Goal: Information Seeking & Learning: Learn about a topic

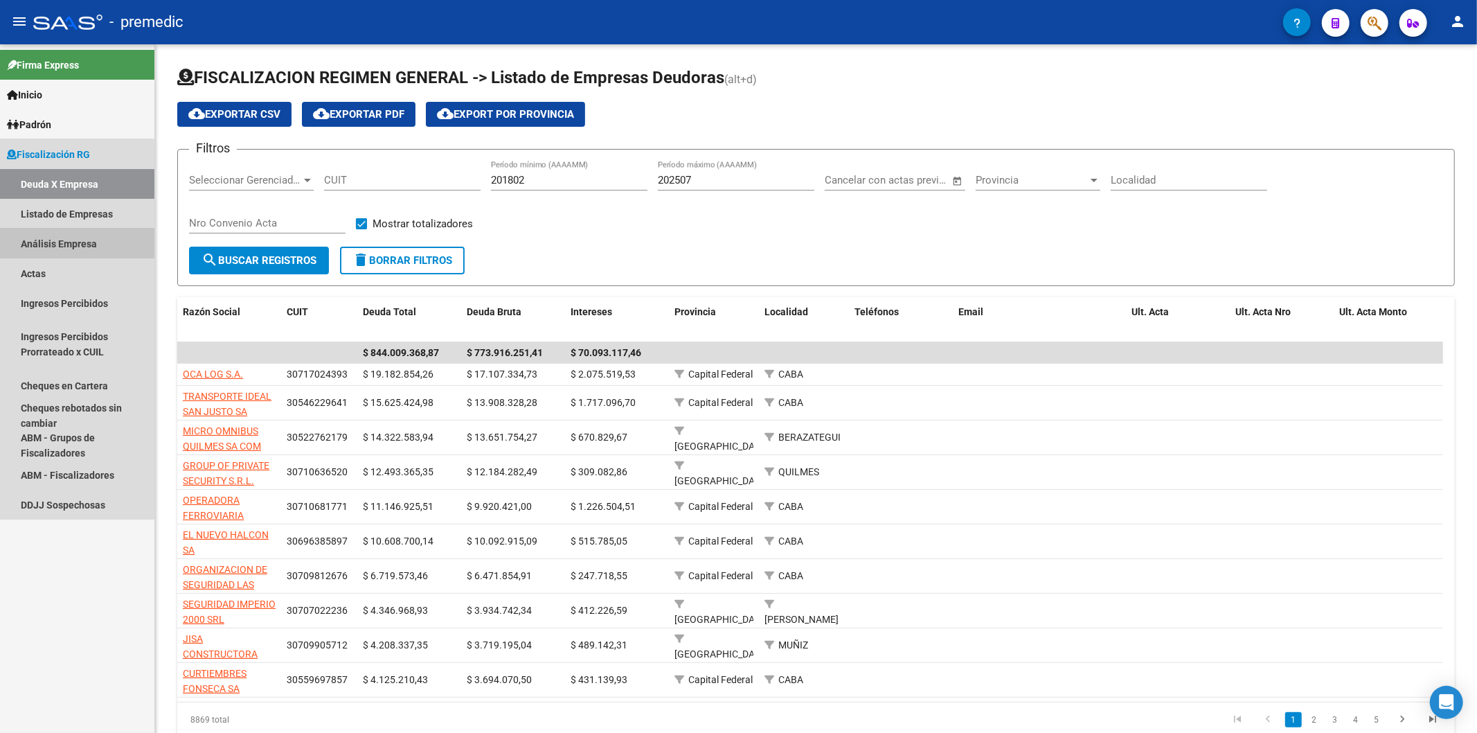
click at [66, 242] on link "Análisis Empresa" at bounding box center [77, 244] width 154 height 30
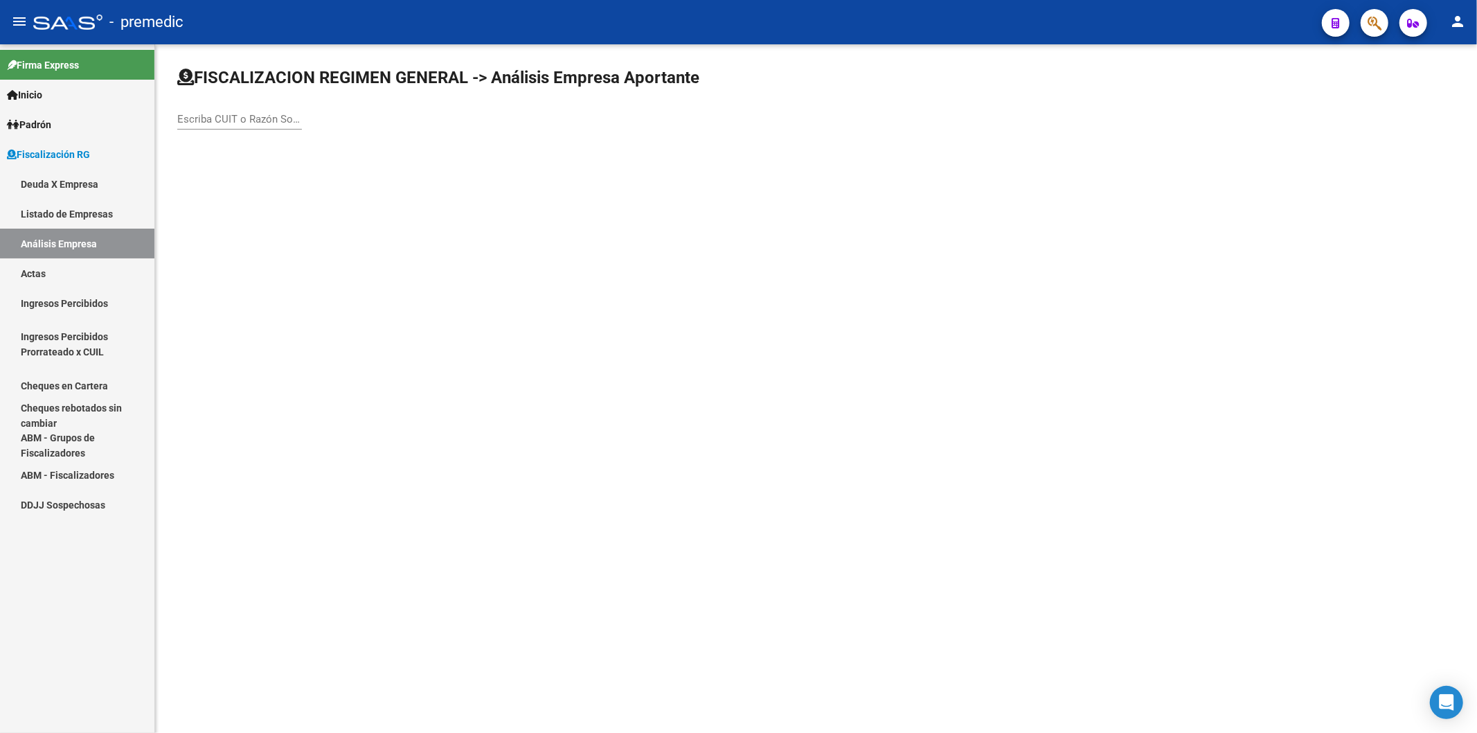
click at [238, 118] on input "Escriba CUIT o Razón Social para buscar" at bounding box center [239, 119] width 125 height 12
paste input "30-58966325-6"
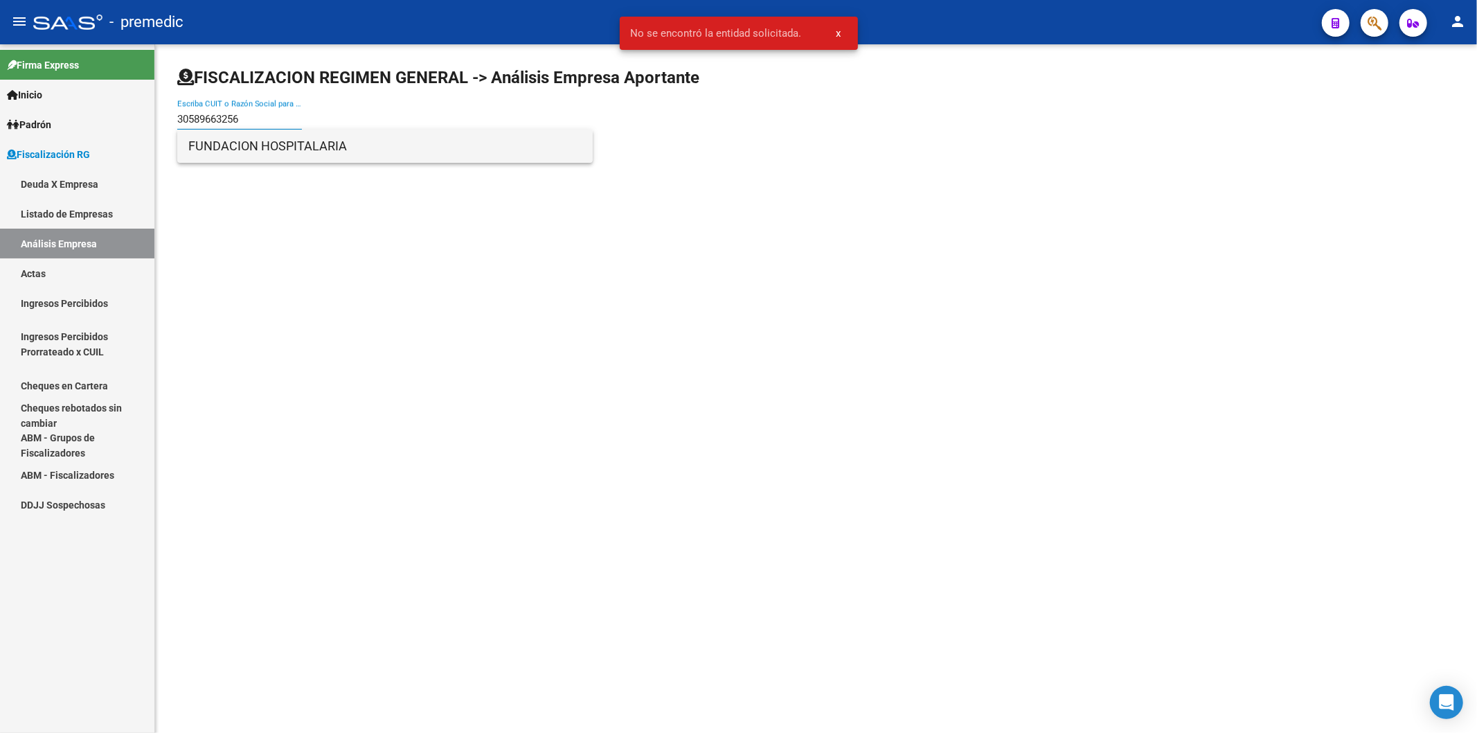
type input "30589663256"
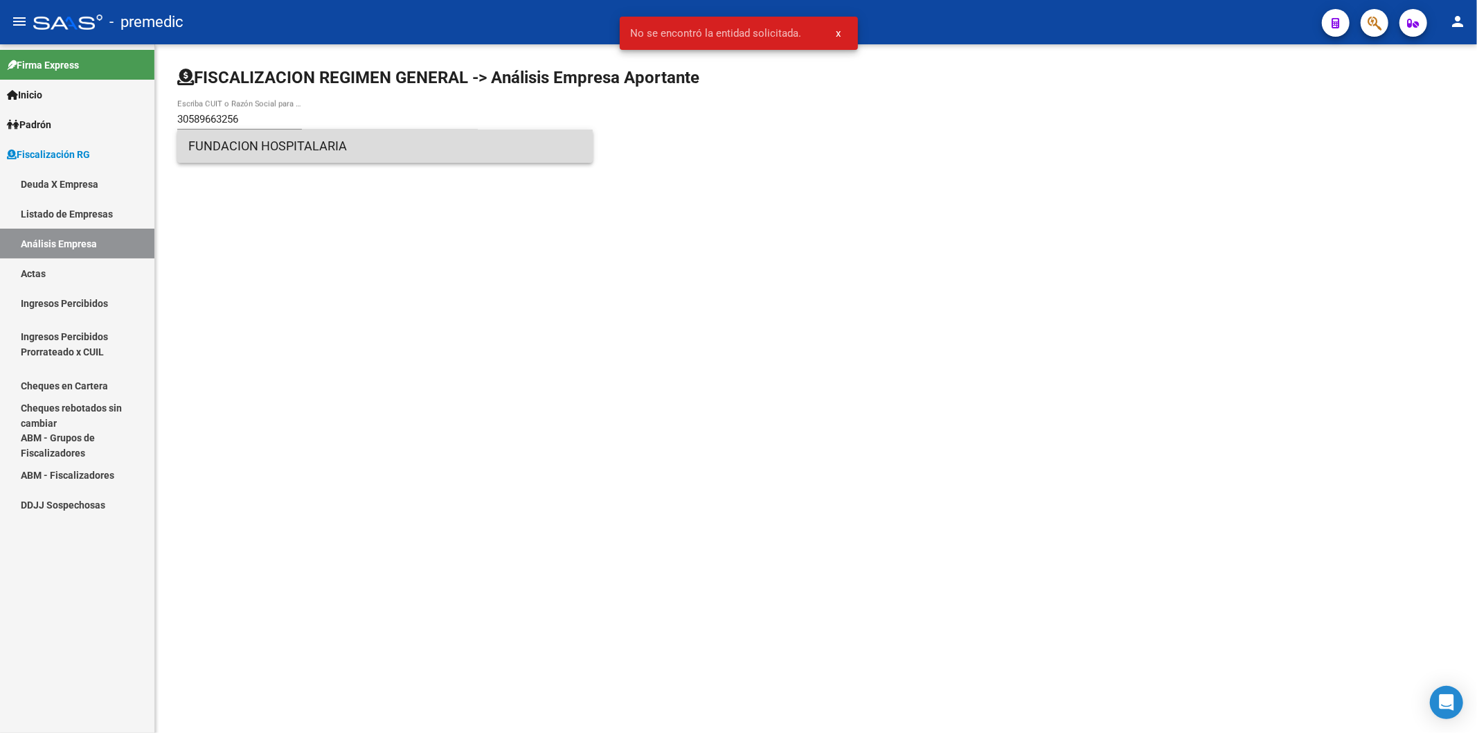
click at [270, 148] on span "FUNDACION HOSPITALARIA" at bounding box center [384, 145] width 393 height 33
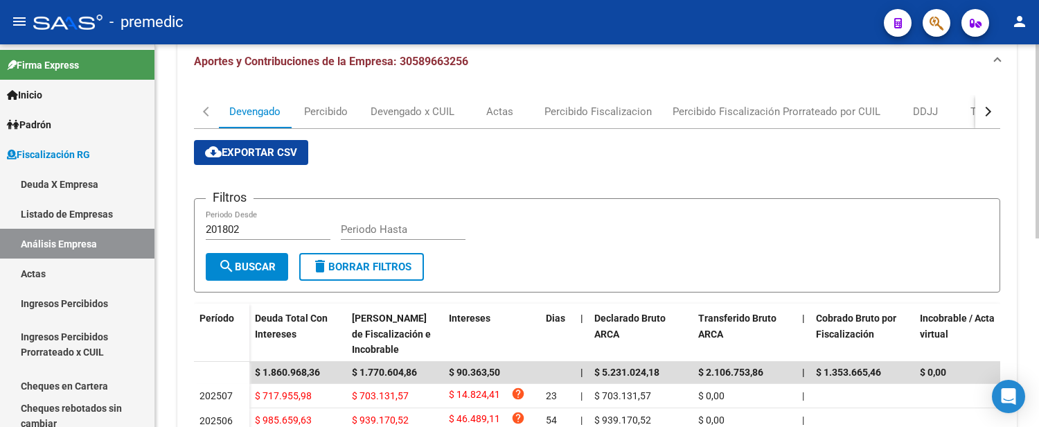
scroll to position [154, 0]
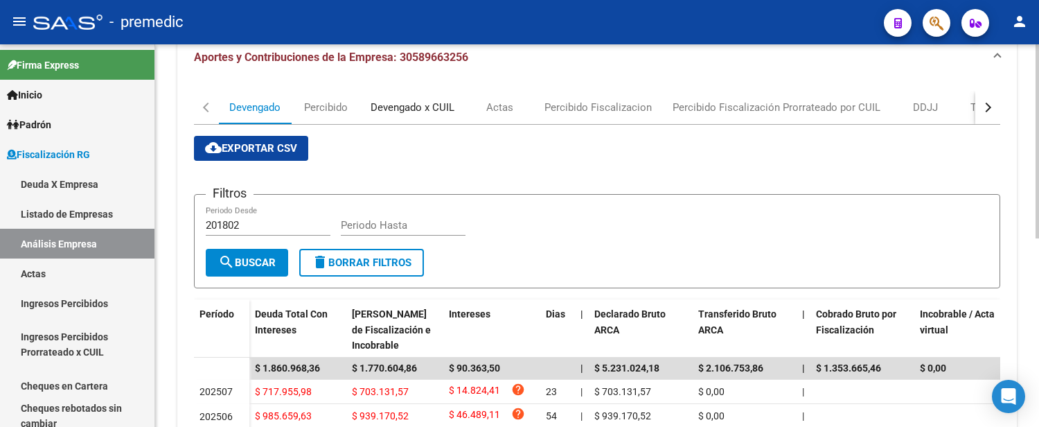
click at [400, 104] on div "Devengado x CUIL" at bounding box center [412, 107] width 84 height 15
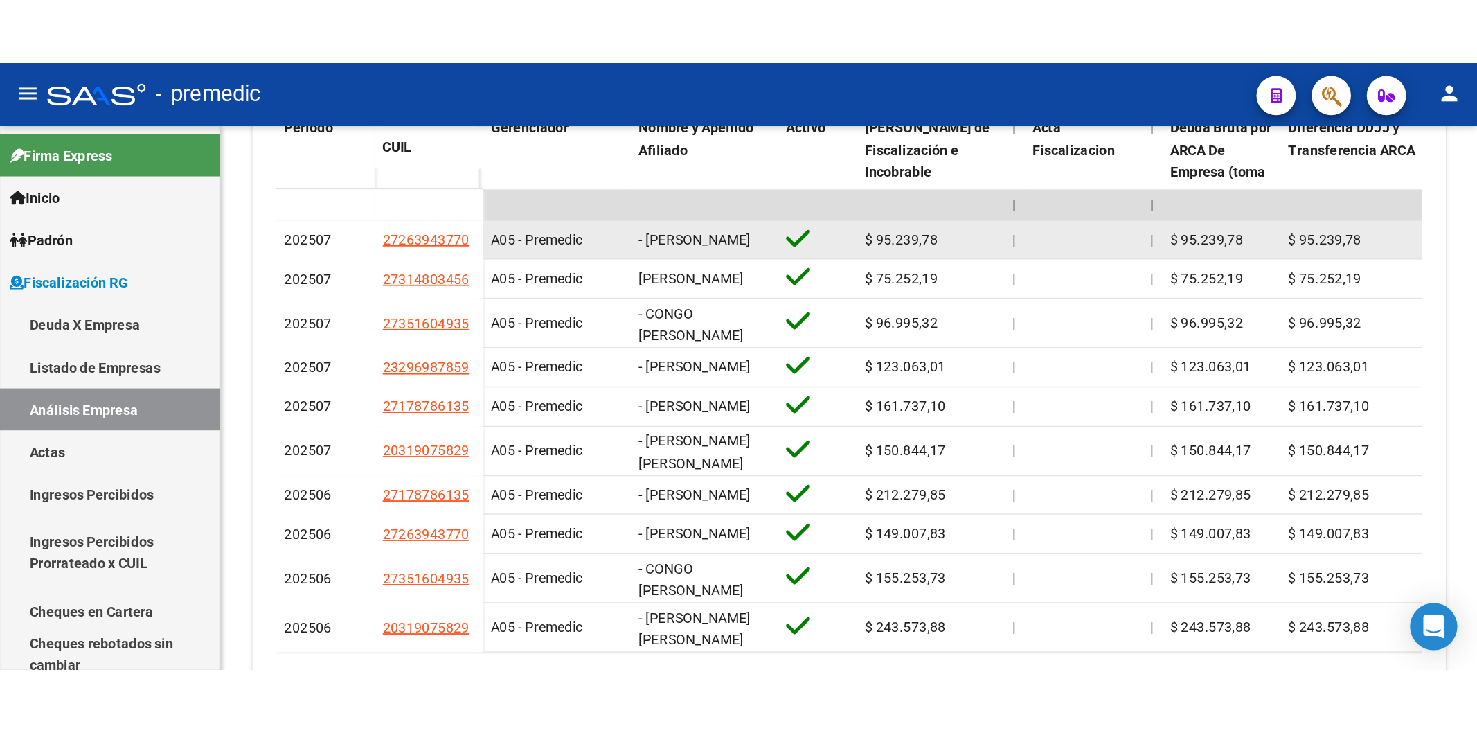
scroll to position [247, 0]
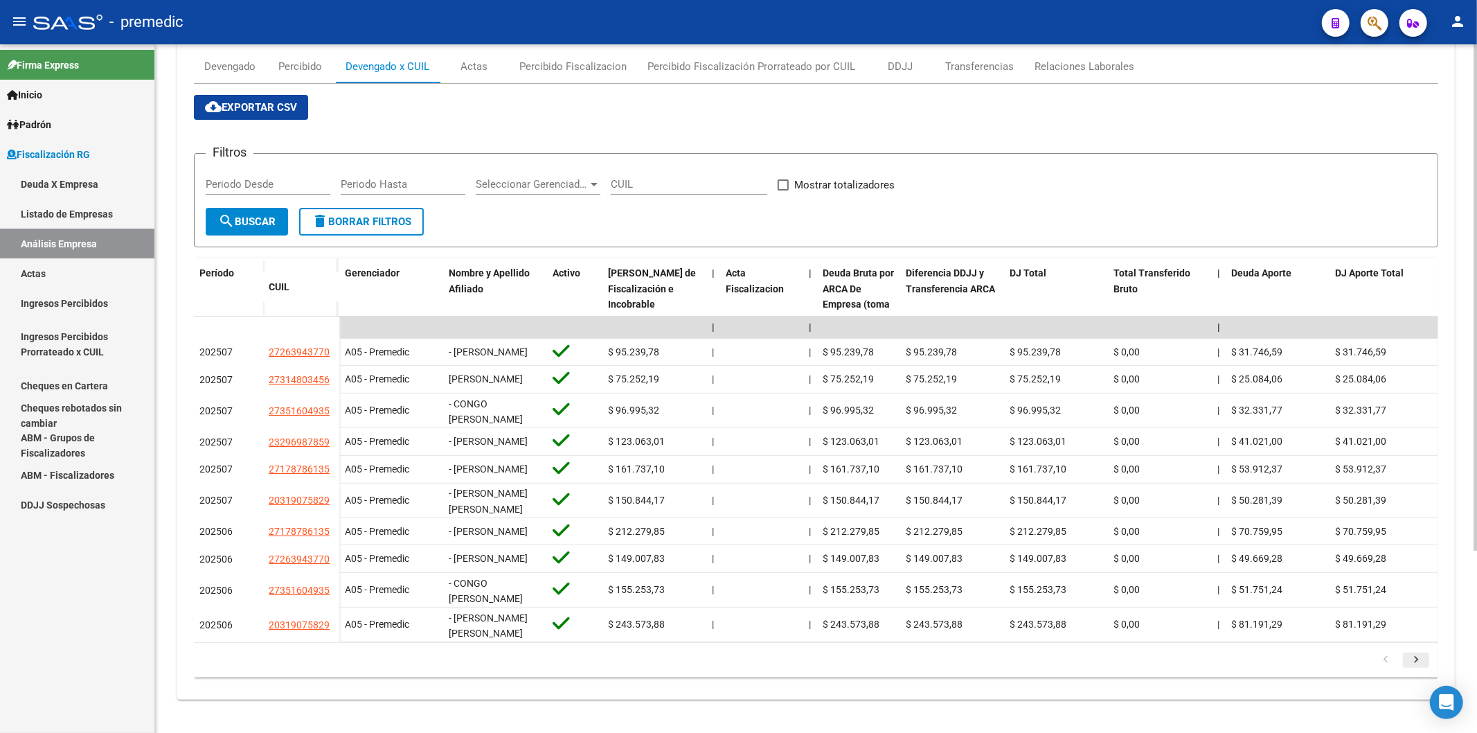
click at [1419, 658] on icon "go to next page" at bounding box center [1416, 661] width 18 height 17
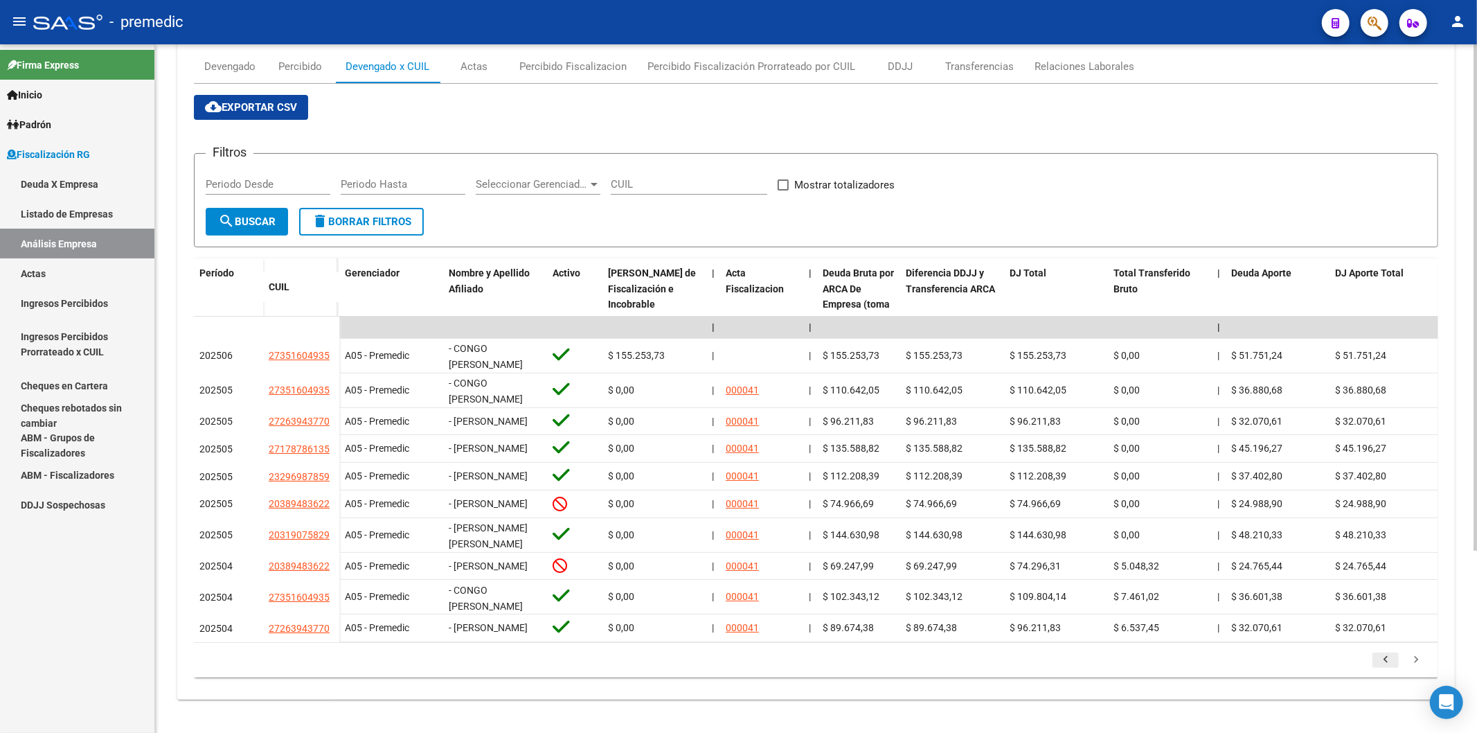
click at [1381, 659] on icon "go to previous page" at bounding box center [1386, 661] width 18 height 17
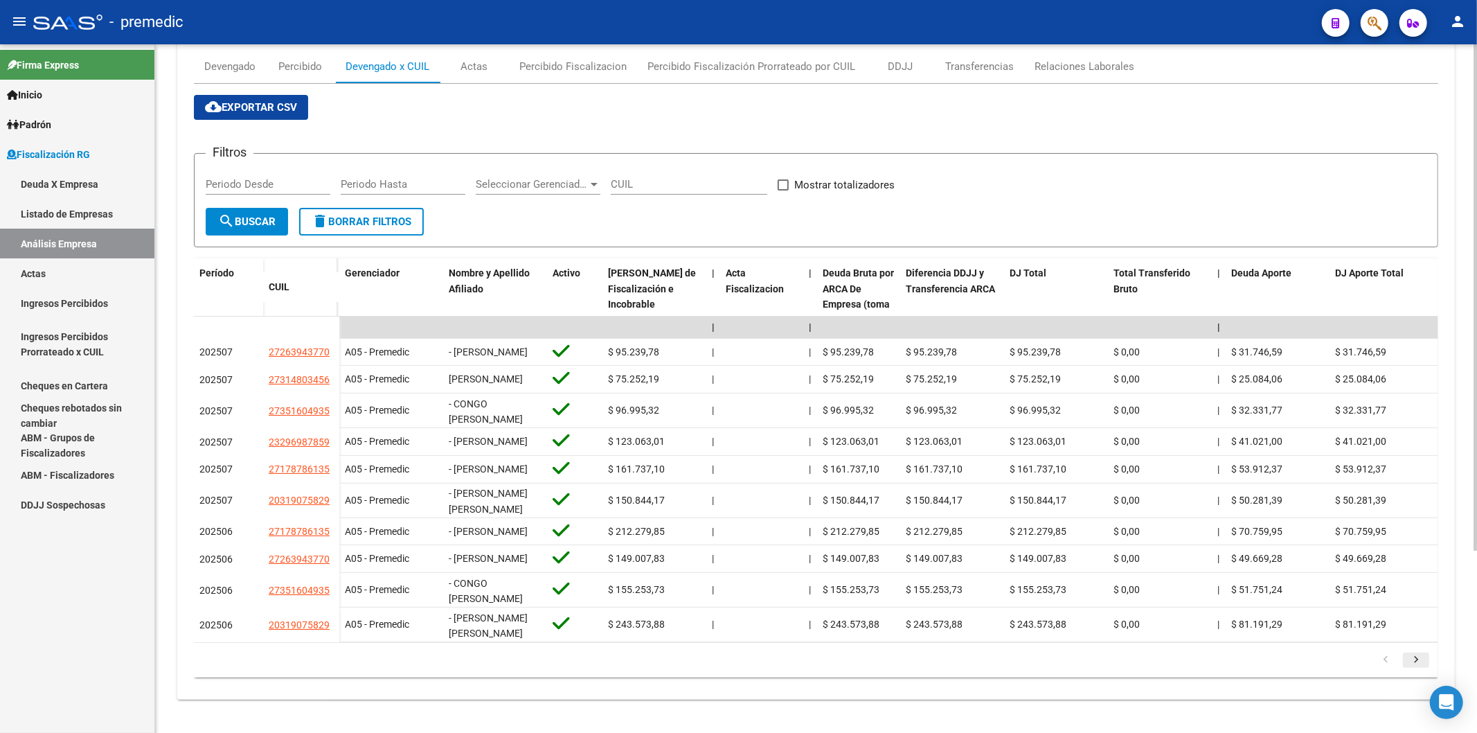
click at [1411, 661] on icon "go to next page" at bounding box center [1416, 661] width 18 height 17
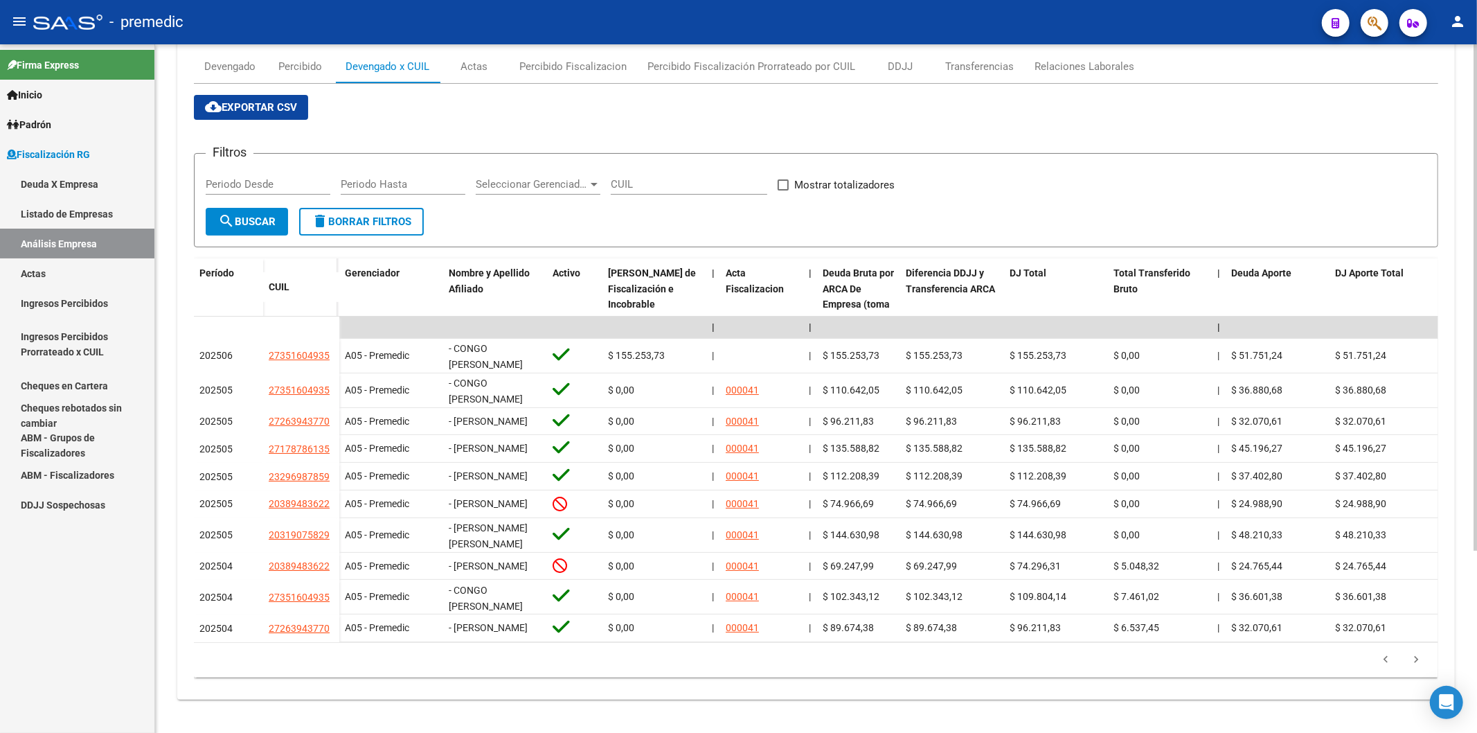
click at [1389, 652] on li at bounding box center [1385, 660] width 30 height 24
click at [1389, 663] on icon "go to previous page" at bounding box center [1386, 661] width 18 height 17
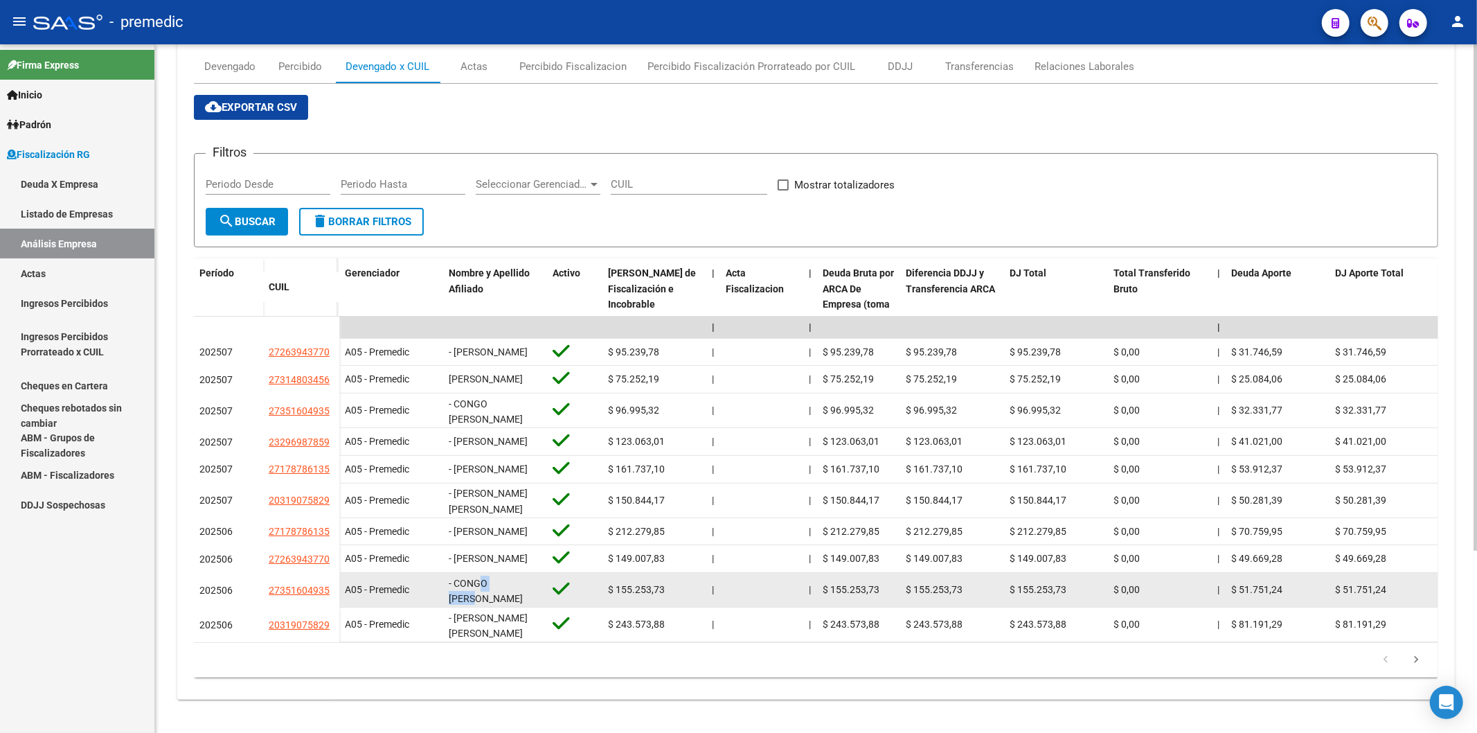
drag, startPoint x: 481, startPoint y: 566, endPoint x: 513, endPoint y: 572, distance: 33.0
click at [518, 577] on span "- CONGO [PERSON_NAME]" at bounding box center [486, 590] width 74 height 27
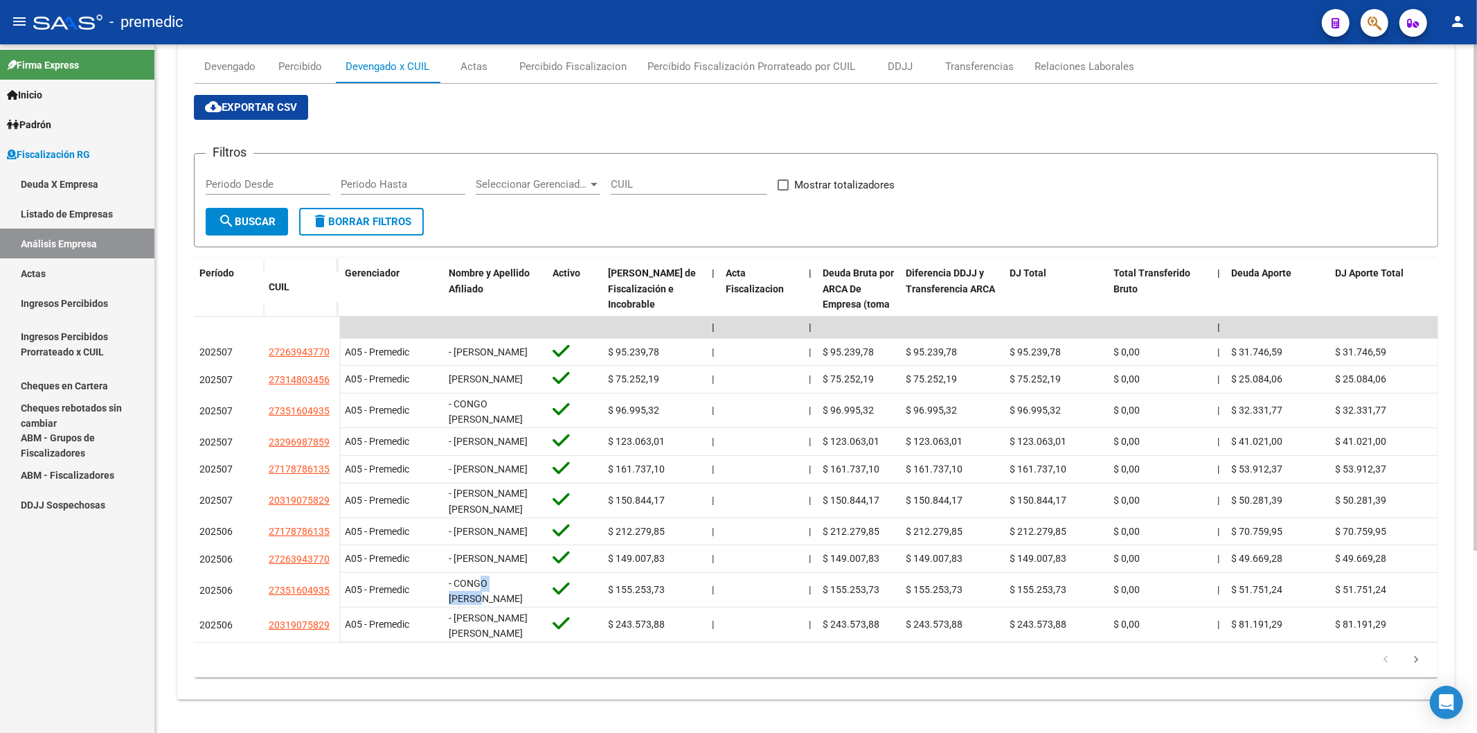
click at [1422, 663] on icon "go to next page" at bounding box center [1416, 661] width 18 height 17
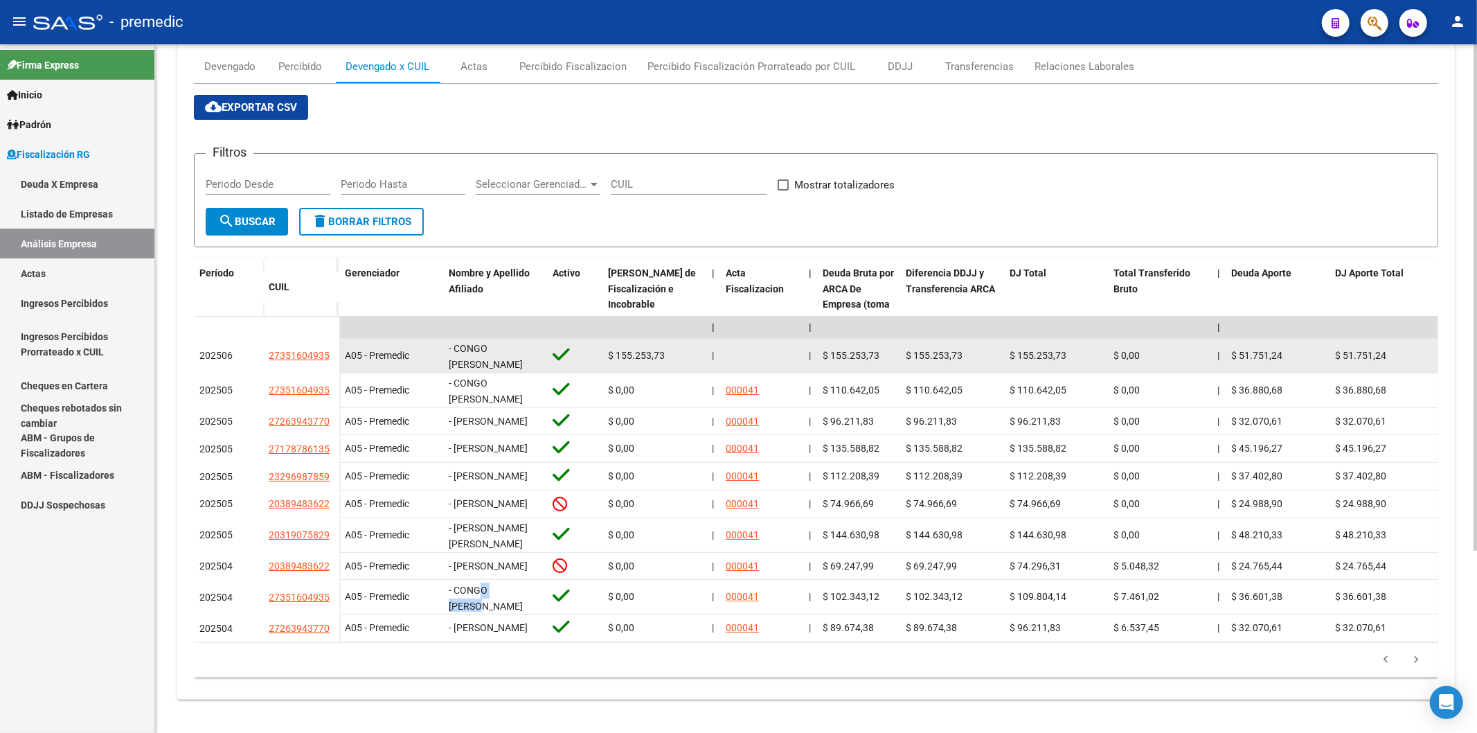
scroll to position [1, 0]
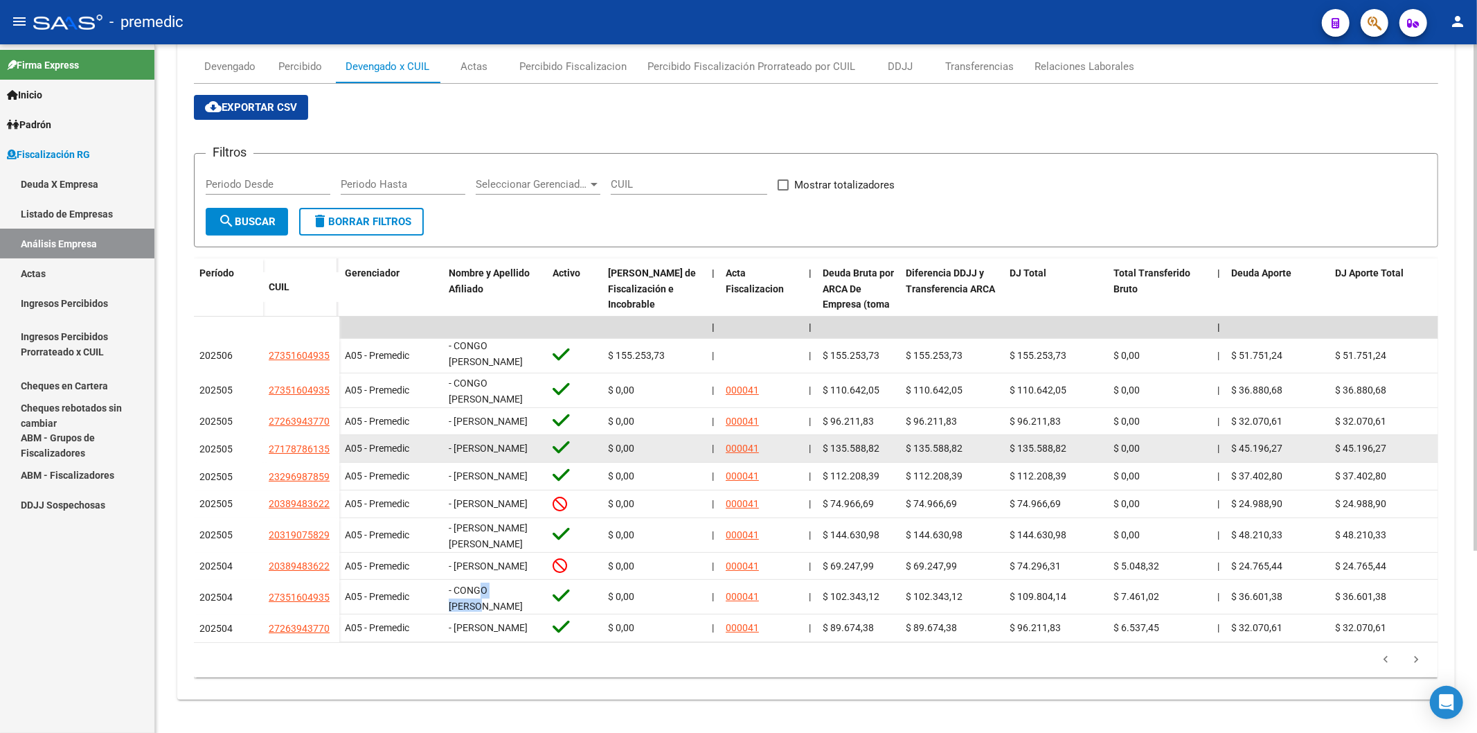
drag, startPoint x: 454, startPoint y: 289, endPoint x: 502, endPoint y: 409, distance: 129.0
click at [505, 340] on div "- CONGO [PERSON_NAME]" at bounding box center [495, 354] width 93 height 29
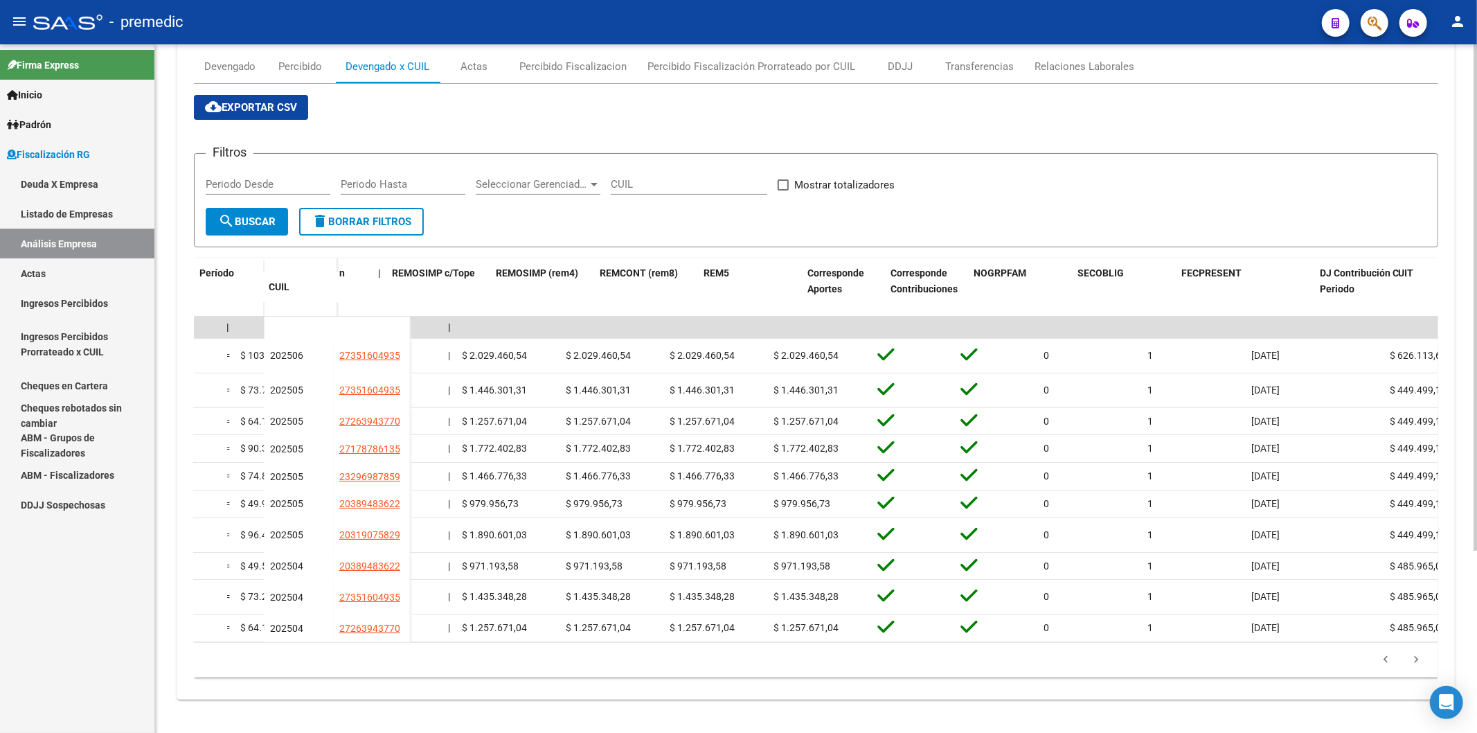
scroll to position [0, 2900]
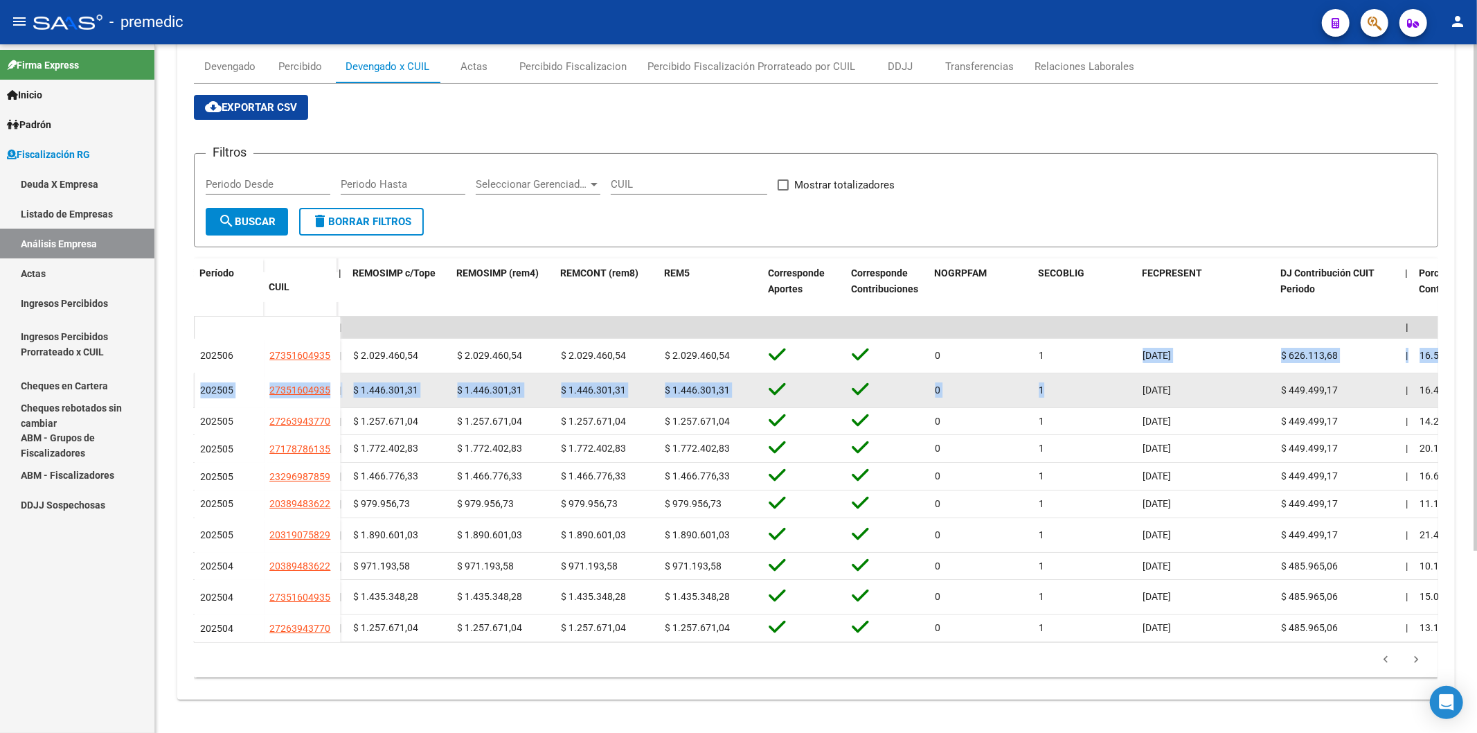
drag, startPoint x: 1055, startPoint y: 301, endPoint x: 1046, endPoint y: 348, distance: 47.9
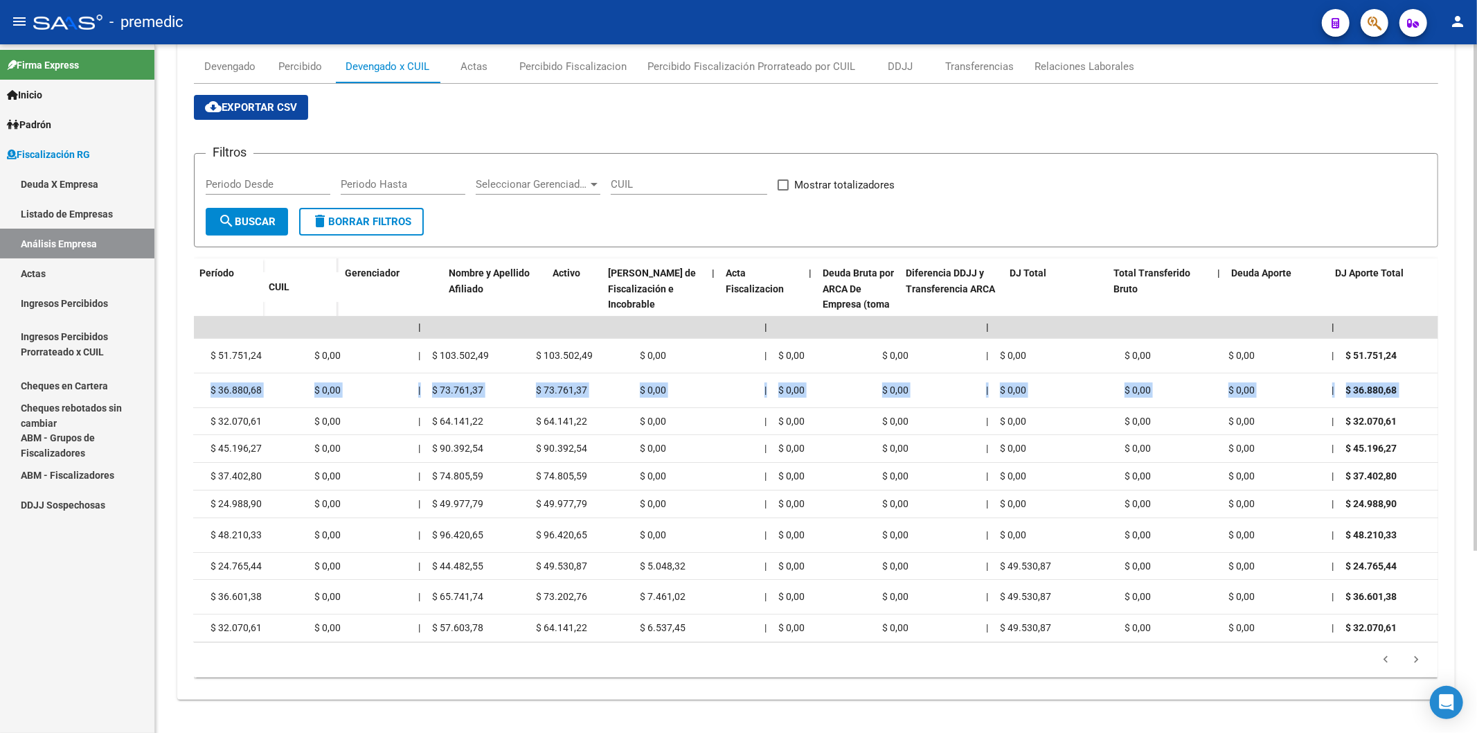
scroll to position [0, 0]
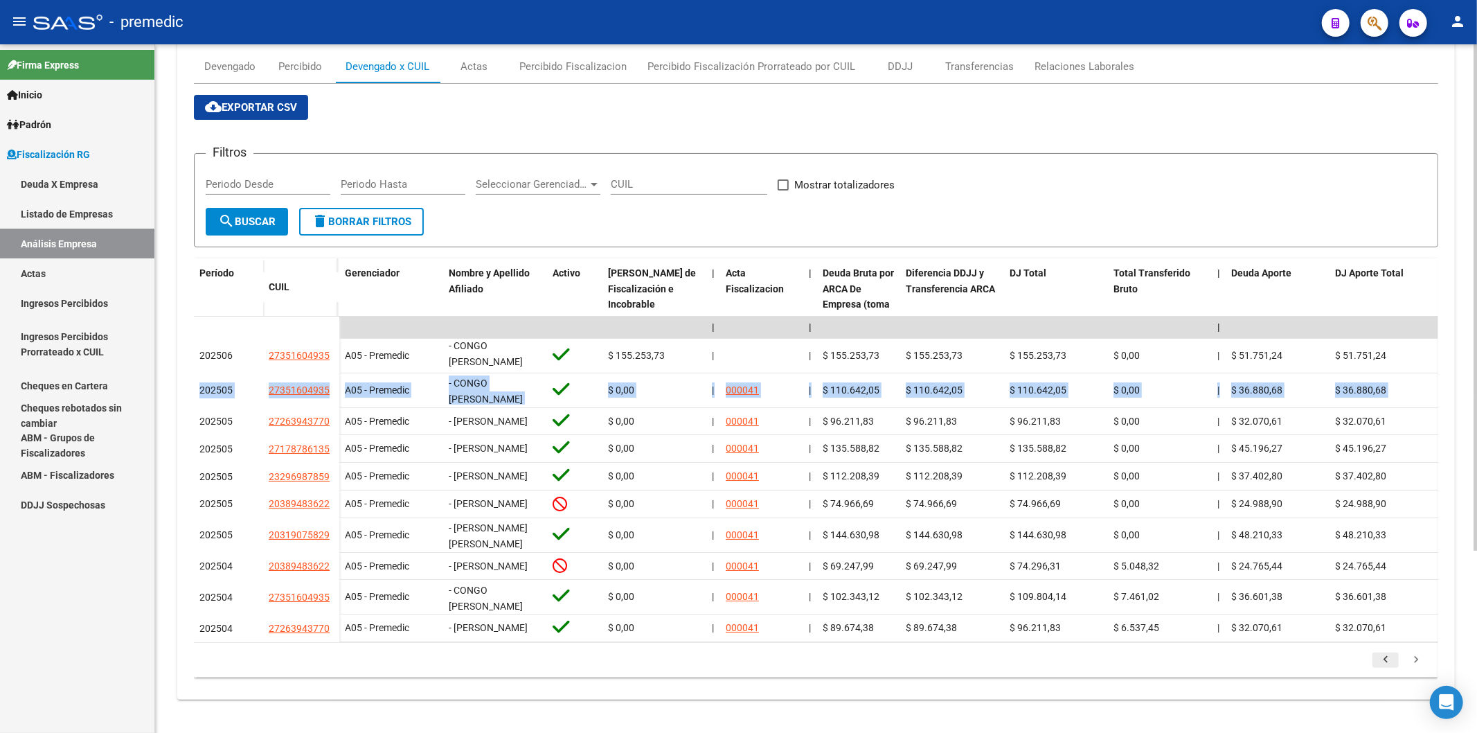
click at [1383, 665] on icon "go to previous page" at bounding box center [1386, 661] width 18 height 17
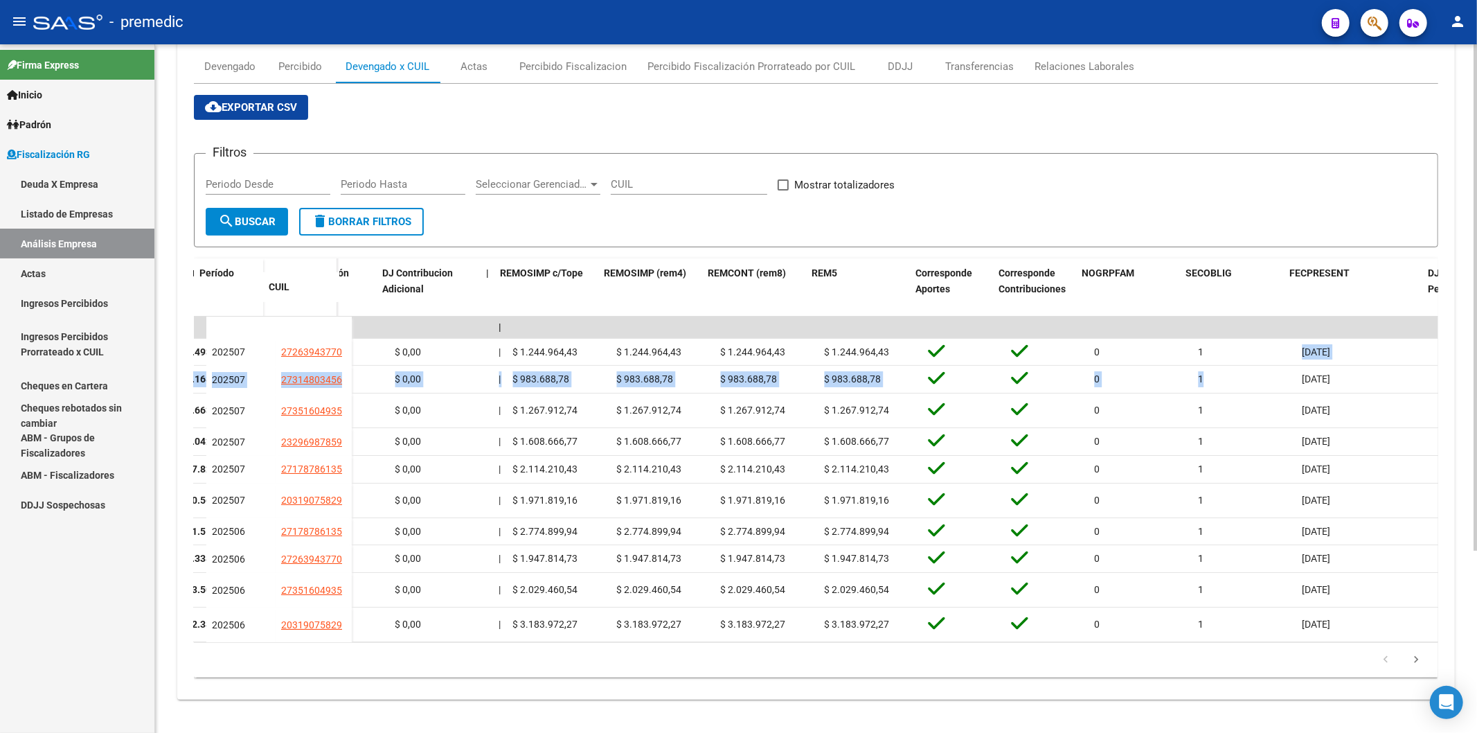
scroll to position [0, 3014]
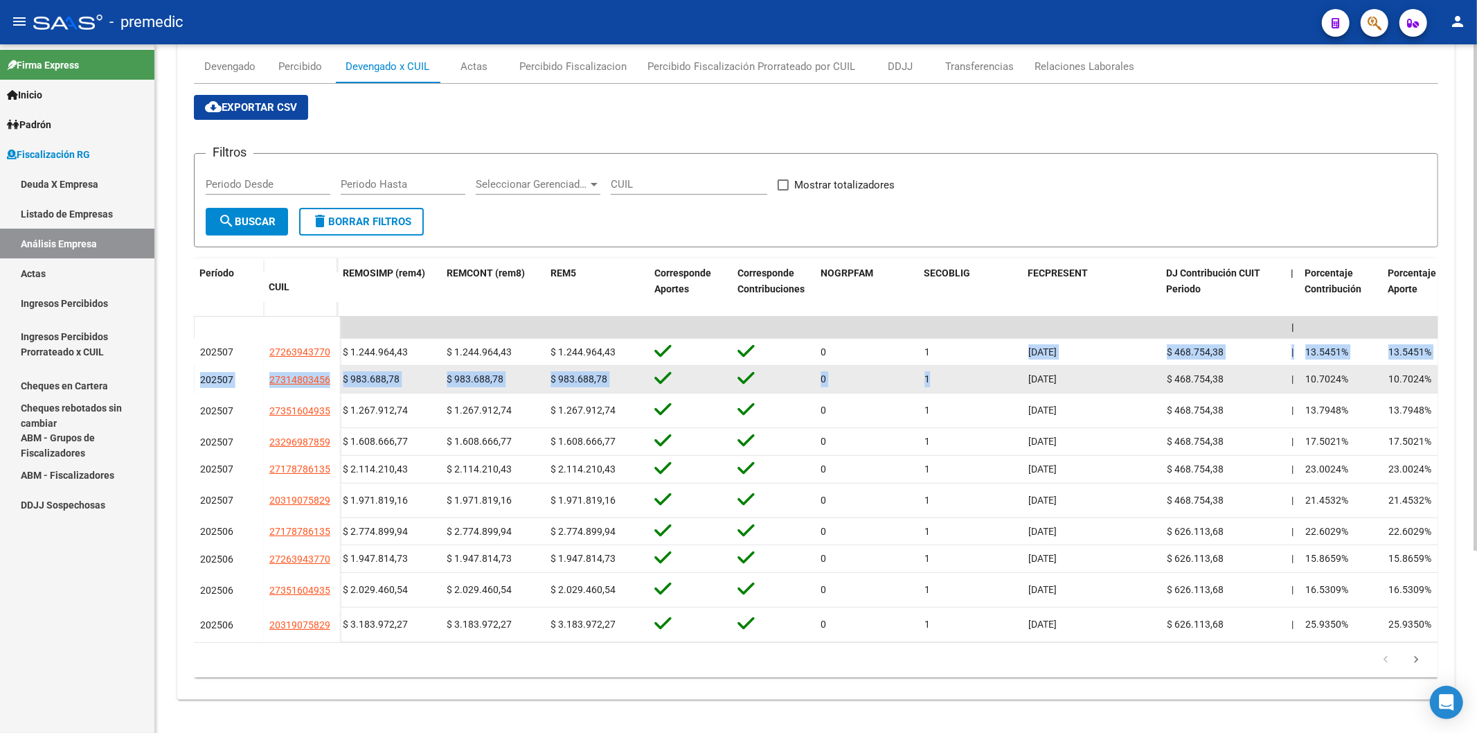
click at [956, 371] on div "1" at bounding box center [970, 379] width 93 height 16
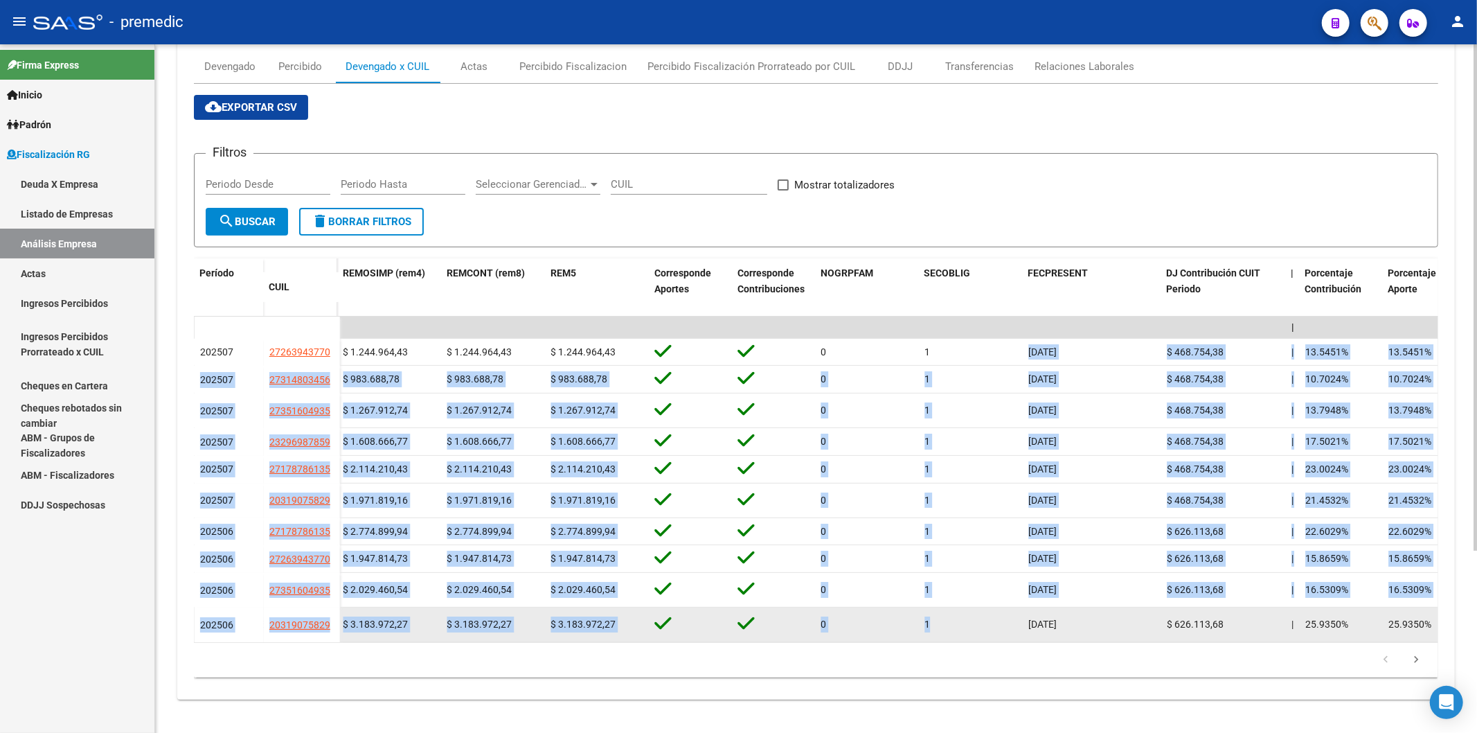
drag, startPoint x: 939, startPoint y: 301, endPoint x: 931, endPoint y: 611, distance: 311.0
click at [931, 616] on div "1" at bounding box center [970, 624] width 93 height 16
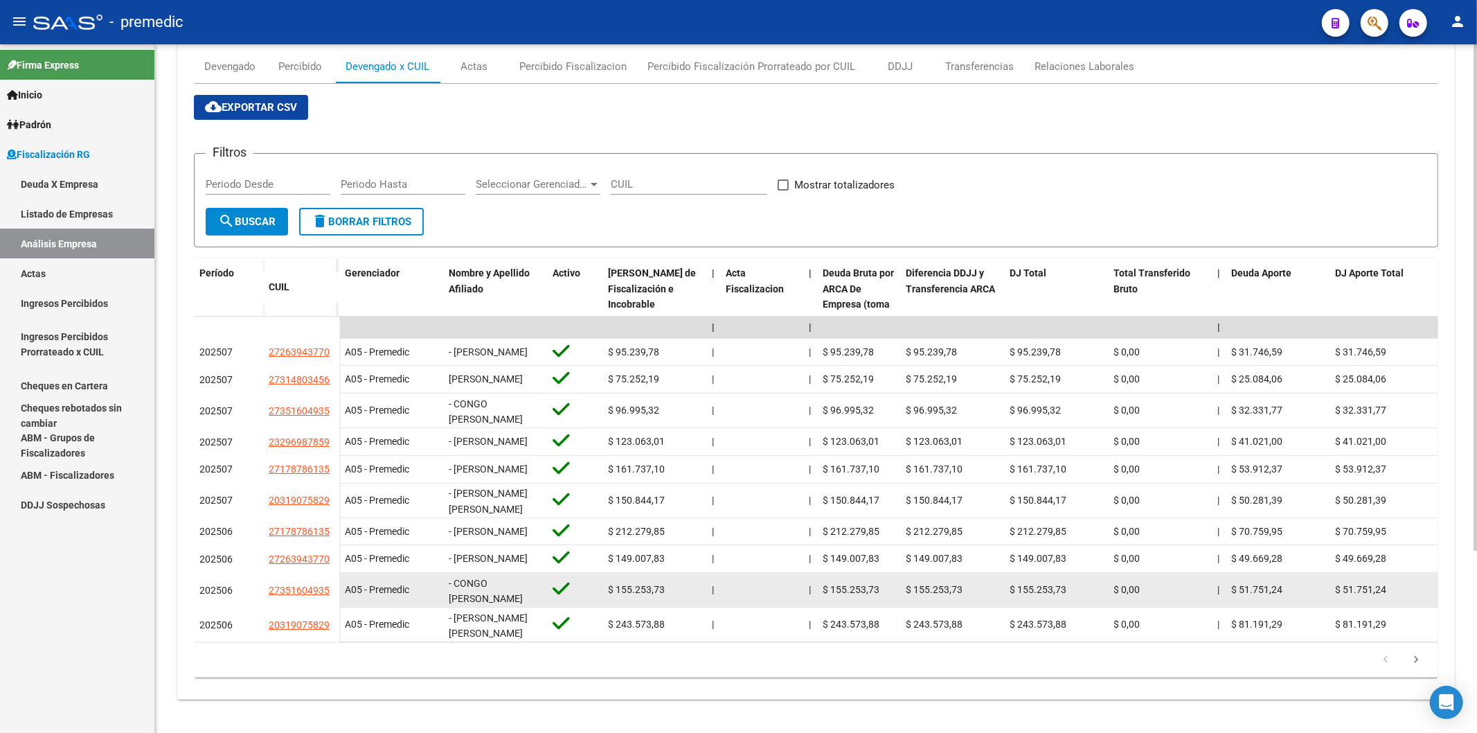
scroll to position [1, 0]
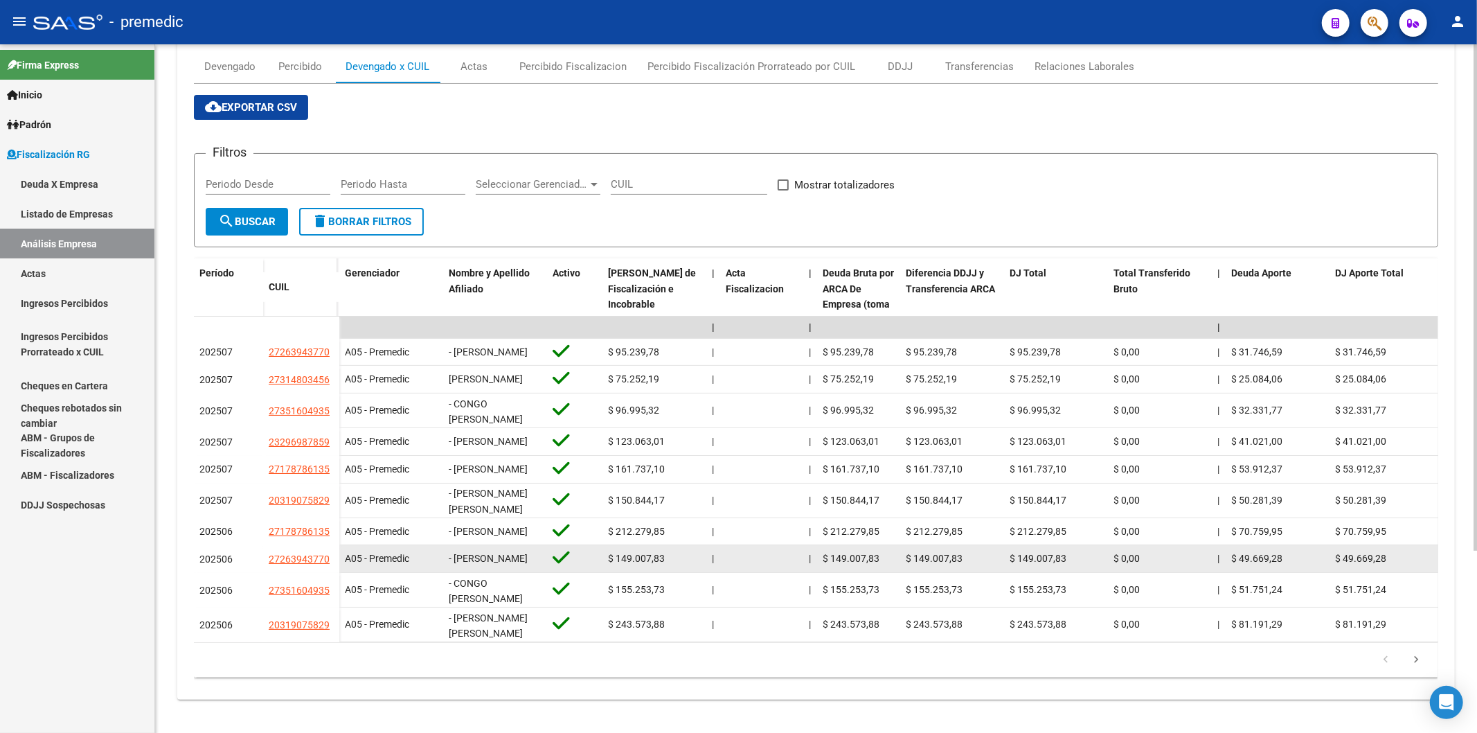
drag, startPoint x: 472, startPoint y: 561, endPoint x: 474, endPoint y: 544, distance: 17.4
click at [485, 563] on datatable-scroller "| | | | | | | | | | | | | 202507 27263943770 A05 - Premedic - [PERSON_NAME] $ 9…" at bounding box center [816, 478] width 1244 height 325
click at [473, 553] on span "- [PERSON_NAME]" at bounding box center [488, 558] width 79 height 11
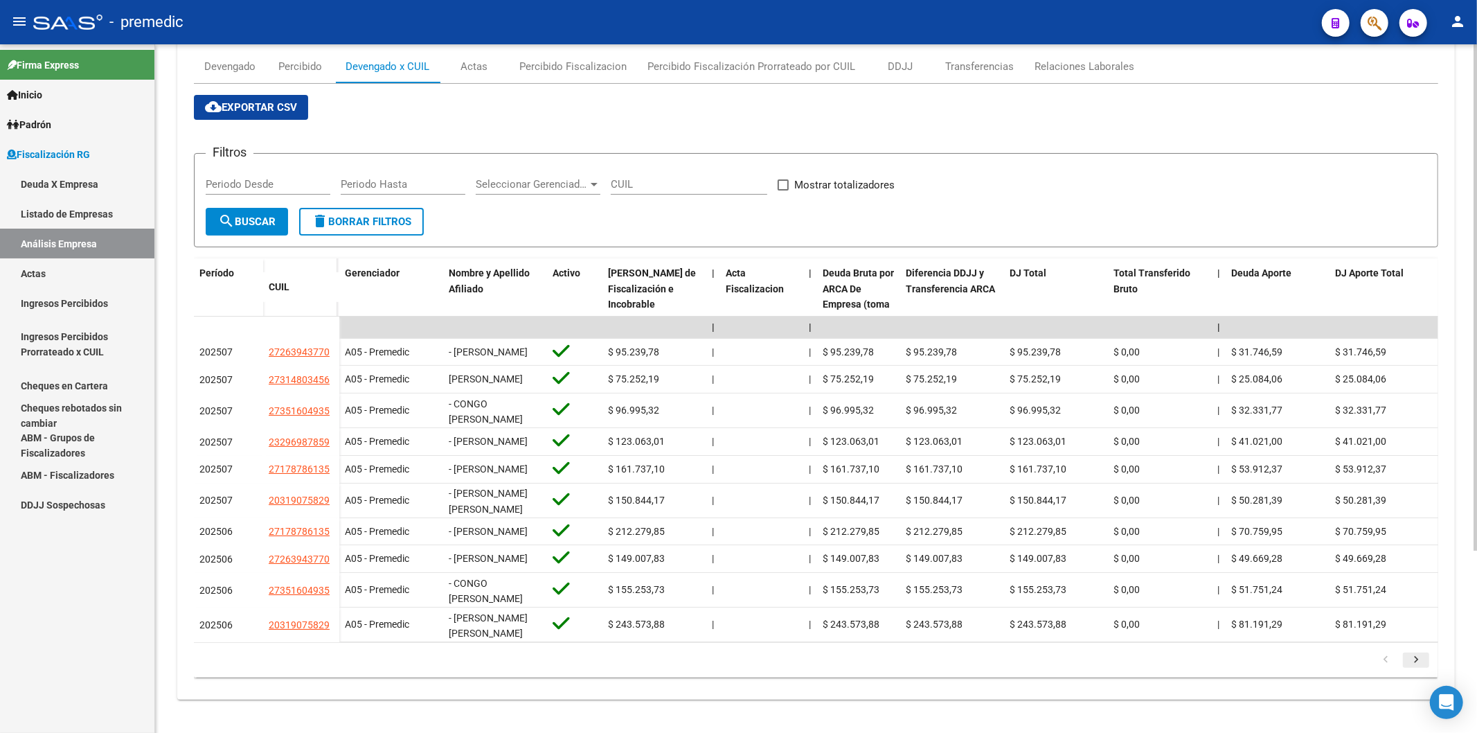
click at [1422, 658] on icon "go to next page" at bounding box center [1416, 661] width 18 height 17
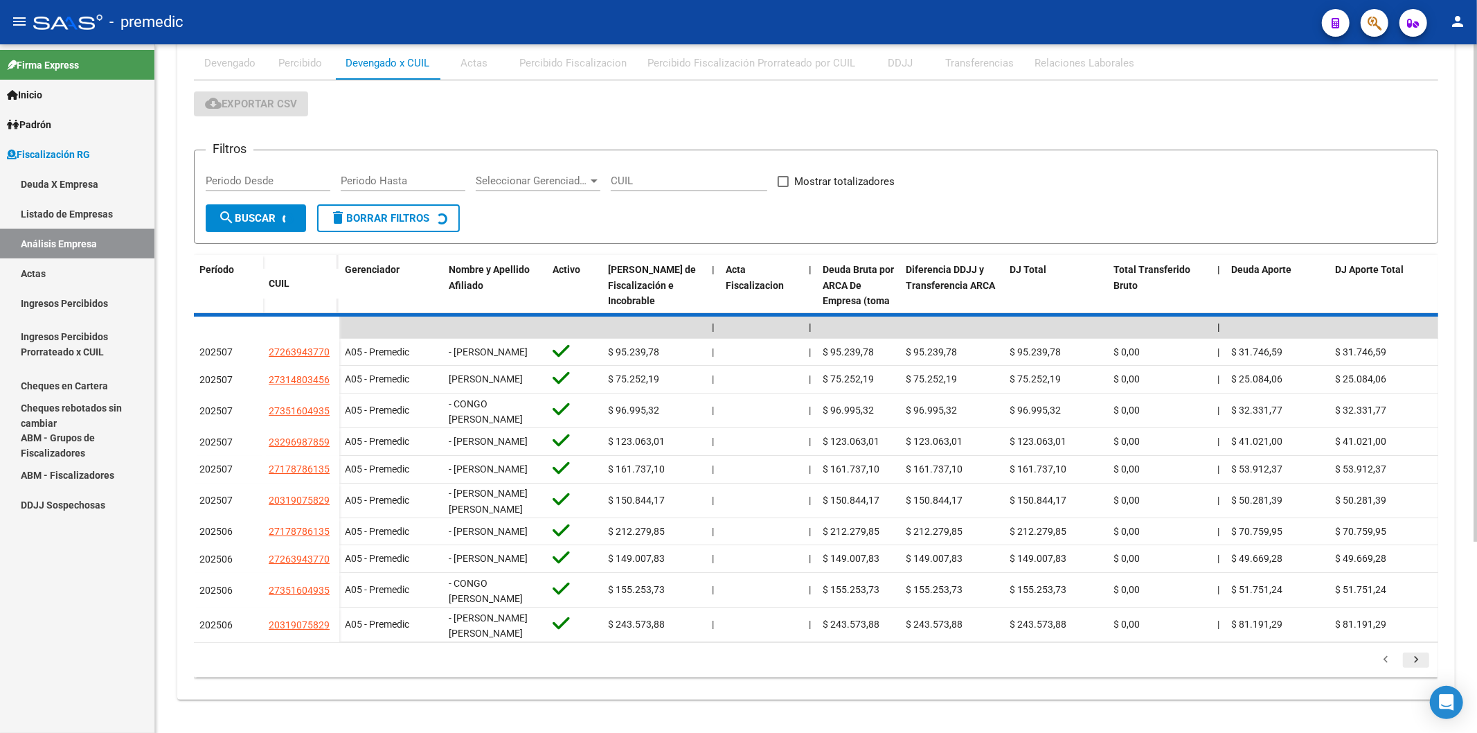
scroll to position [247, 0]
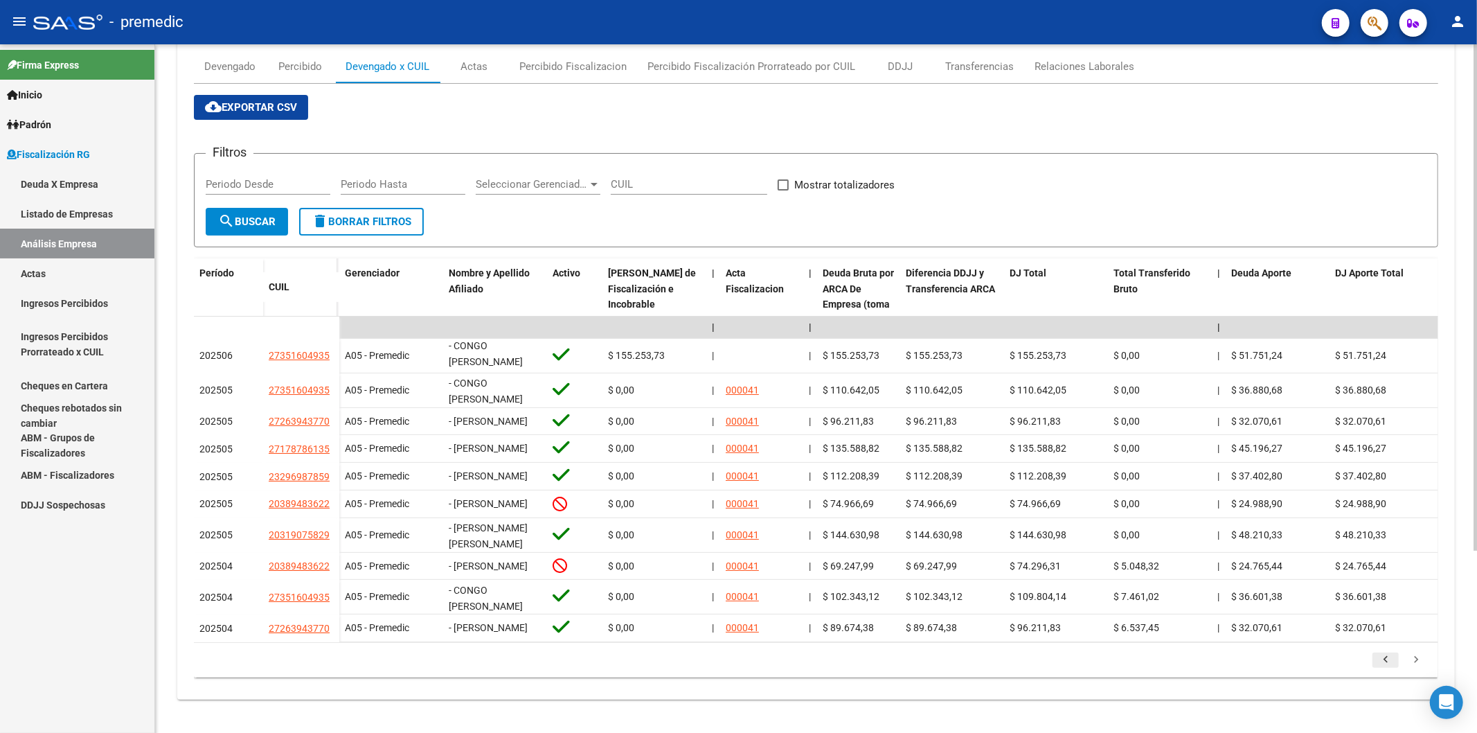
click at [1382, 656] on icon "go to previous page" at bounding box center [1386, 661] width 18 height 17
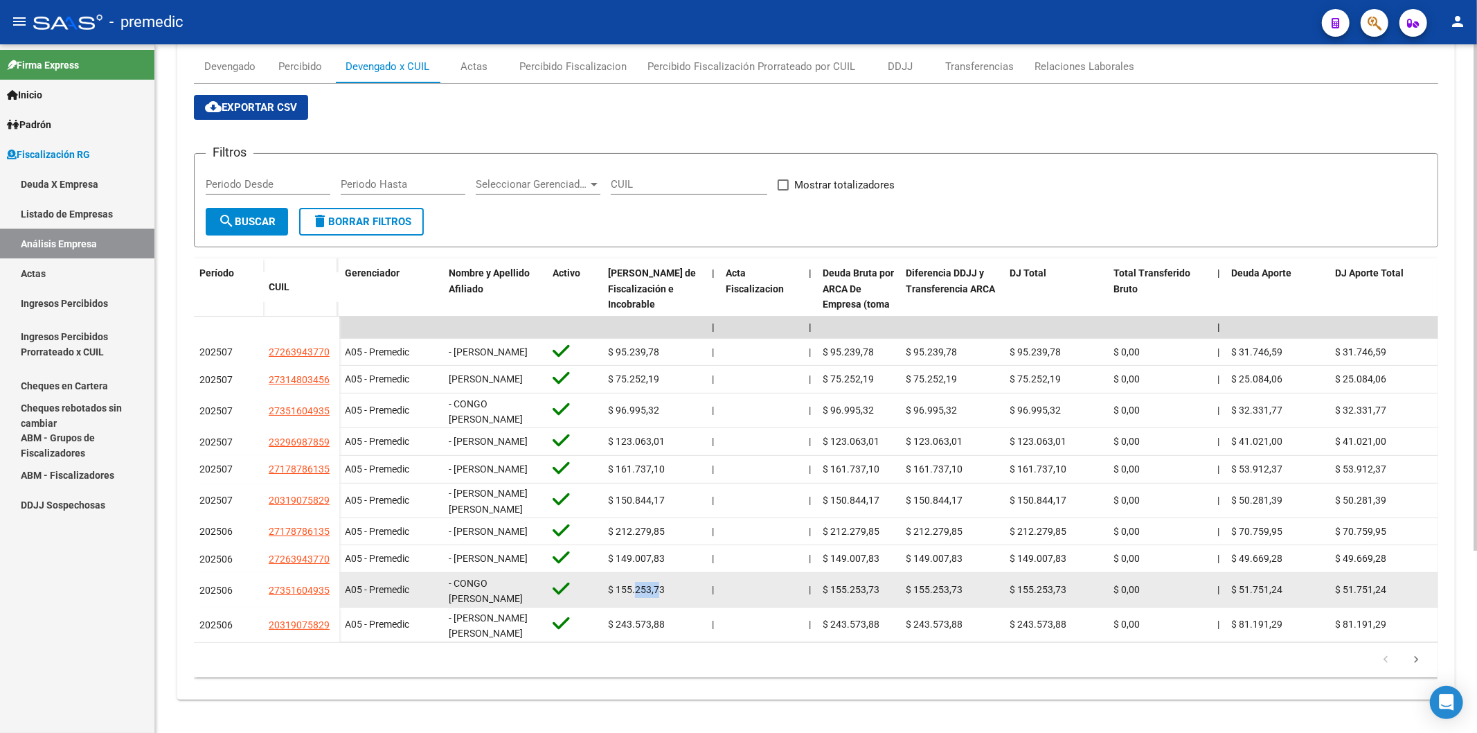
drag, startPoint x: 661, startPoint y: 568, endPoint x: 635, endPoint y: 575, distance: 26.7
click at [635, 575] on datatable-body-cell "$ 155.253,73" at bounding box center [654, 590] width 104 height 34
click at [672, 582] on div "$ 155.253,73" at bounding box center [654, 590] width 93 height 16
drag, startPoint x: 667, startPoint y: 582, endPoint x: 598, endPoint y: 563, distance: 71.7
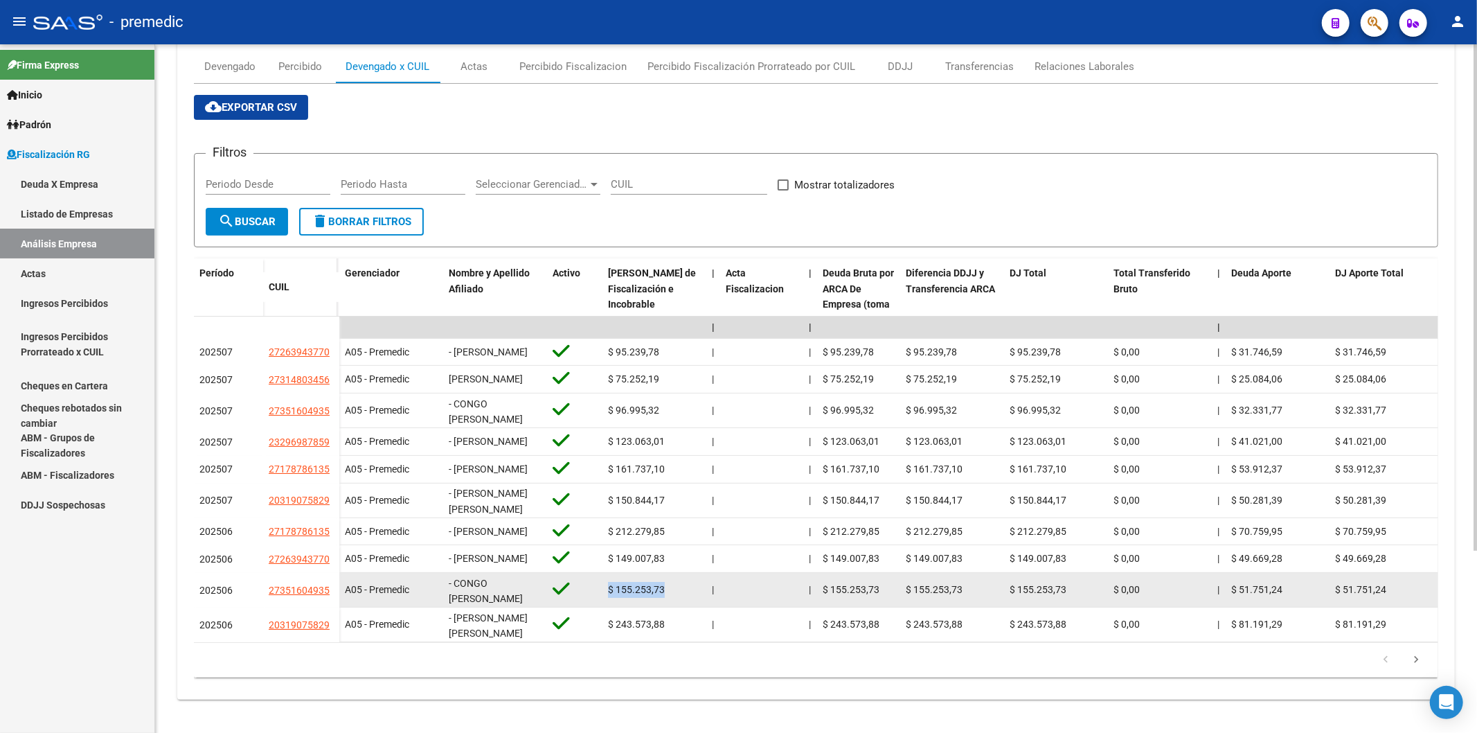
click at [669, 585] on div "$ 155.253,73" at bounding box center [654, 590] width 93 height 16
drag, startPoint x: 658, startPoint y: 580, endPoint x: 618, endPoint y: 575, distance: 39.9
click at [618, 584] on span "$ 155.253,73" at bounding box center [636, 589] width 57 height 11
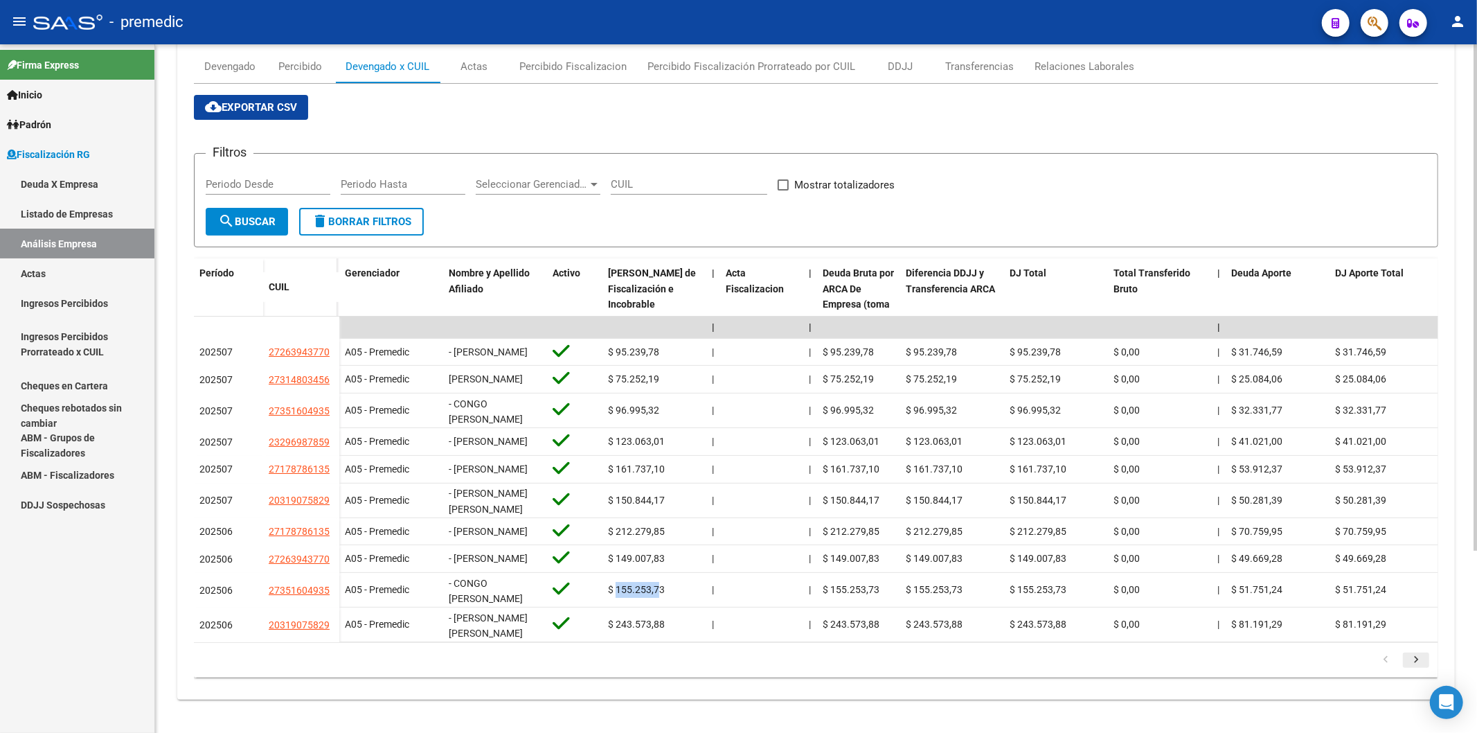
click at [1415, 658] on icon "go to next page" at bounding box center [1416, 661] width 18 height 17
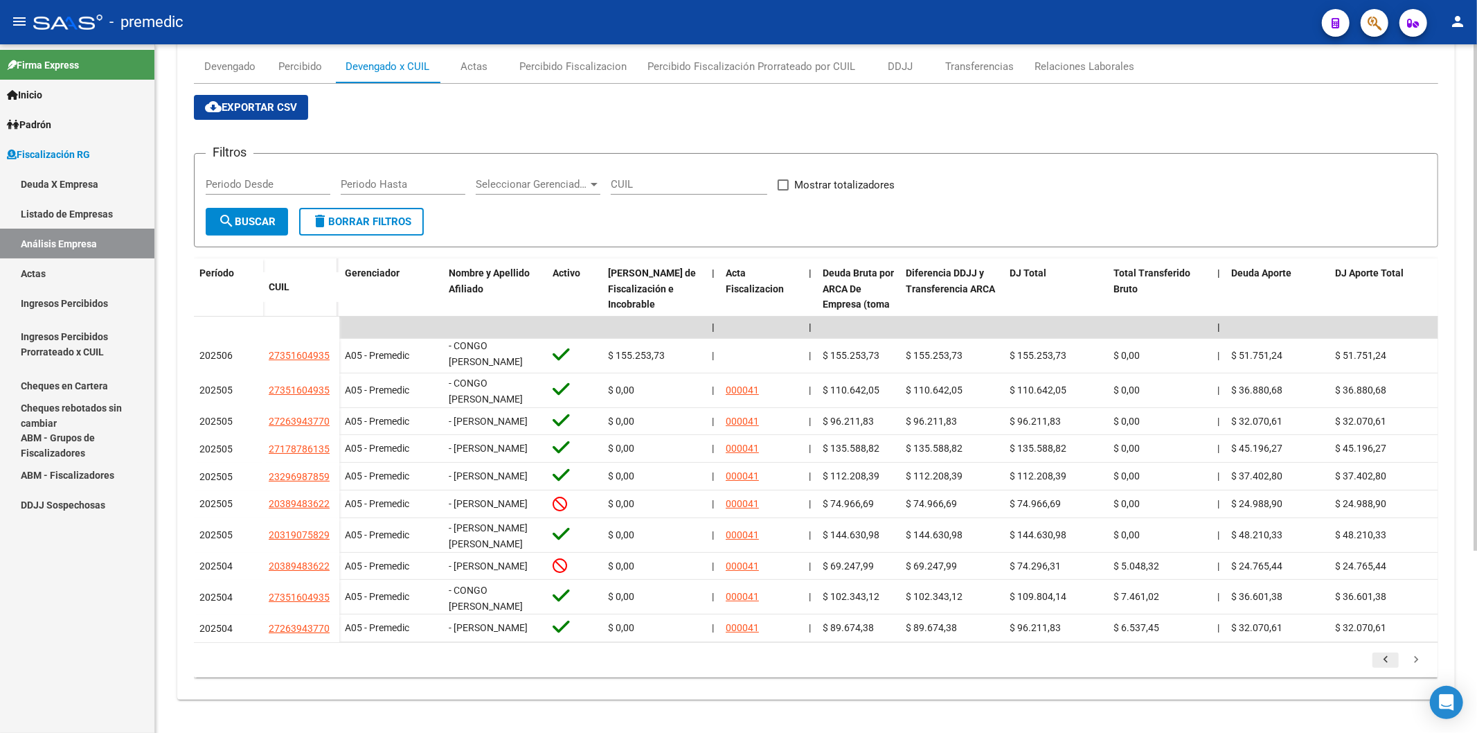
click at [1385, 662] on icon "go to previous page" at bounding box center [1386, 661] width 18 height 17
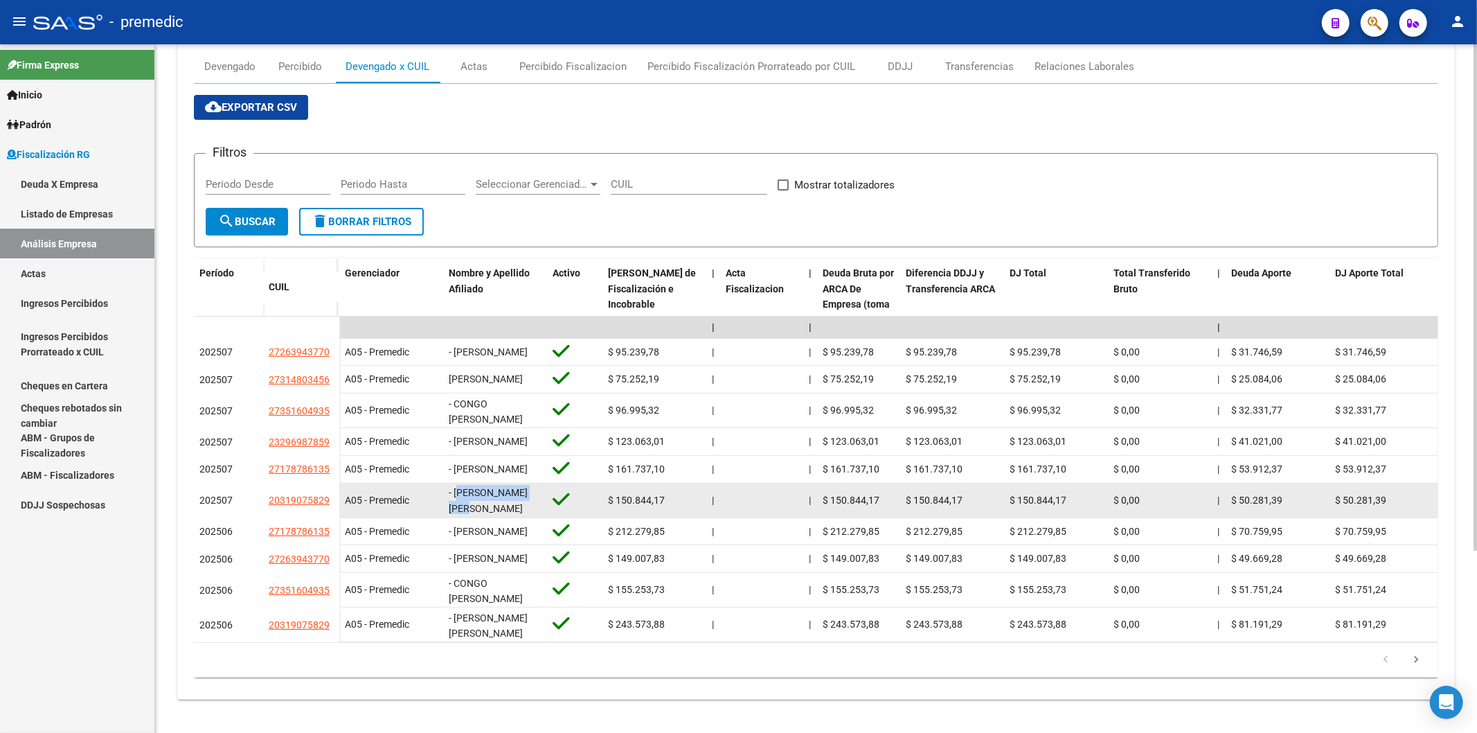
scroll to position [0, 0]
drag, startPoint x: 506, startPoint y: 481, endPoint x: 468, endPoint y: 472, distance: 39.1
click at [468, 485] on div "- [PERSON_NAME] [PERSON_NAME]" at bounding box center [495, 499] width 93 height 29
drag, startPoint x: 457, startPoint y: 467, endPoint x: 496, endPoint y: 472, distance: 39.2
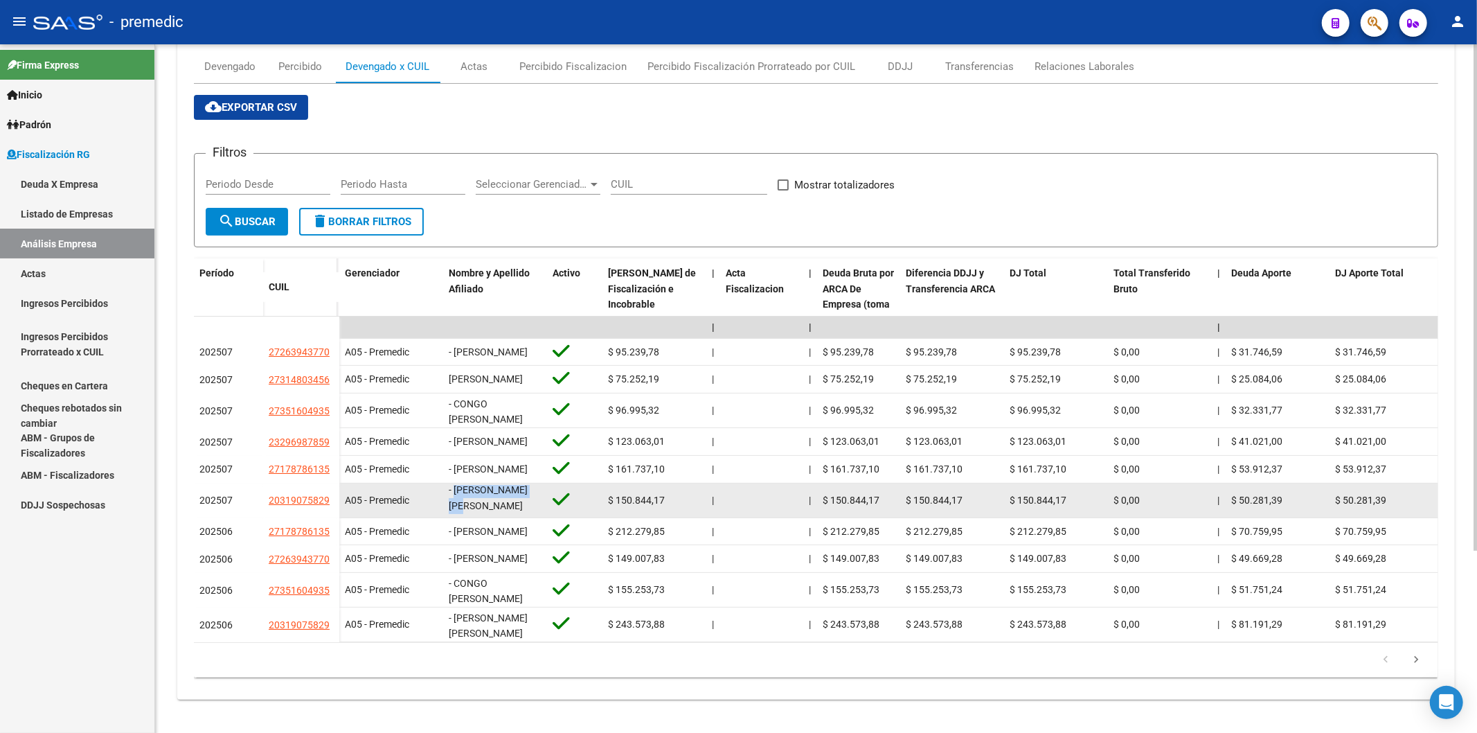
click at [496, 484] on span "- [PERSON_NAME] [PERSON_NAME]" at bounding box center [488, 497] width 79 height 27
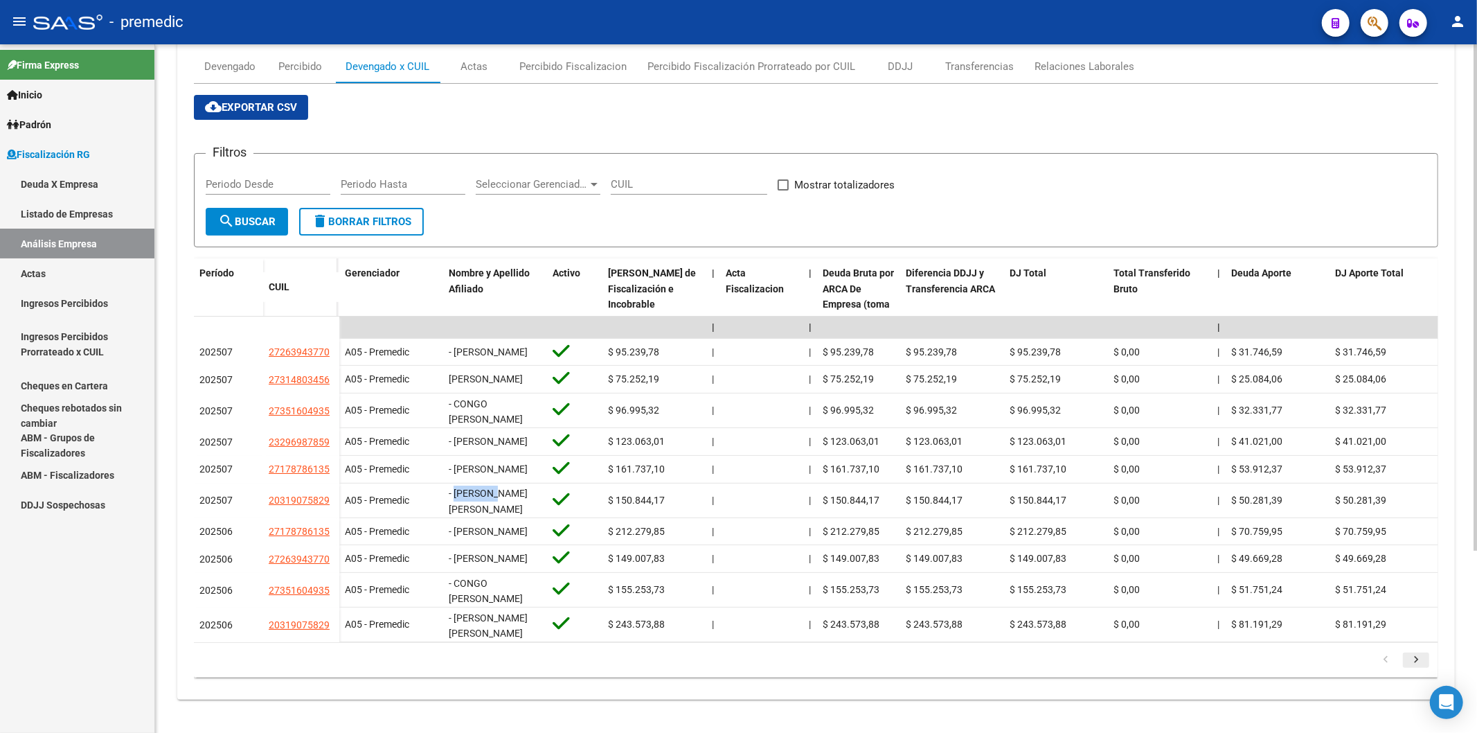
click at [1413, 662] on icon "go to next page" at bounding box center [1416, 661] width 18 height 17
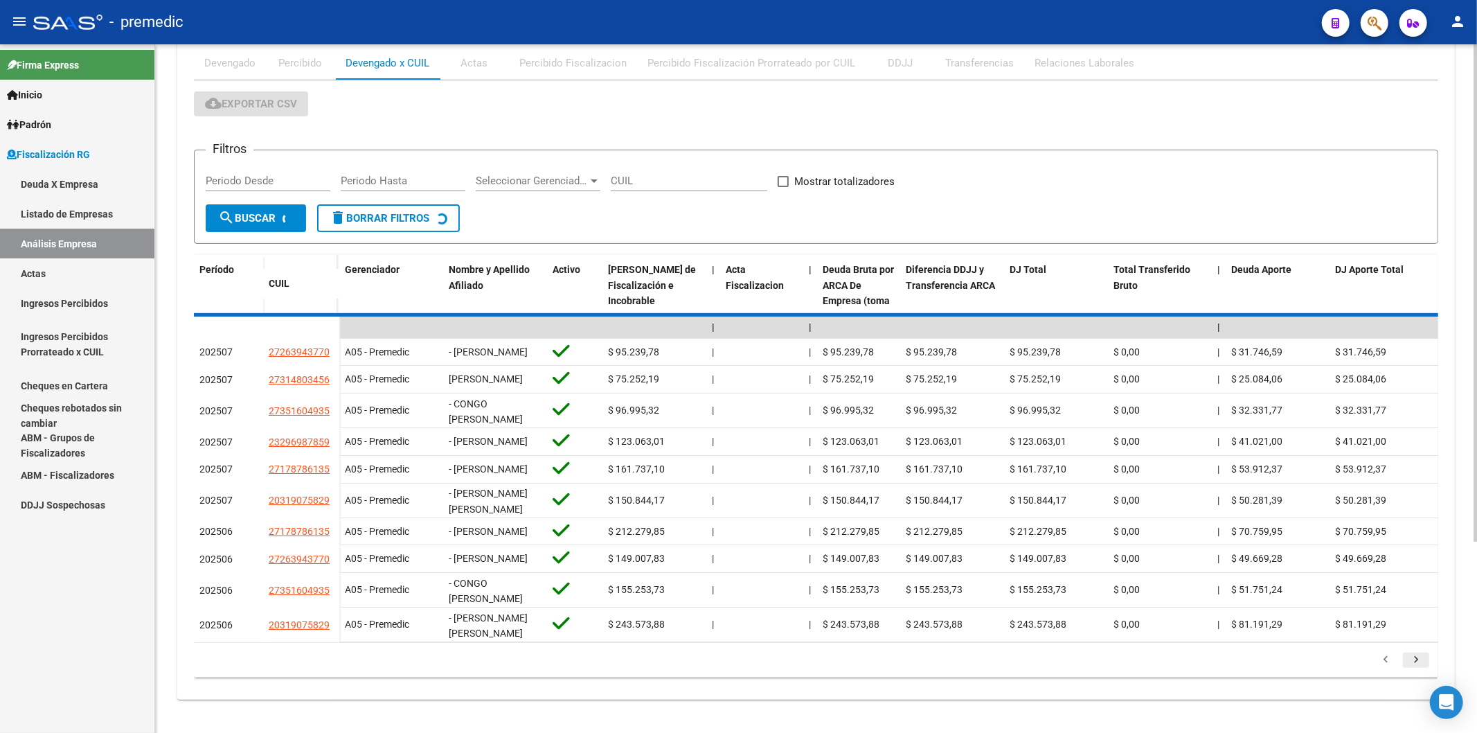
scroll to position [247, 0]
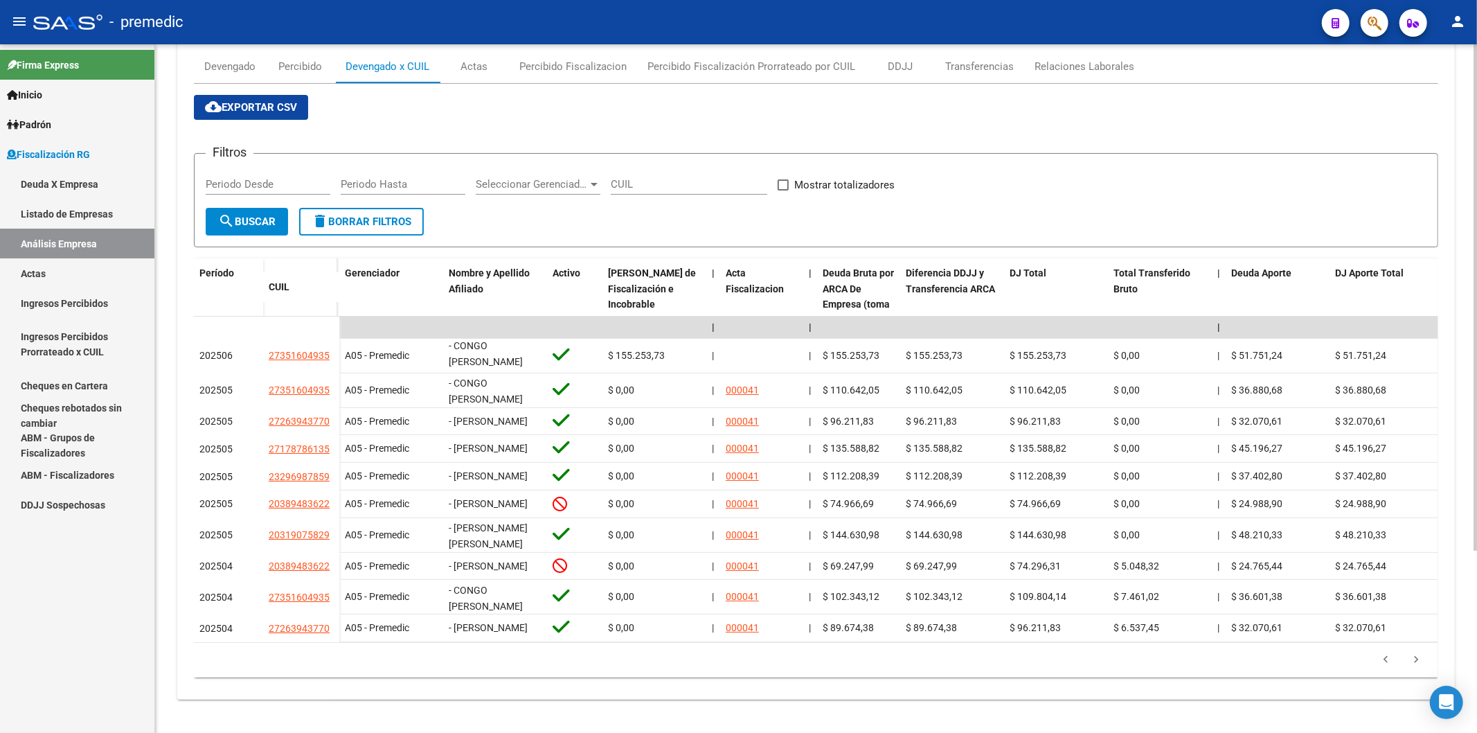
click at [1475, 731] on div at bounding box center [1474, 479] width 3 height 507
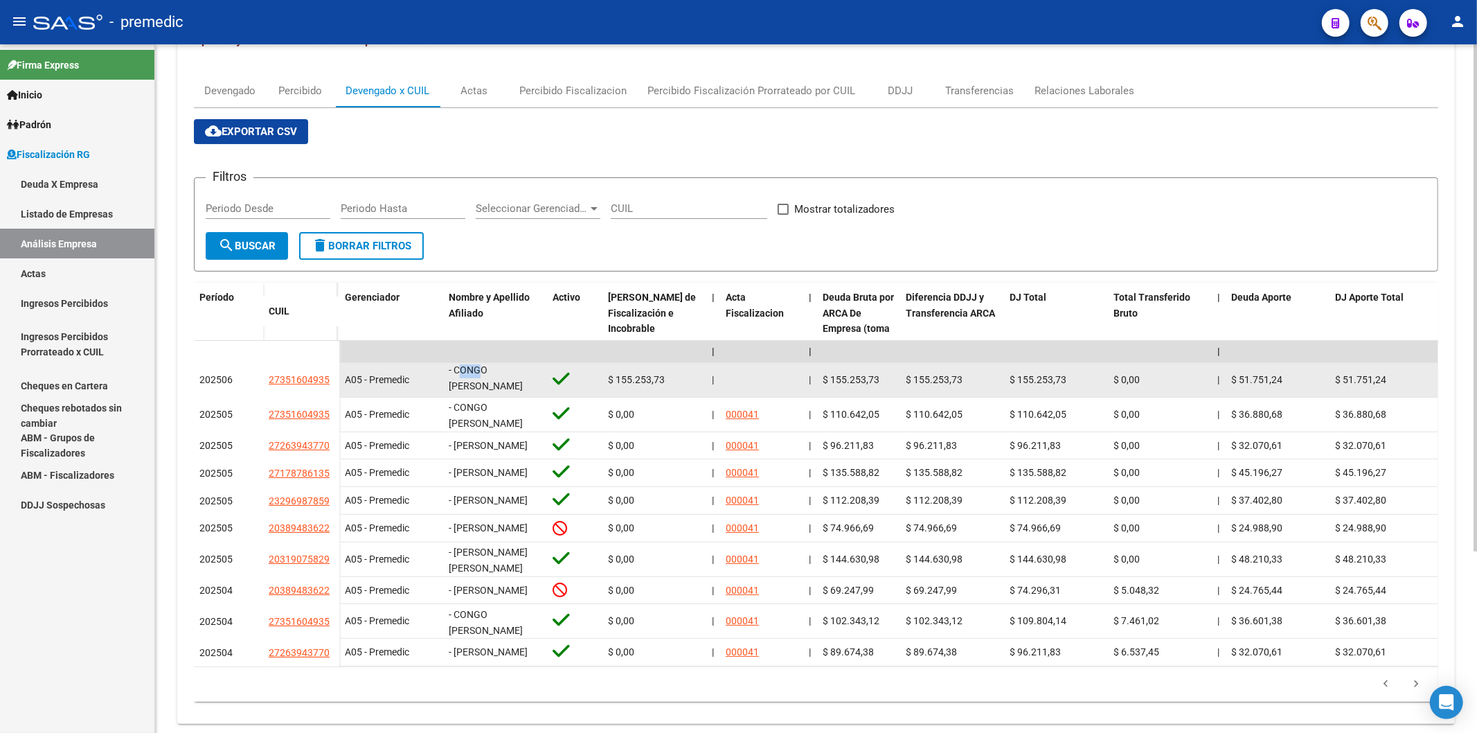
scroll to position [0, 0]
drag, startPoint x: 458, startPoint y: 369, endPoint x: 481, endPoint y: 379, distance: 24.8
click at [481, 379] on span "- CONGO [PERSON_NAME]" at bounding box center [486, 378] width 74 height 27
drag, startPoint x: 488, startPoint y: 382, endPoint x: 453, endPoint y: 366, distance: 38.7
click at [453, 367] on span "- CONGO [PERSON_NAME]" at bounding box center [486, 380] width 74 height 27
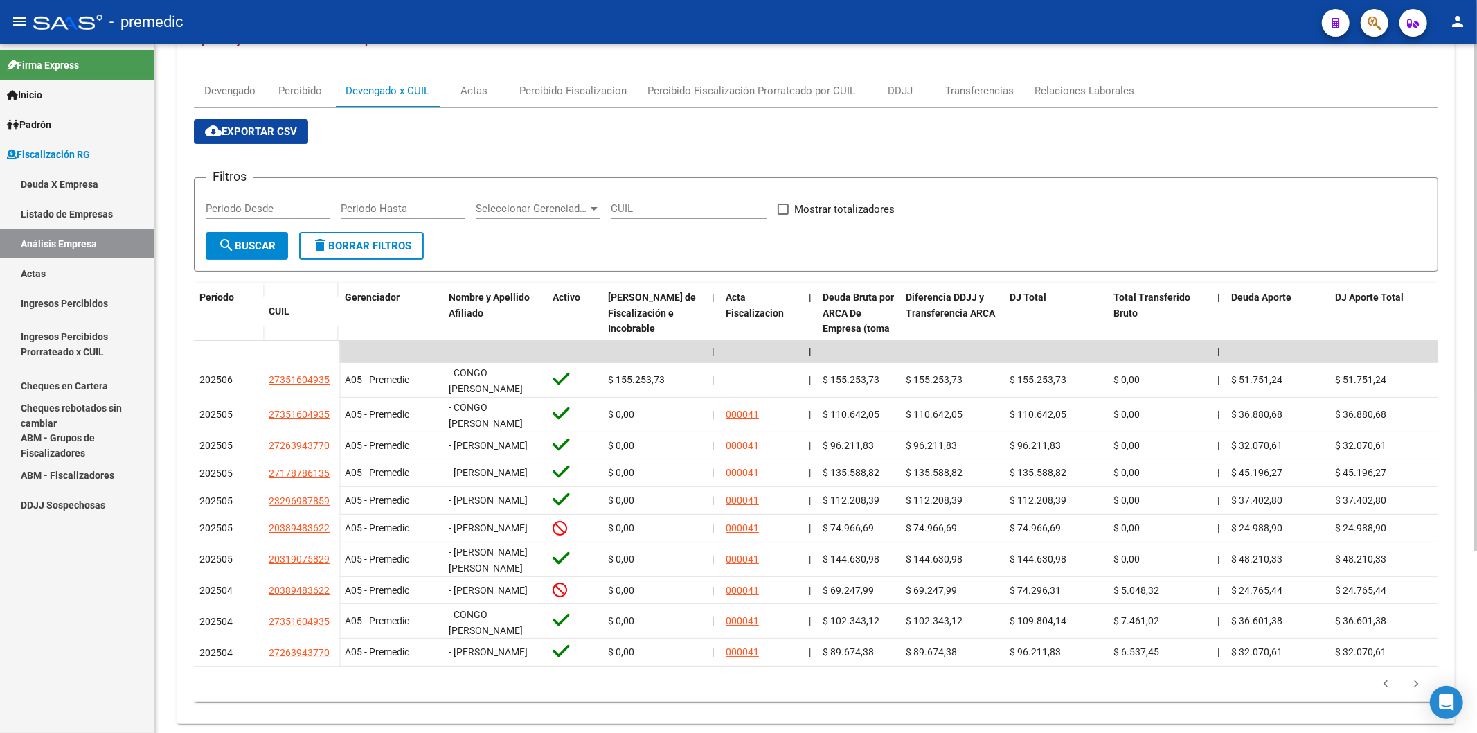
click at [618, 269] on form "Filtros Periodo Desde Periodo Hasta Seleccionar Gerenciador Seleccionar Gerenci…" at bounding box center [816, 224] width 1244 height 94
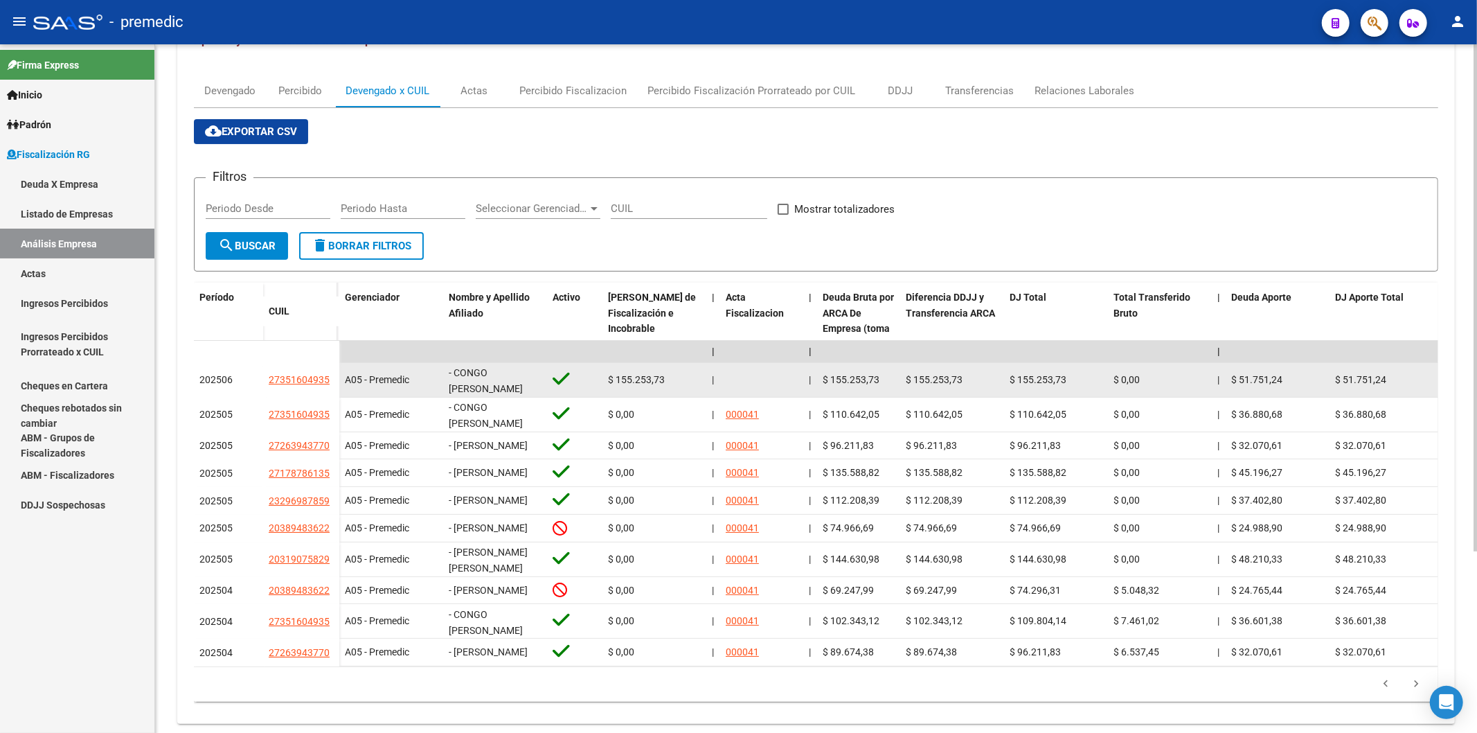
drag, startPoint x: 489, startPoint y: 391, endPoint x: 454, endPoint y: 373, distance: 40.0
click at [454, 373] on span "- CONGO [PERSON_NAME]" at bounding box center [486, 380] width 74 height 27
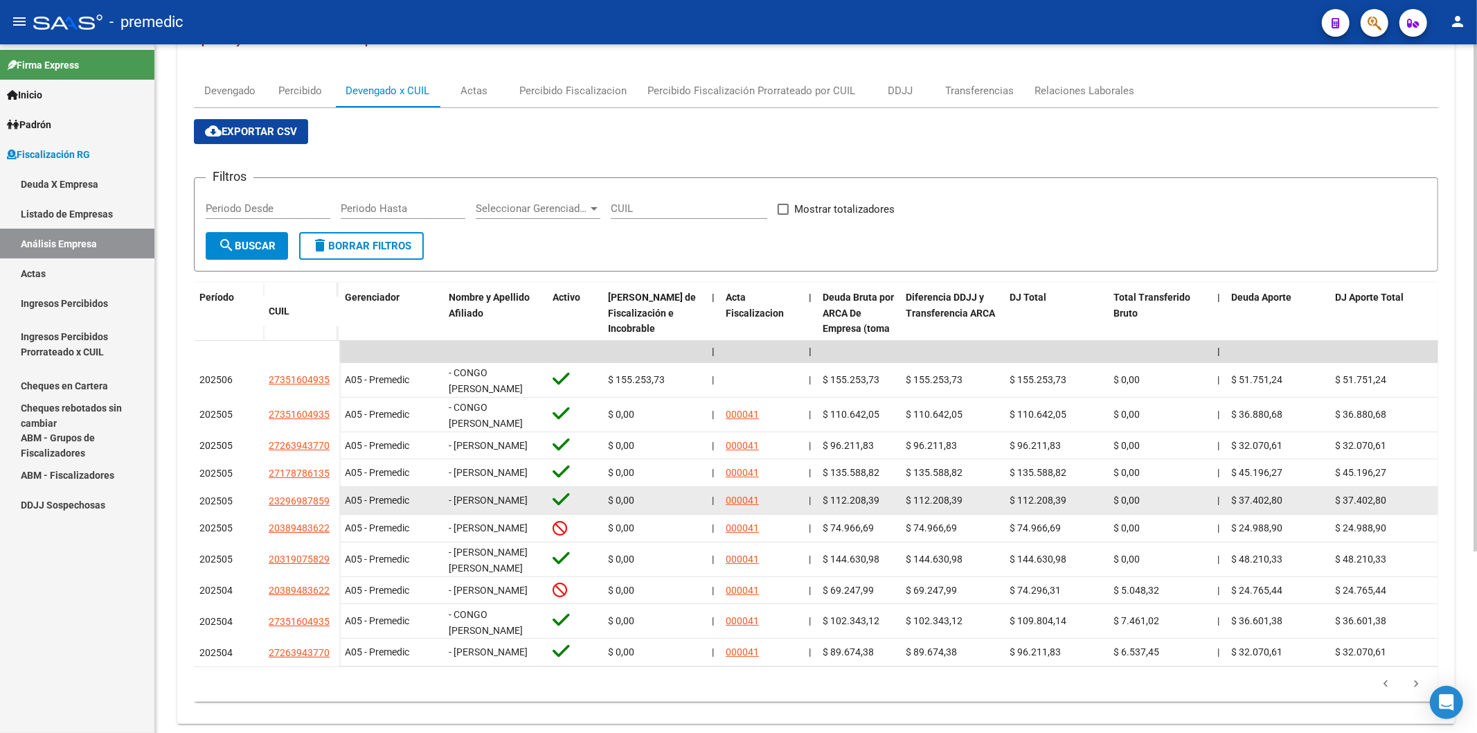
copy span "CONGO [PERSON_NAME]"
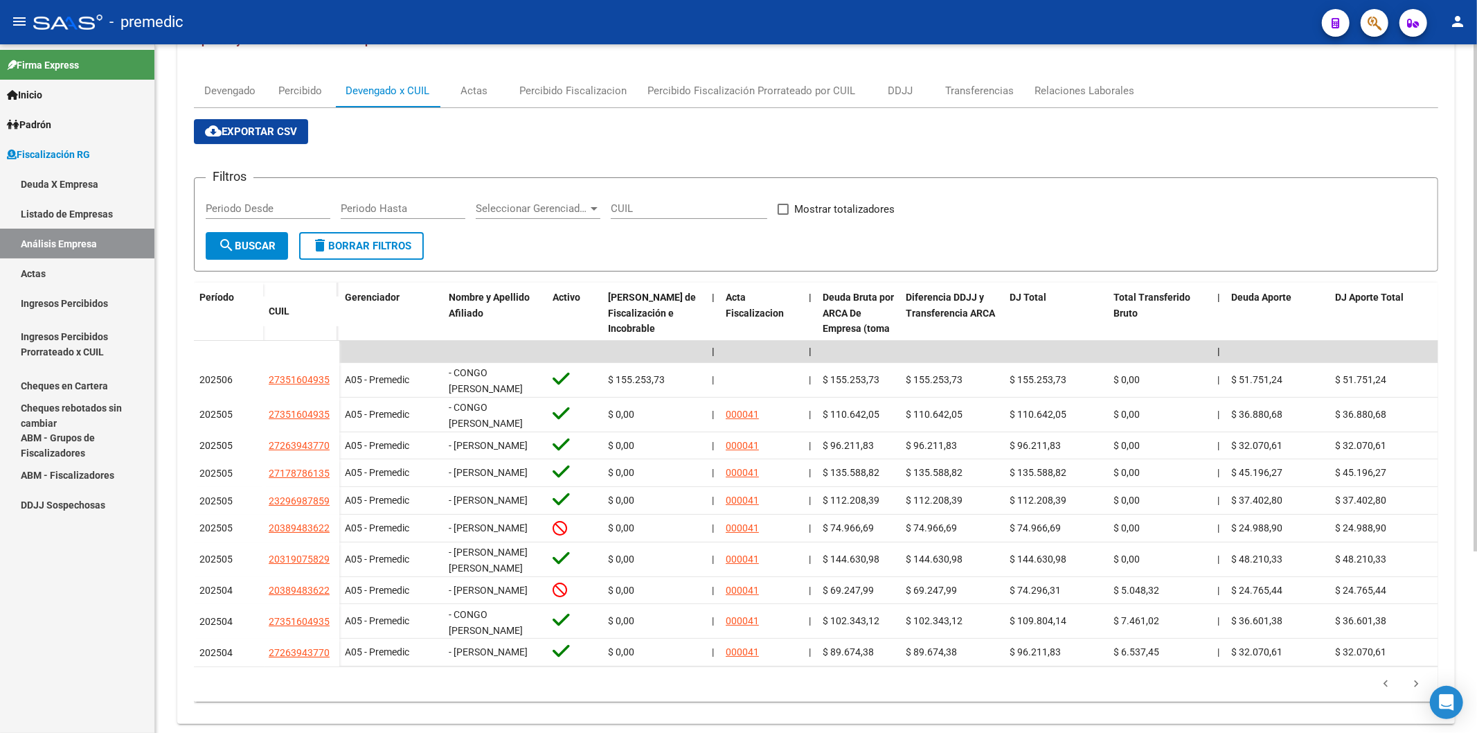
click at [1283, 229] on div "Filtros Periodo Desde Periodo Hasta Seleccionar Gerenciador Seleccionar Gerenci…" at bounding box center [816, 210] width 1221 height 43
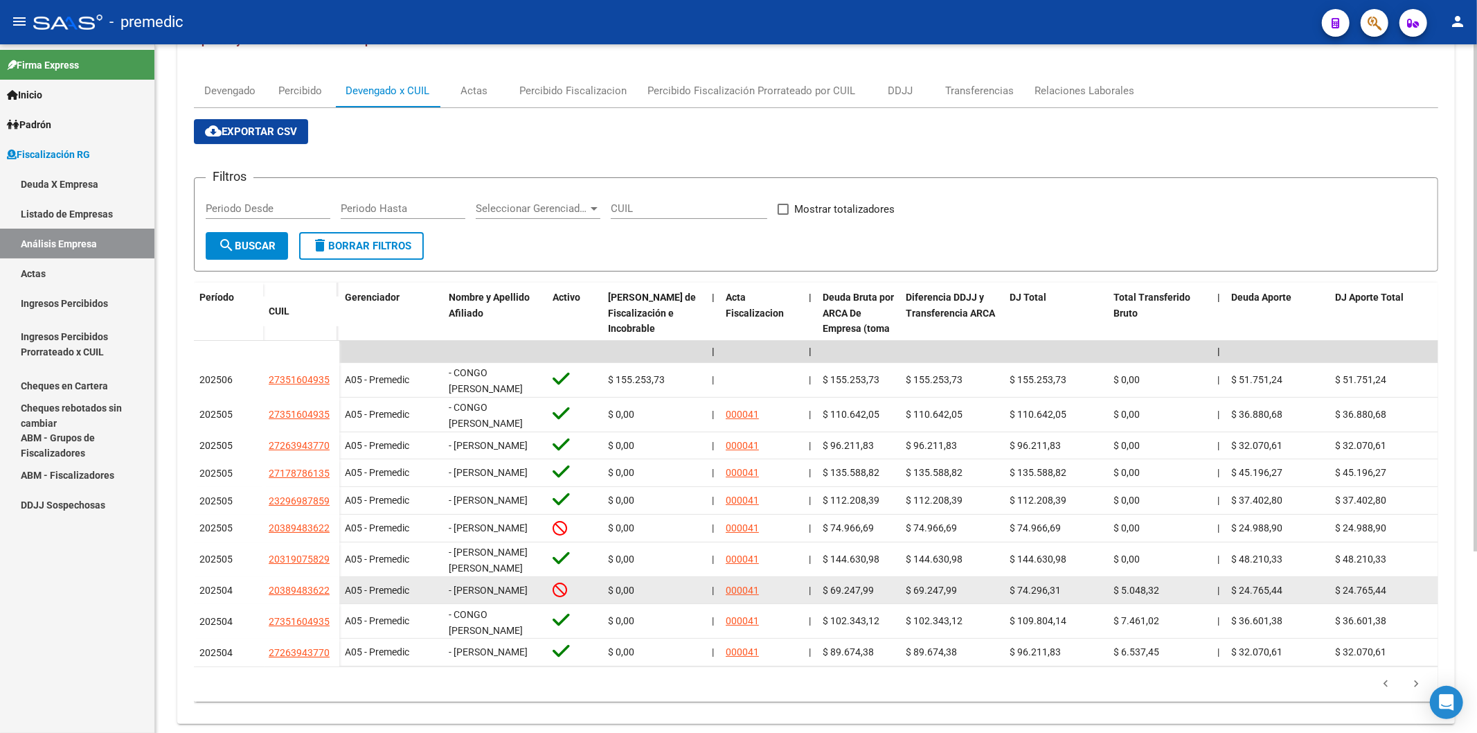
scroll to position [247, 0]
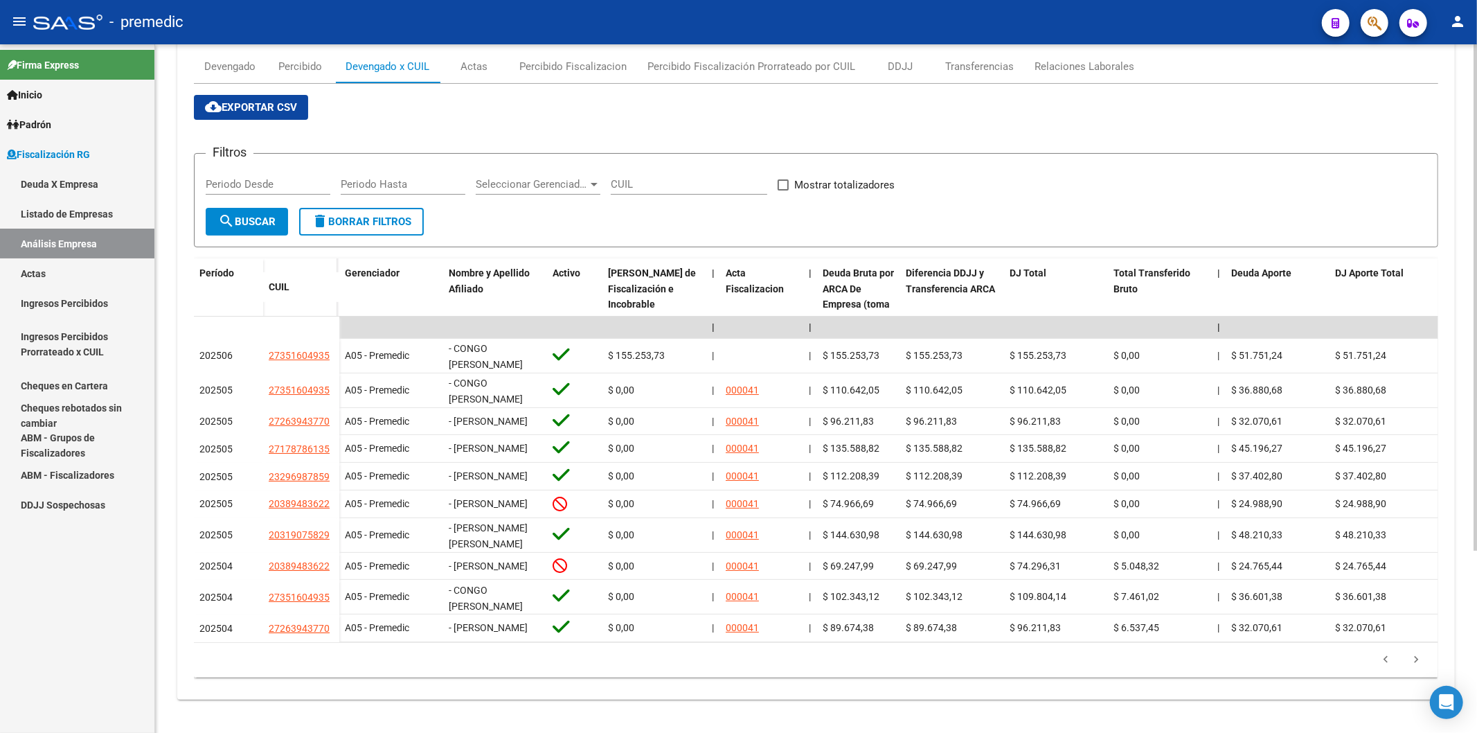
click at [1386, 651] on li at bounding box center [1385, 660] width 30 height 24
click at [1381, 656] on icon "go to previous page" at bounding box center [1386, 661] width 18 height 17
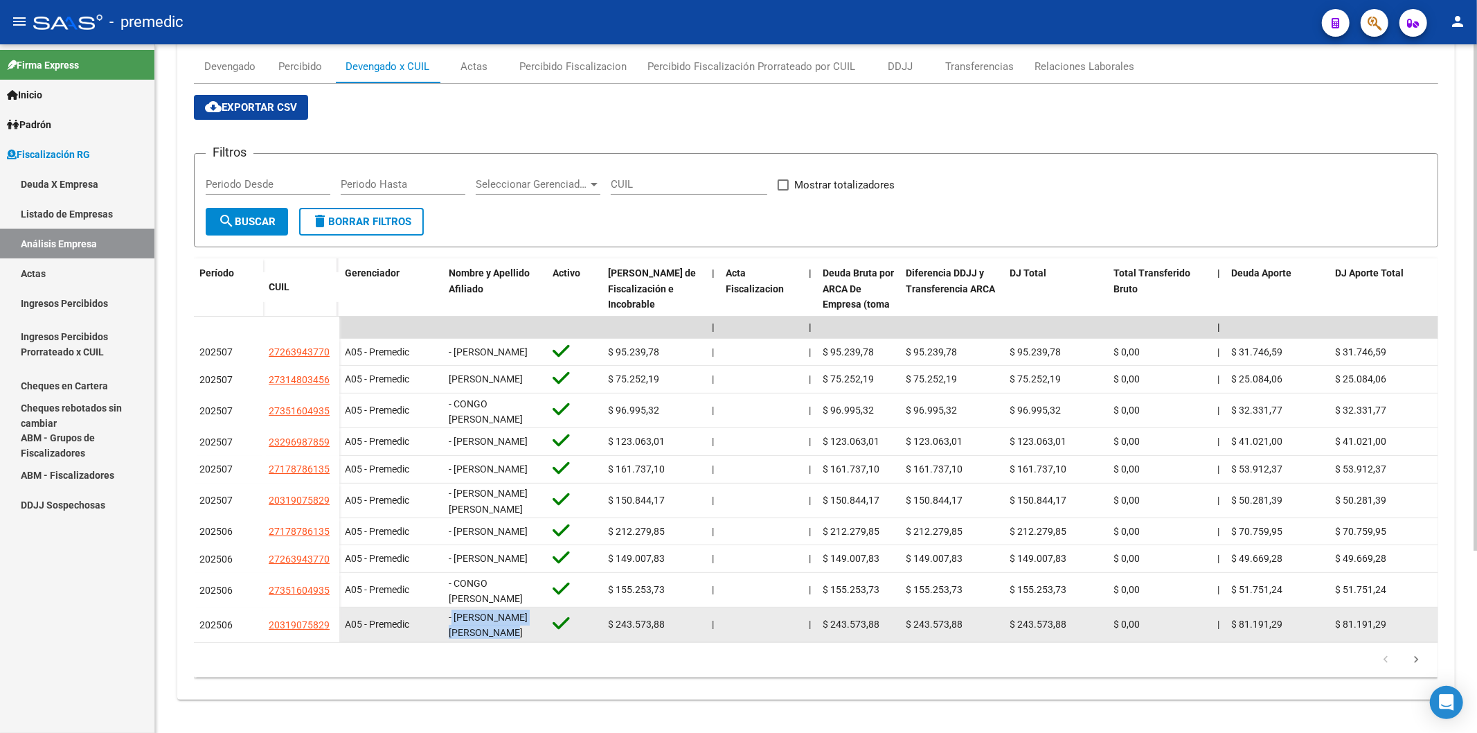
scroll to position [0, 0]
drag, startPoint x: 499, startPoint y: 615, endPoint x: 454, endPoint y: 606, distance: 45.9
click at [454, 610] on div "- [PERSON_NAME] [PERSON_NAME]" at bounding box center [495, 624] width 93 height 29
copy span "[PERSON_NAME] [PERSON_NAME]"
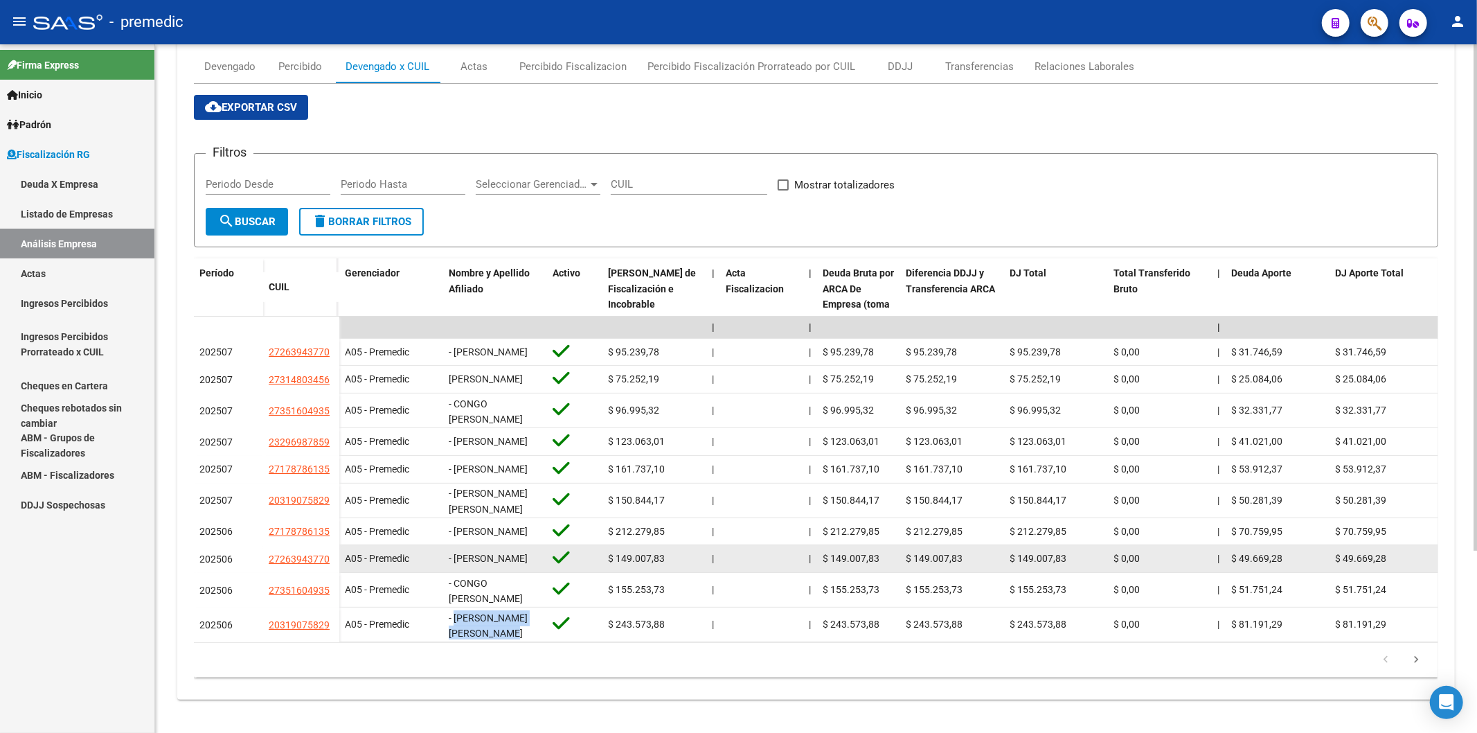
drag, startPoint x: 505, startPoint y: 547, endPoint x: 456, endPoint y: 535, distance: 51.4
click at [456, 550] on div "- [PERSON_NAME]" at bounding box center [495, 558] width 93 height 16
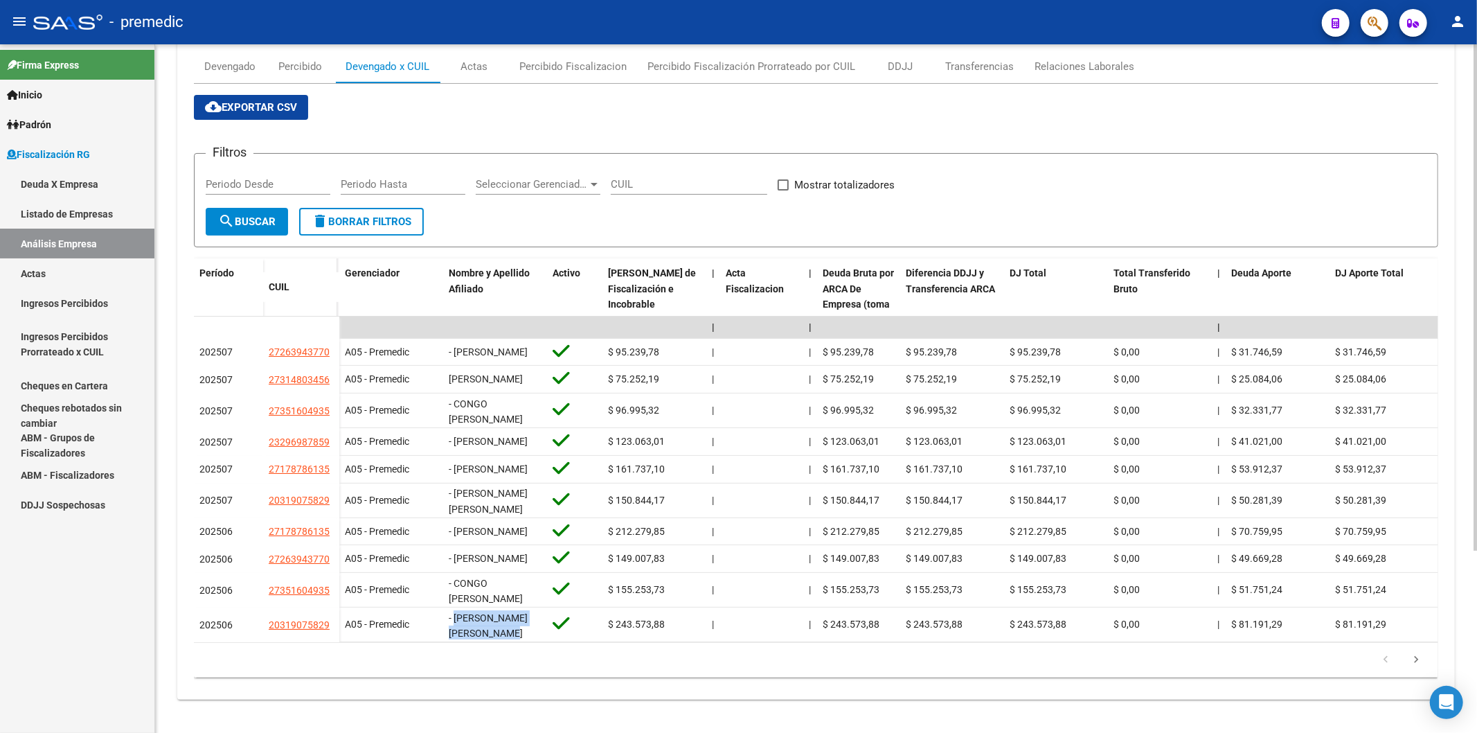
copy span "[PERSON_NAME]"
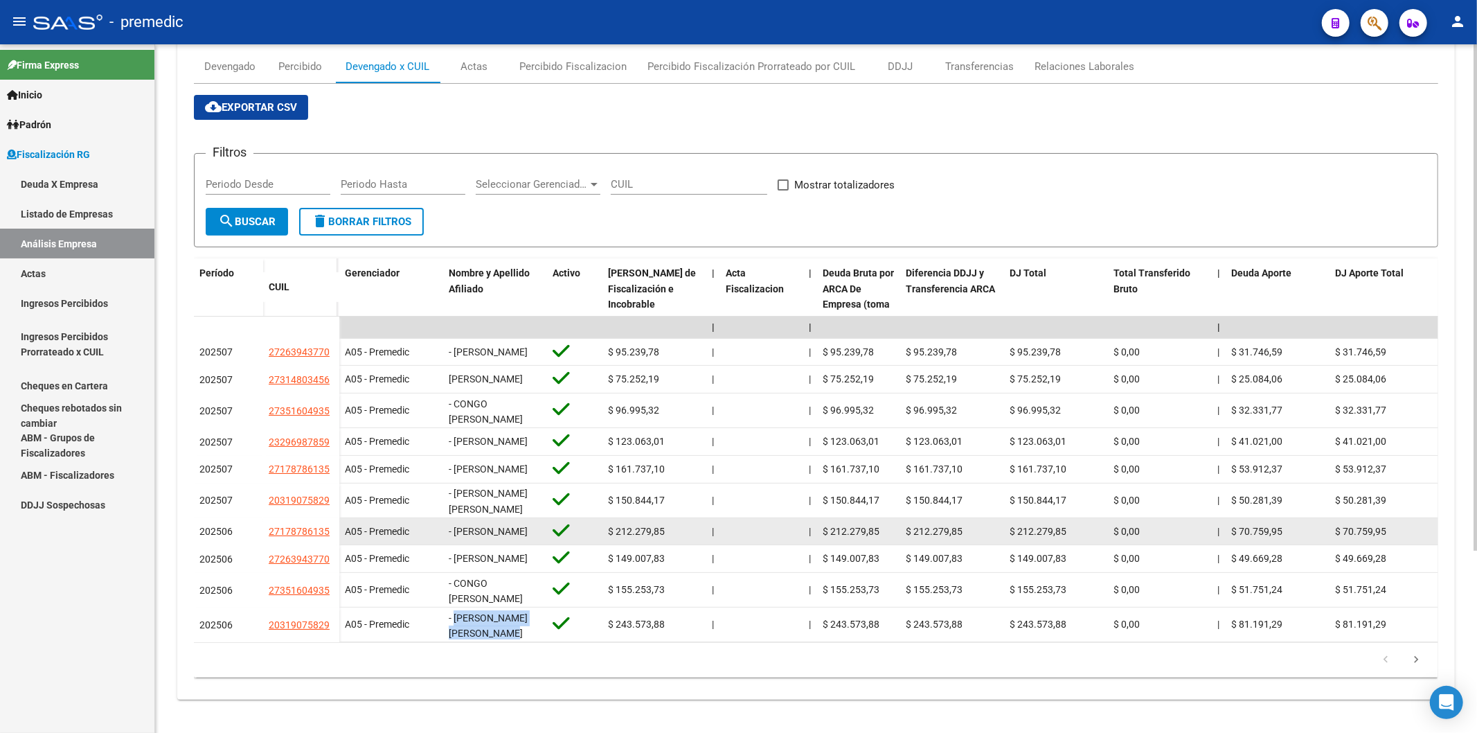
drag, startPoint x: 494, startPoint y: 515, endPoint x: 454, endPoint y: 505, distance: 40.6
click at [454, 523] on div "- [PERSON_NAME]" at bounding box center [495, 531] width 93 height 16
copy span "[PERSON_NAME]"
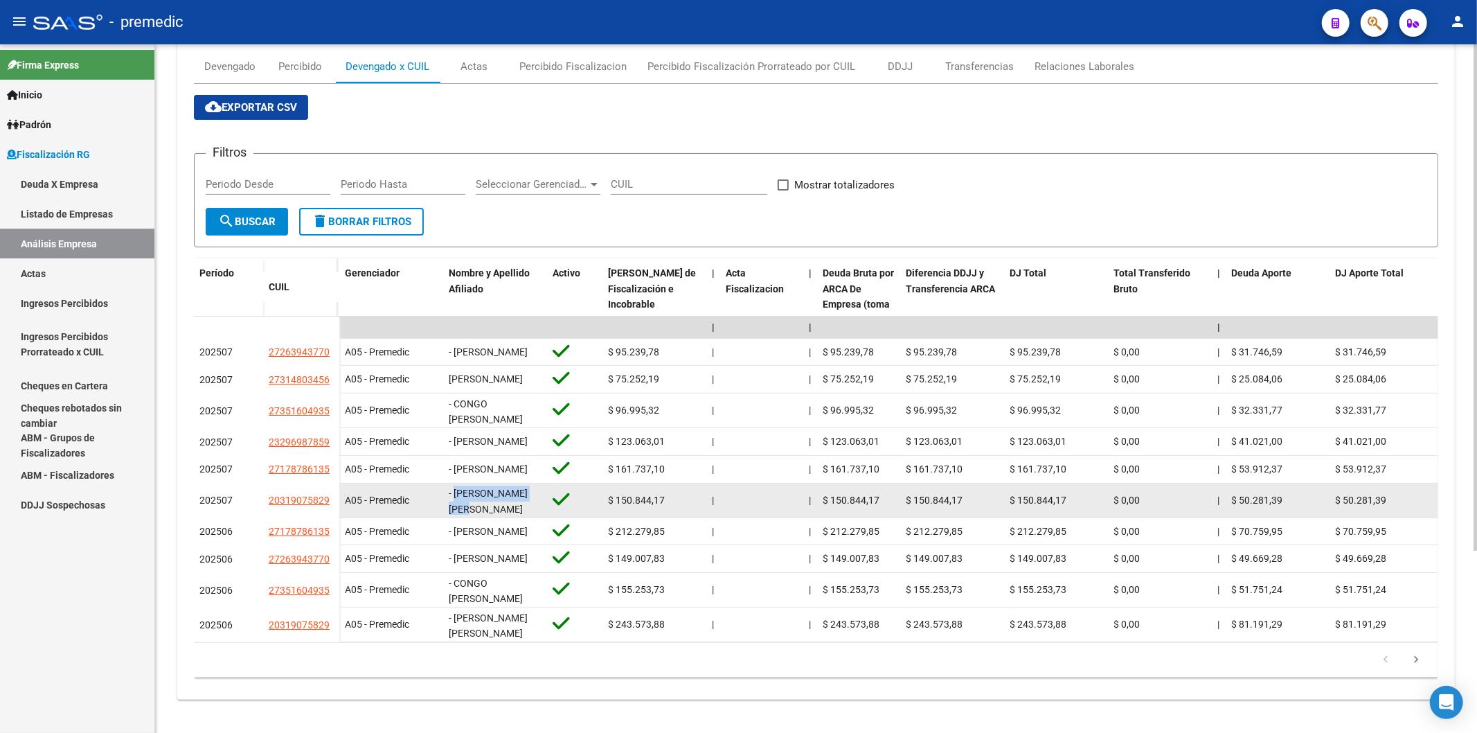
drag, startPoint x: 503, startPoint y: 481, endPoint x: 454, endPoint y: 469, distance: 49.7
click at [454, 485] on div "- [PERSON_NAME] [PERSON_NAME]" at bounding box center [495, 499] width 93 height 29
click at [454, 487] on span "- [PERSON_NAME] [PERSON_NAME]" at bounding box center [488, 500] width 79 height 27
drag, startPoint x: 454, startPoint y: 466, endPoint x: 486, endPoint y: 473, distance: 32.6
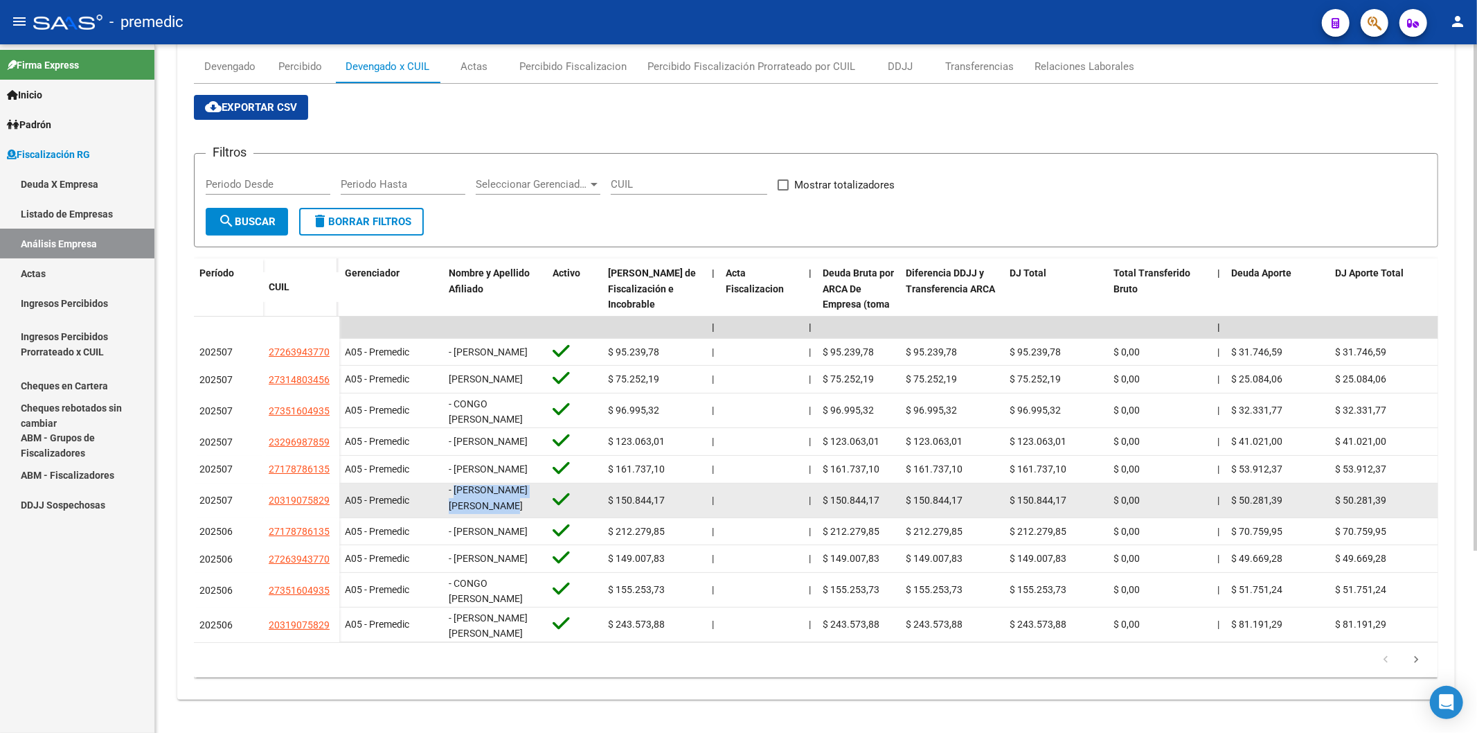
click at [493, 485] on div "- [PERSON_NAME] [PERSON_NAME]" at bounding box center [495, 499] width 93 height 29
copy span "[PERSON_NAME] [PERSON_NAME]"
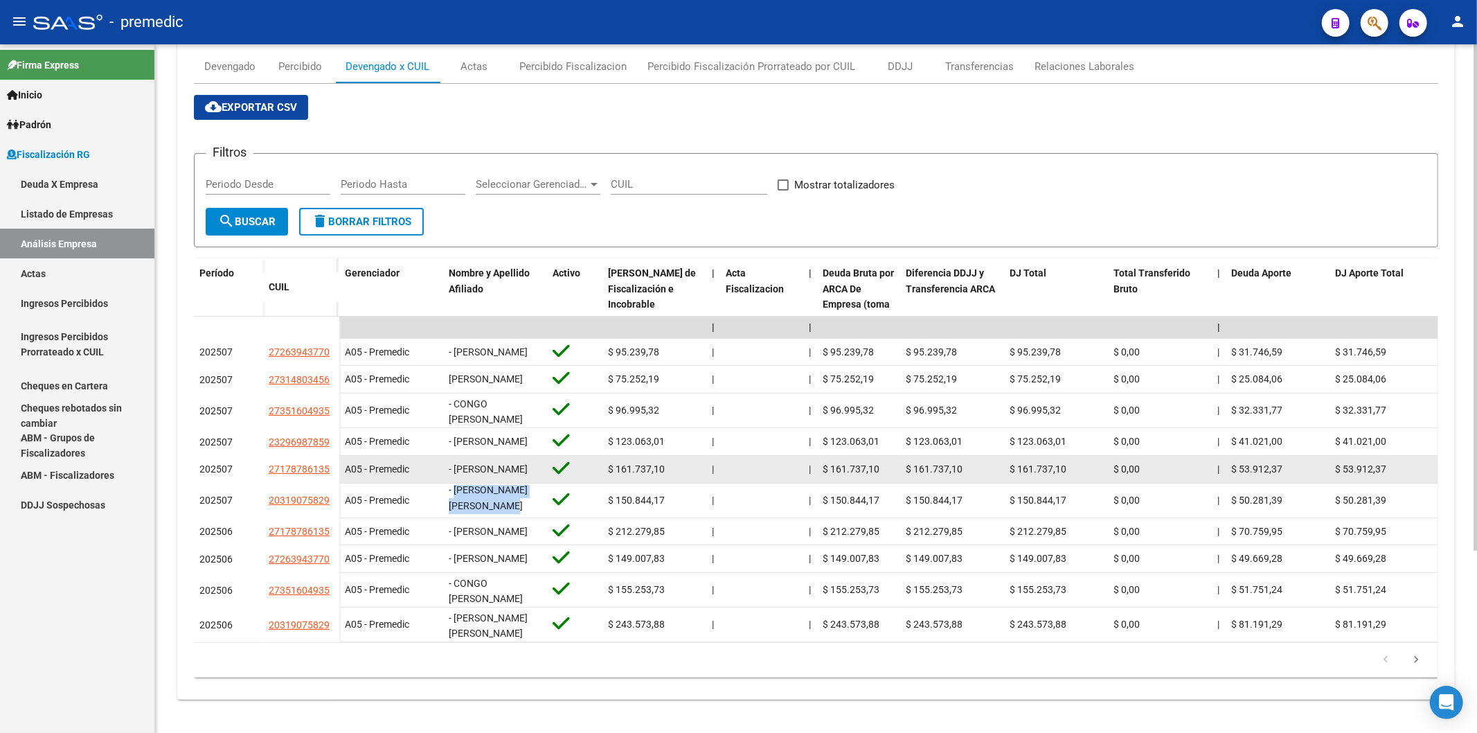
scroll to position [0, 0]
drag, startPoint x: 505, startPoint y: 447, endPoint x: 458, endPoint y: 432, distance: 49.3
click at [458, 461] on div "- [PERSON_NAME]" at bounding box center [495, 469] width 93 height 16
drag, startPoint x: 451, startPoint y: 427, endPoint x: 487, endPoint y: 446, distance: 40.0
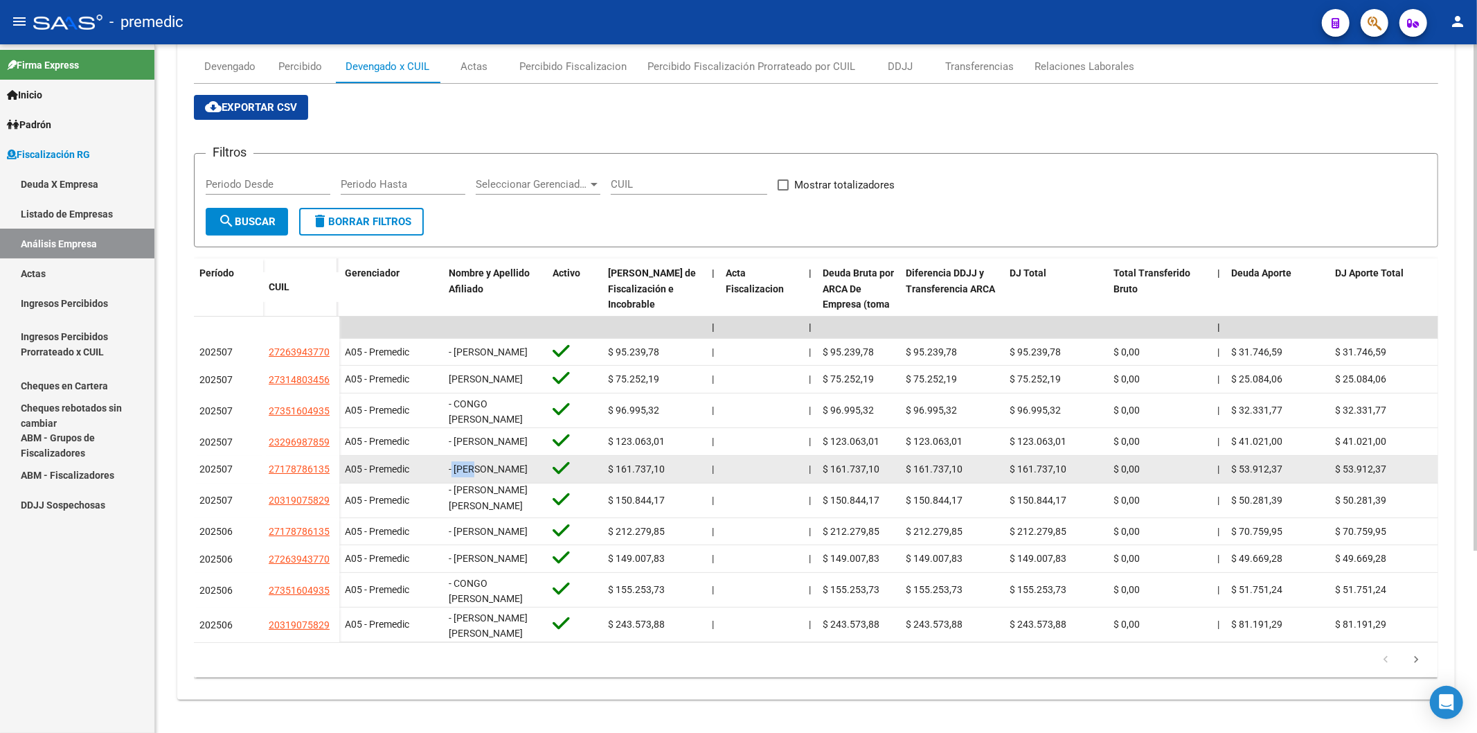
click at [487, 461] on div "- [PERSON_NAME]" at bounding box center [495, 469] width 93 height 16
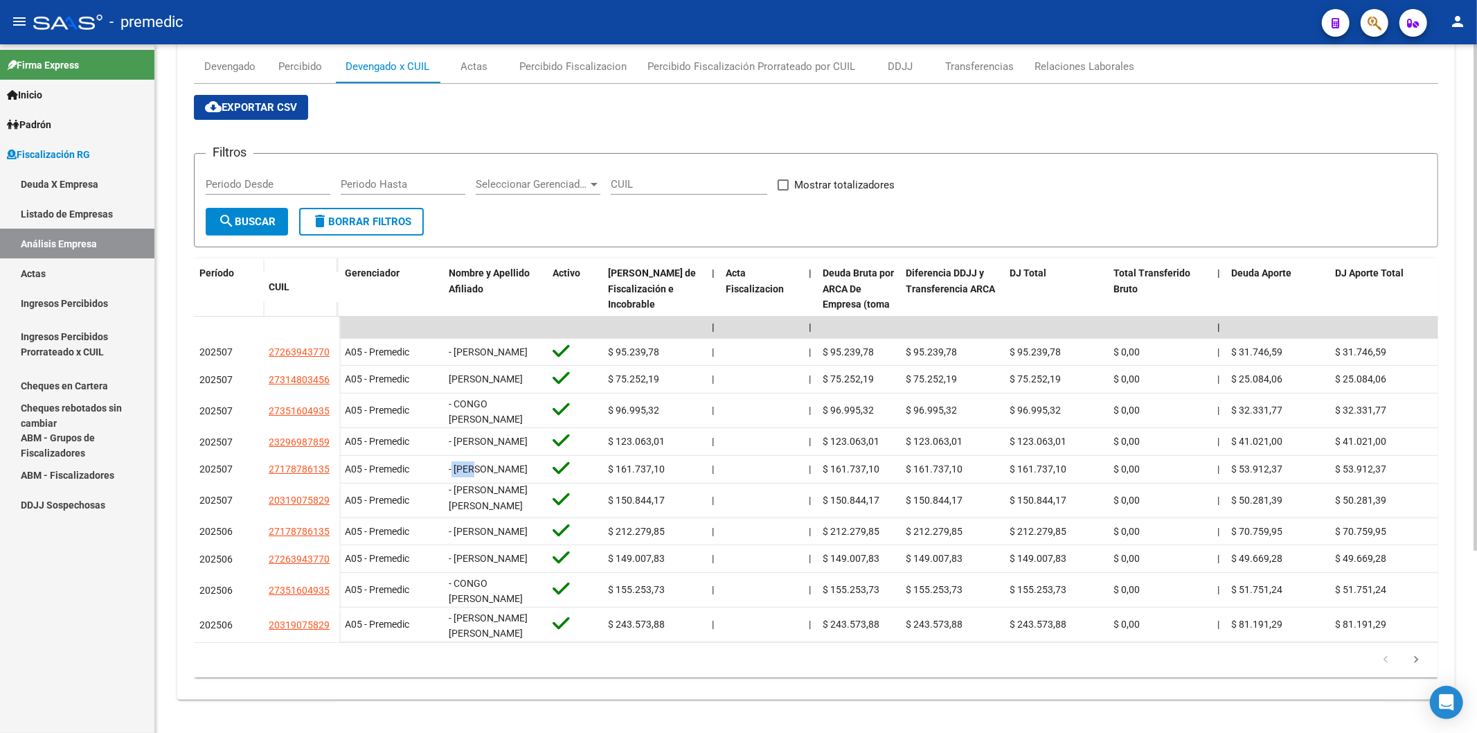
copy span "[PERSON_NAME]"
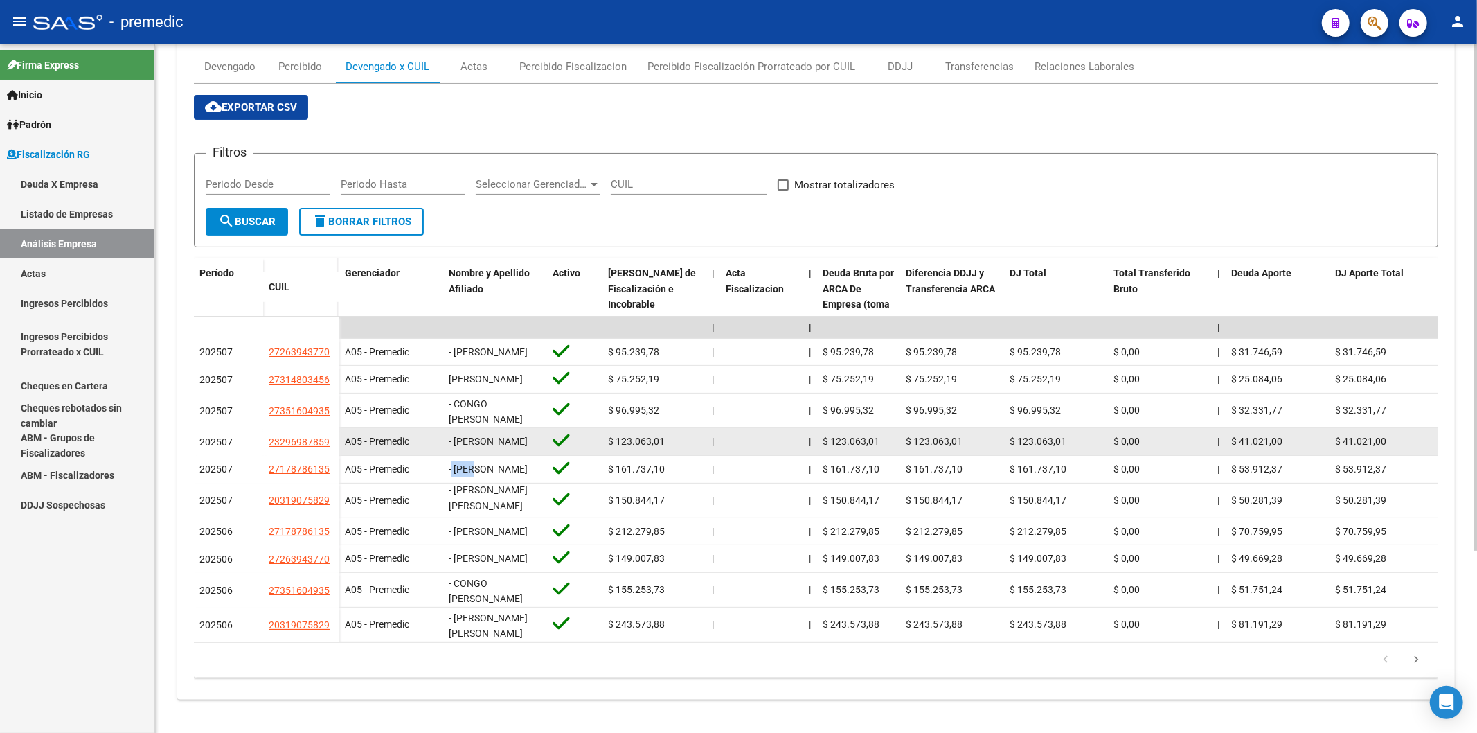
drag, startPoint x: 455, startPoint y: 396, endPoint x: 496, endPoint y: 415, distance: 45.8
click at [496, 433] on div "- [PERSON_NAME]" at bounding box center [495, 441] width 93 height 16
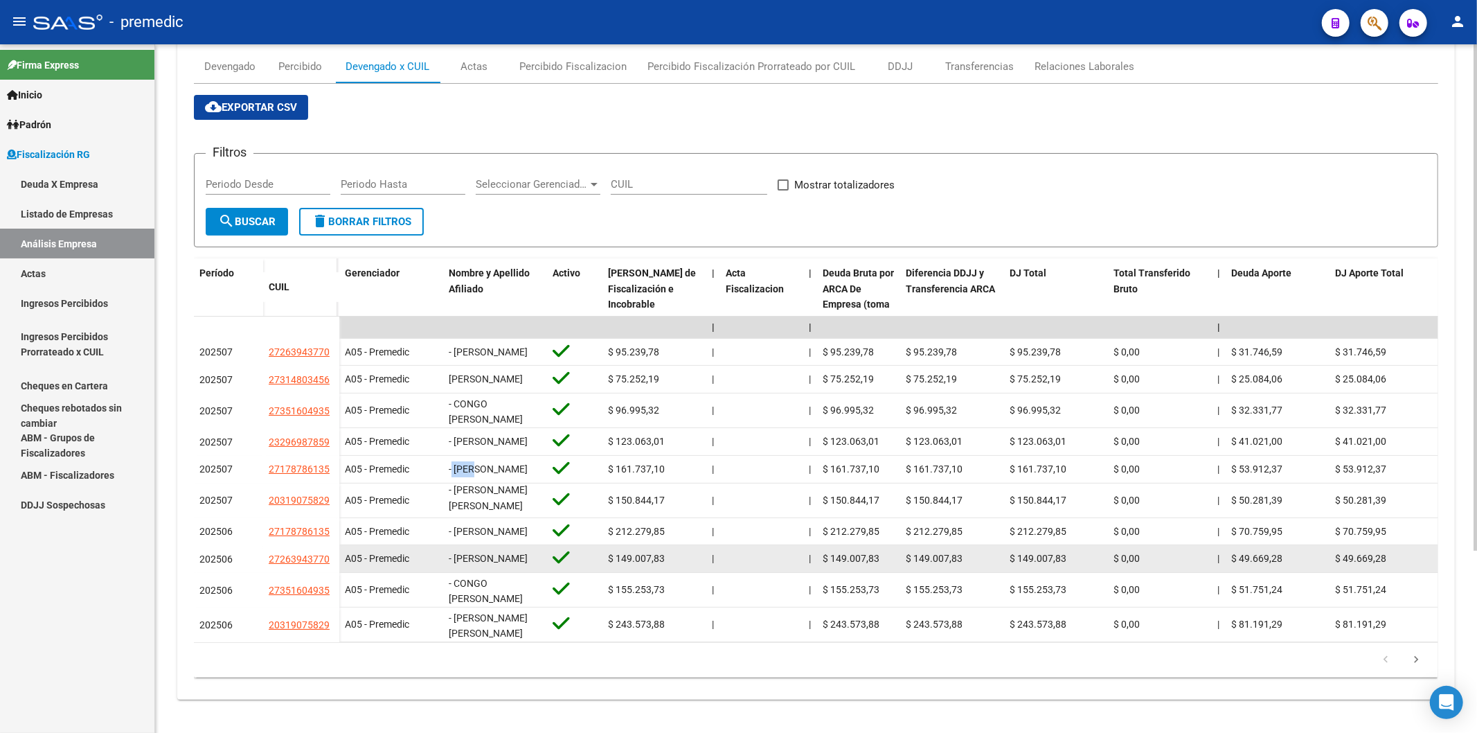
copy span "[PERSON_NAME]"
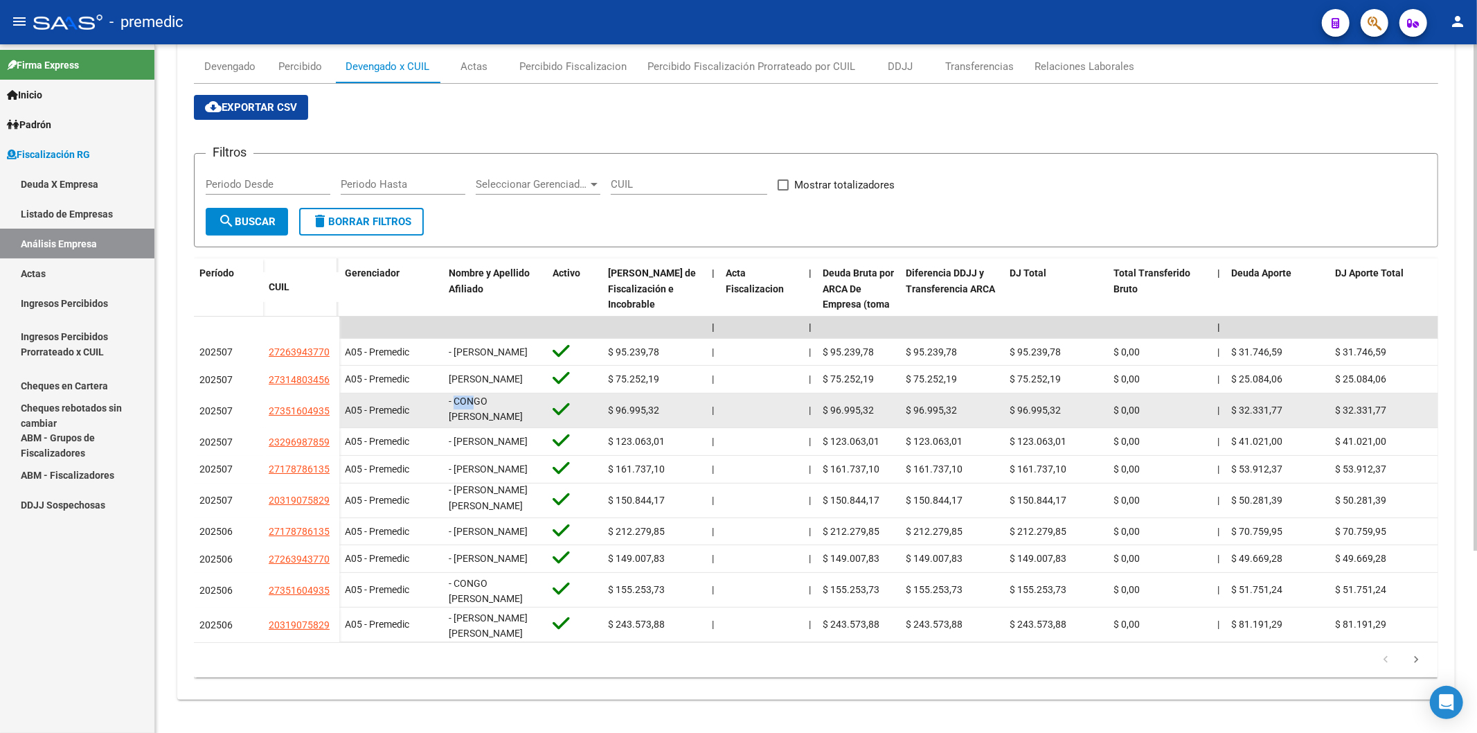
drag, startPoint x: 454, startPoint y: 360, endPoint x: 497, endPoint y: 382, distance: 48.6
click at [497, 395] on div "- CONGO [PERSON_NAME]" at bounding box center [495, 409] width 93 height 29
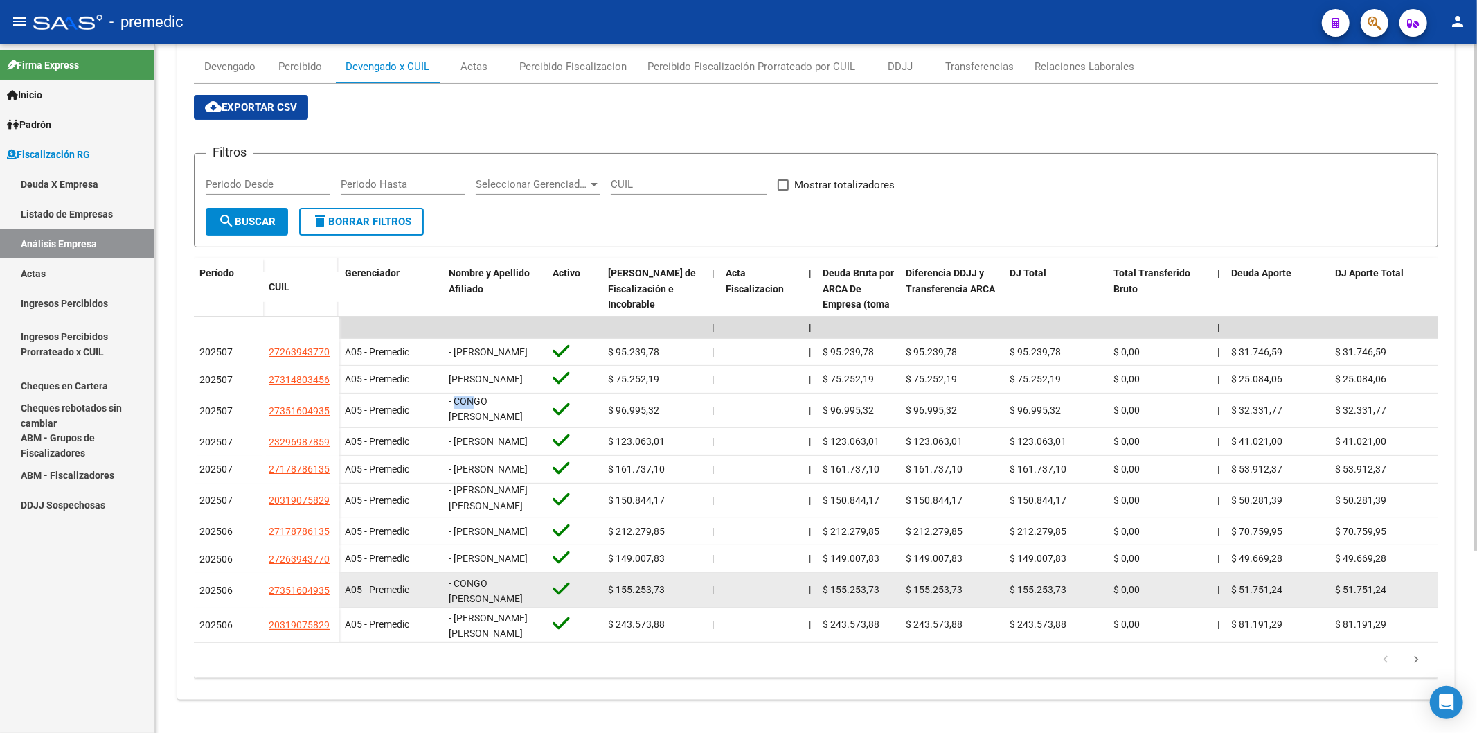
copy span "CONGO [PERSON_NAME]"
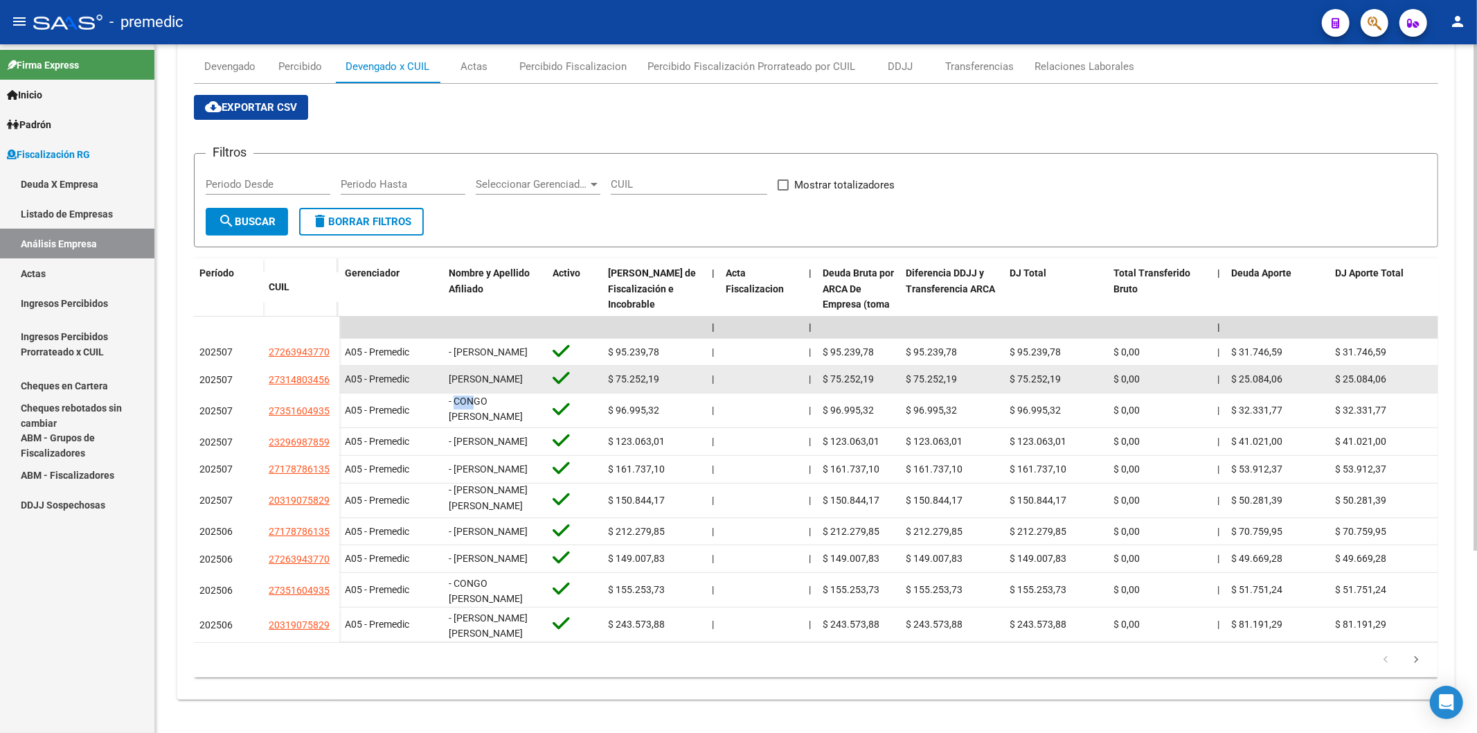
drag, startPoint x: 452, startPoint y: 330, endPoint x: 497, endPoint y: 346, distance: 47.7
click at [497, 371] on div "[PERSON_NAME]" at bounding box center [495, 379] width 93 height 16
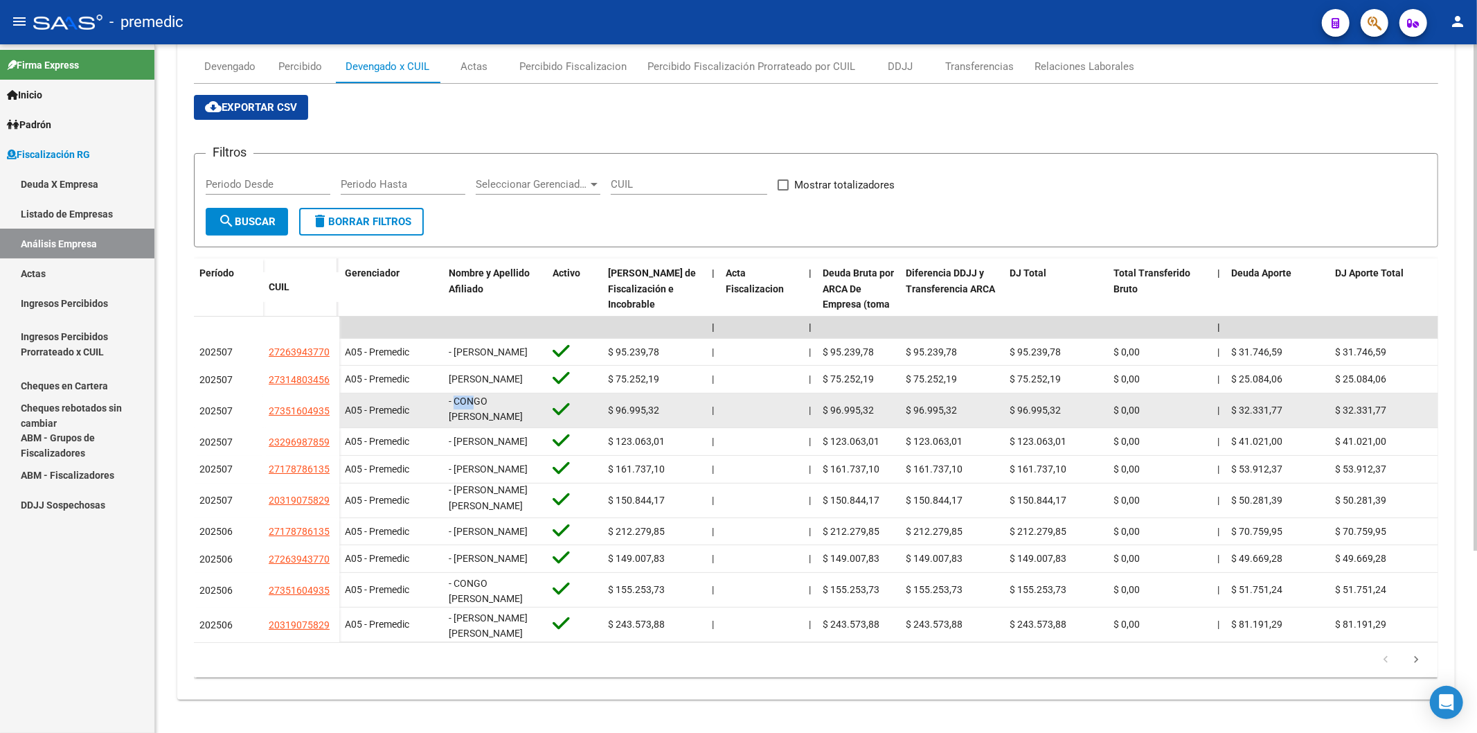
copy span "[PERSON_NAME]"
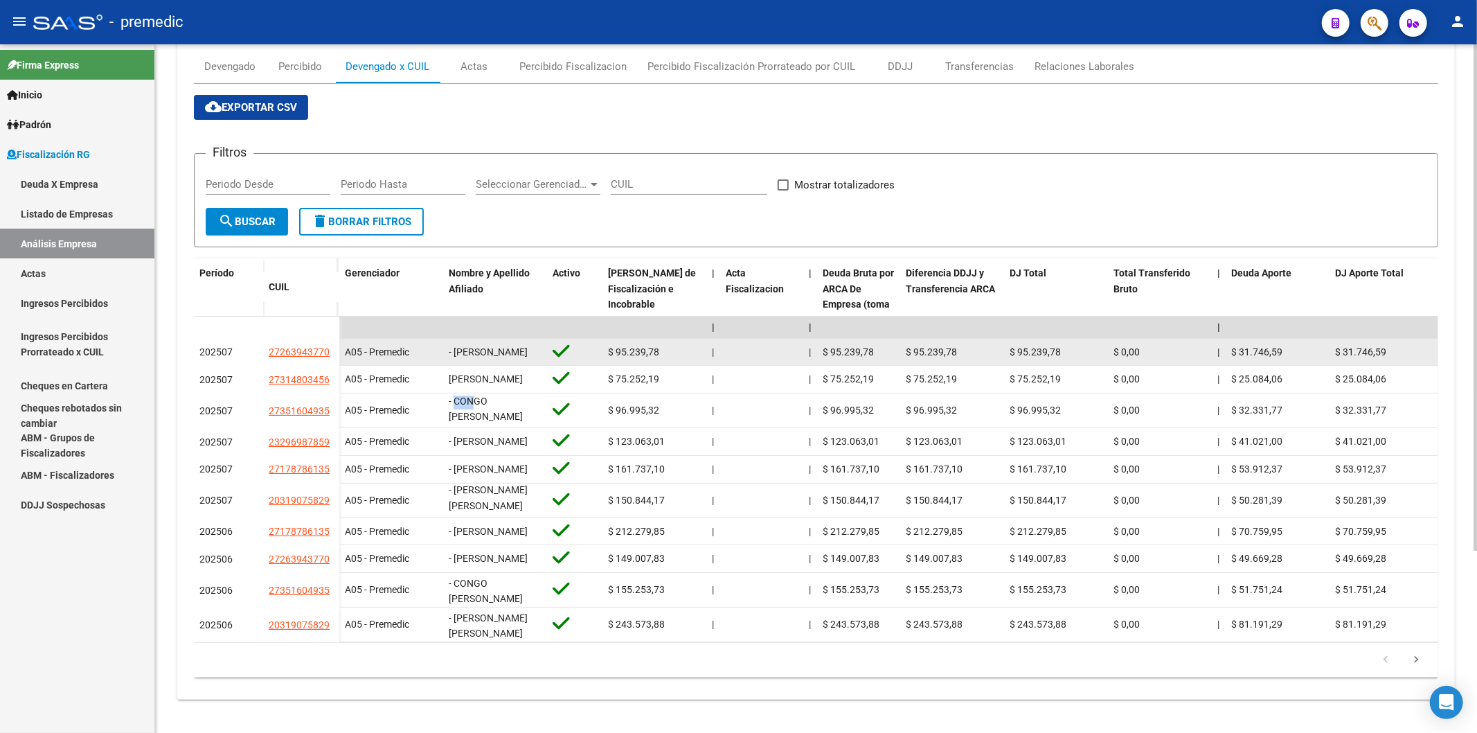
drag, startPoint x: 455, startPoint y: 291, endPoint x: 528, endPoint y: 310, distance: 75.7
click at [528, 344] on div "- [PERSON_NAME]" at bounding box center [495, 352] width 93 height 16
copy span "[PERSON_NAME]"
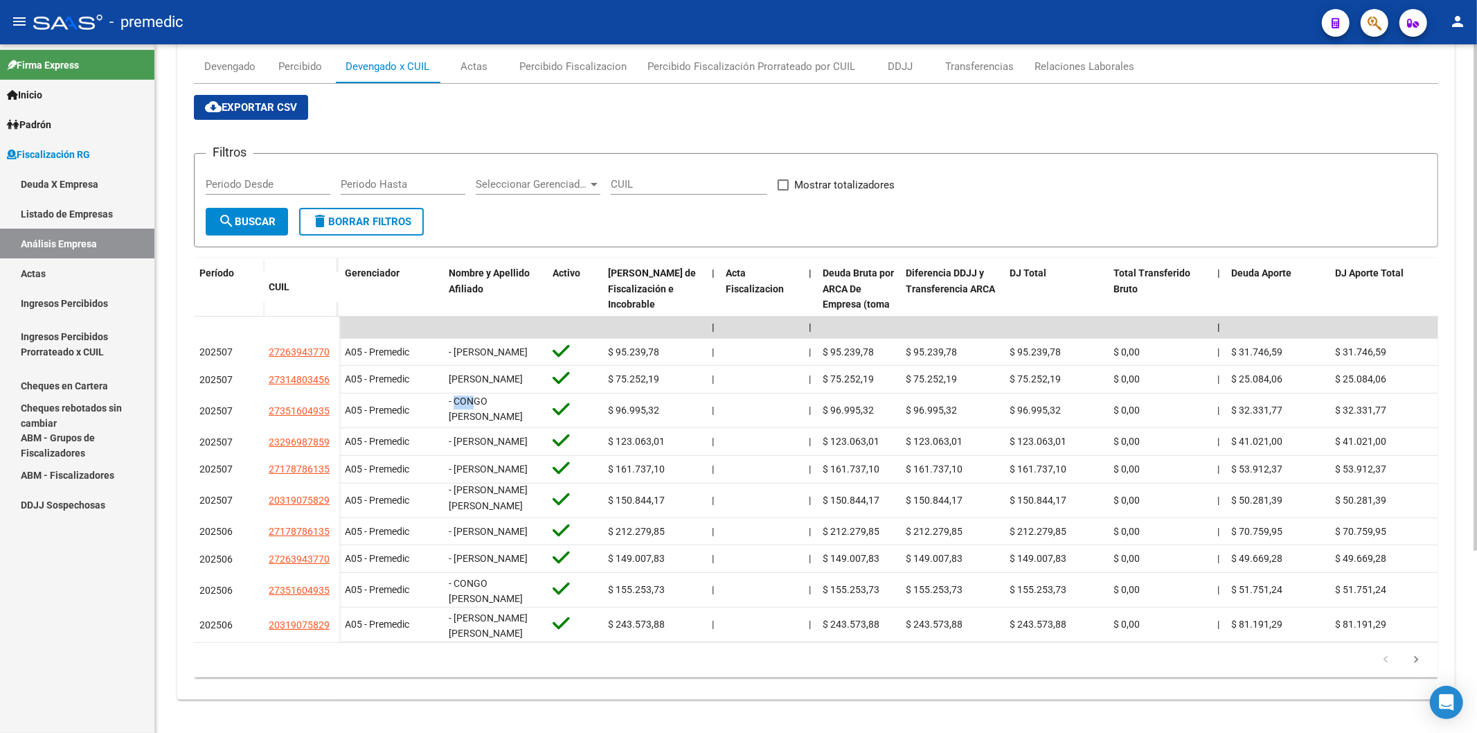
click at [637, 175] on form "Filtros Periodo Desde Periodo Hasta Seleccionar Gerenciador Seleccionar Gerenci…" at bounding box center [816, 200] width 1244 height 94
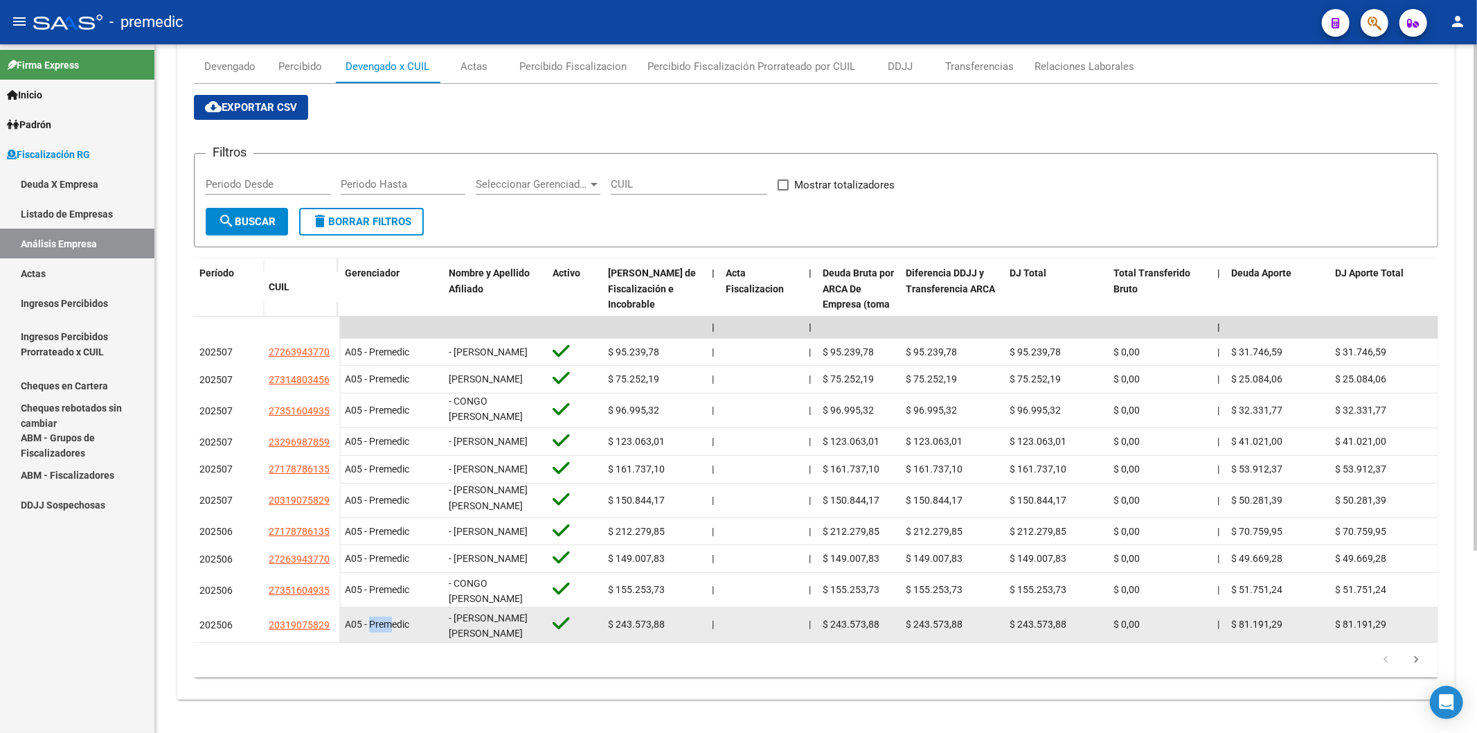
click at [368, 625] on datatable-body-cell "A05 - Premedic" at bounding box center [391, 624] width 104 height 34
click at [377, 618] on span "A05 - Premedic" at bounding box center [377, 623] width 64 height 11
click at [384, 618] on span "A05 - Premedic" at bounding box center [377, 623] width 64 height 11
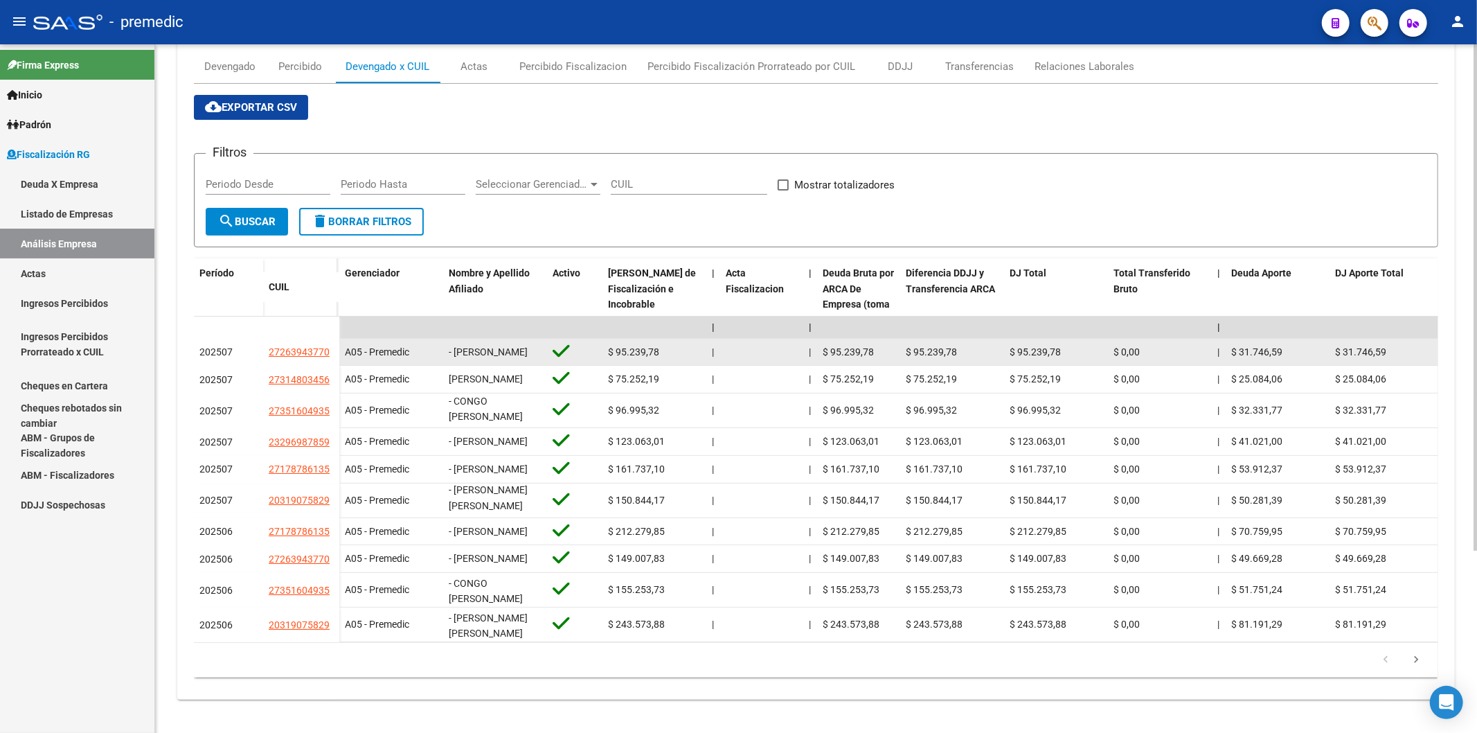
scroll to position [2, 0]
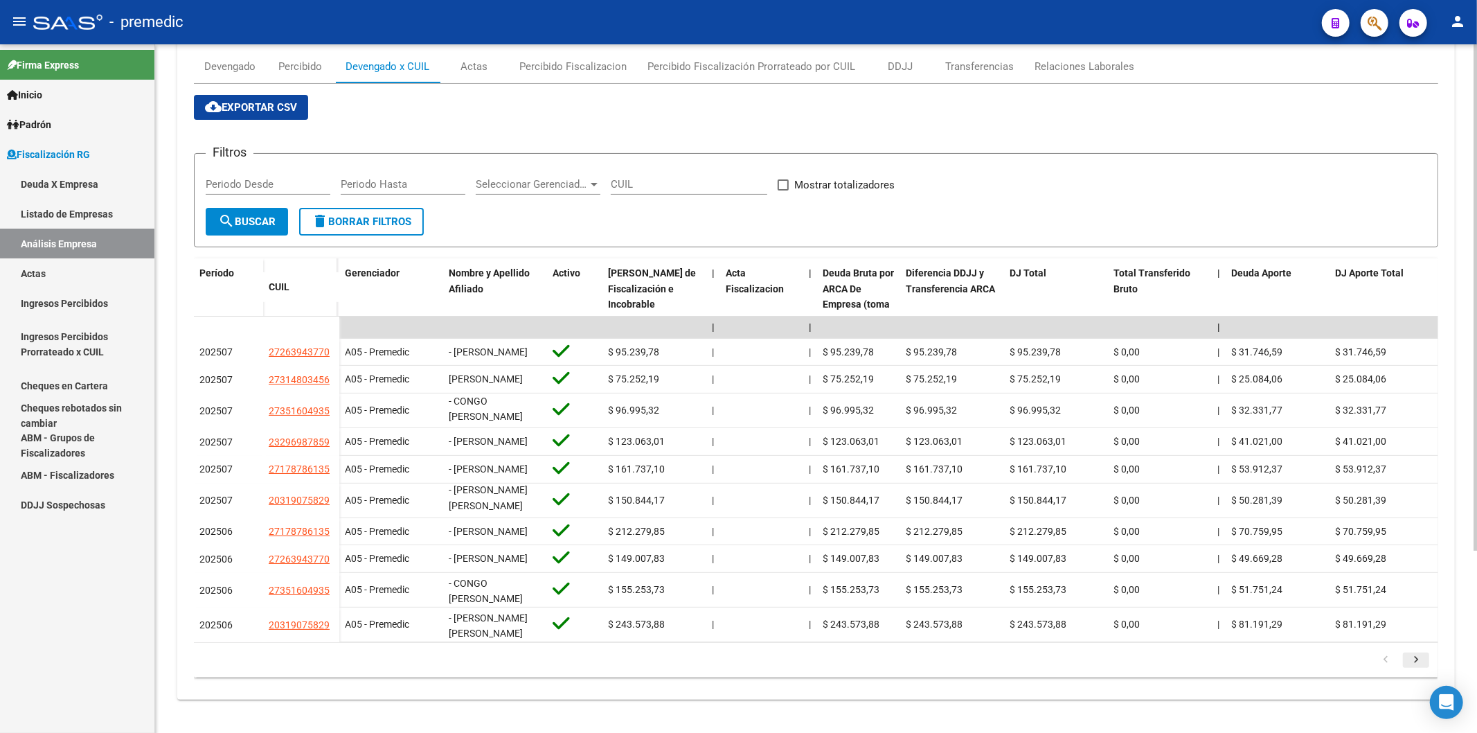
click at [1415, 661] on icon "go to next page" at bounding box center [1416, 661] width 18 height 17
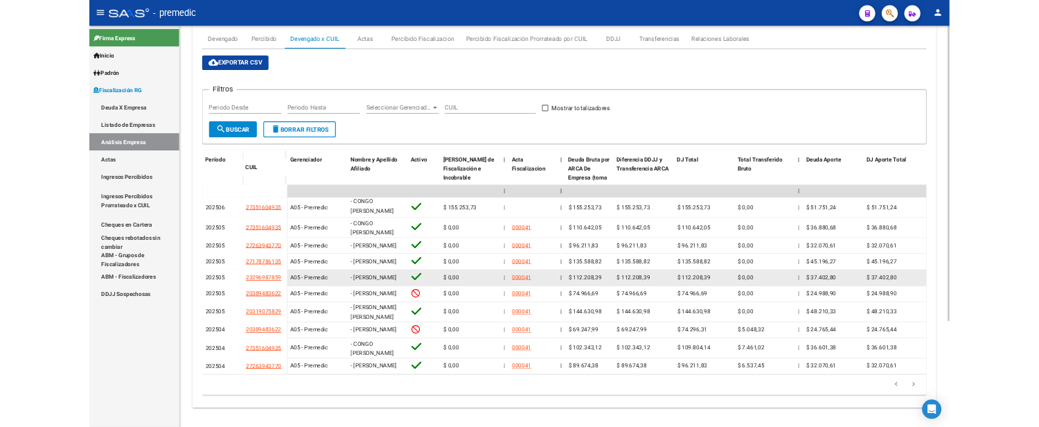
scroll to position [0, 0]
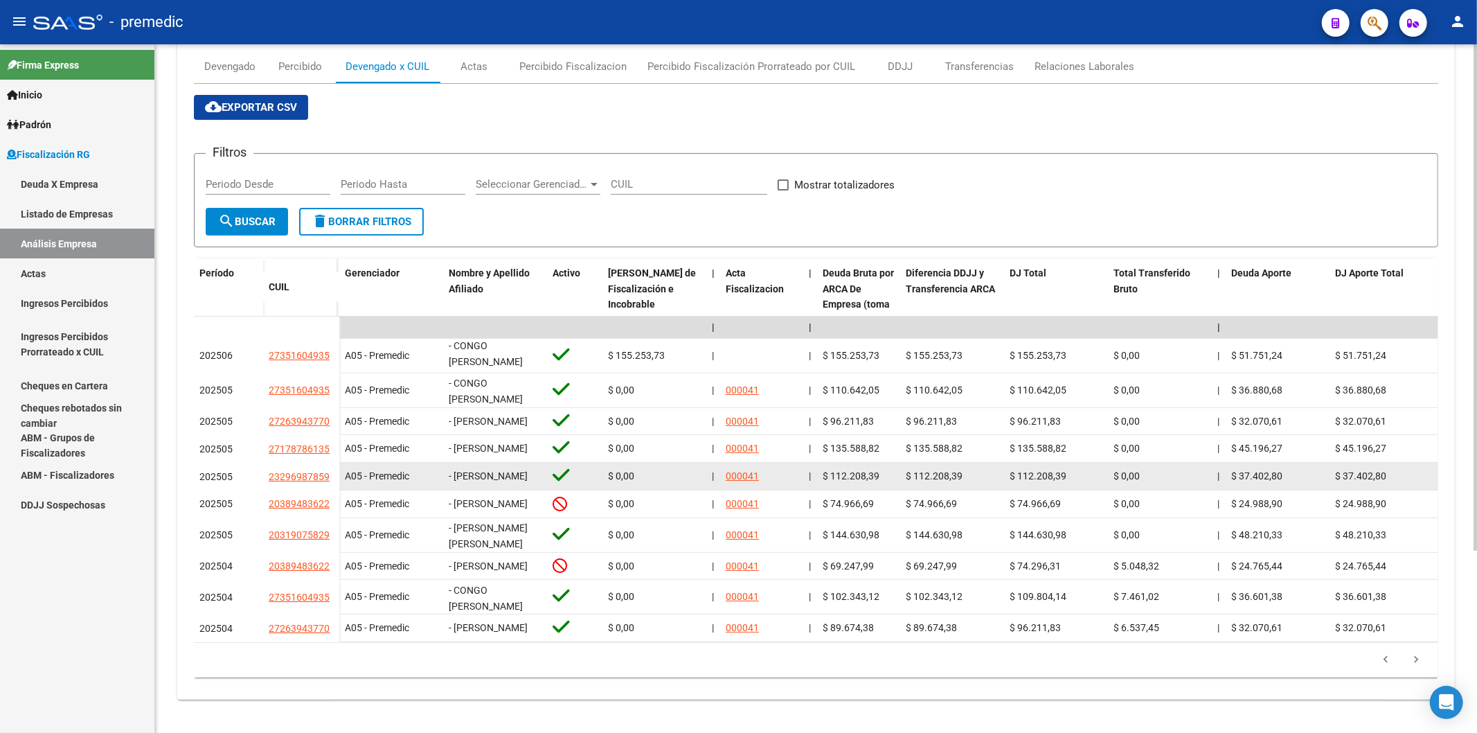
drag, startPoint x: 486, startPoint y: 447, endPoint x: 454, endPoint y: 433, distance: 35.4
click at [454, 470] on span "- [PERSON_NAME]" at bounding box center [488, 475] width 79 height 11
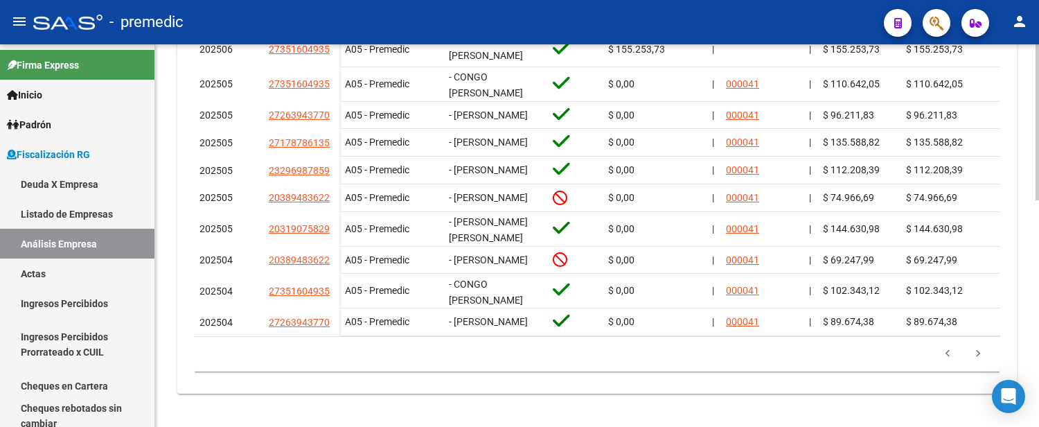
scroll to position [554, 0]
click at [938, 357] on link "go to previous page" at bounding box center [947, 353] width 26 height 15
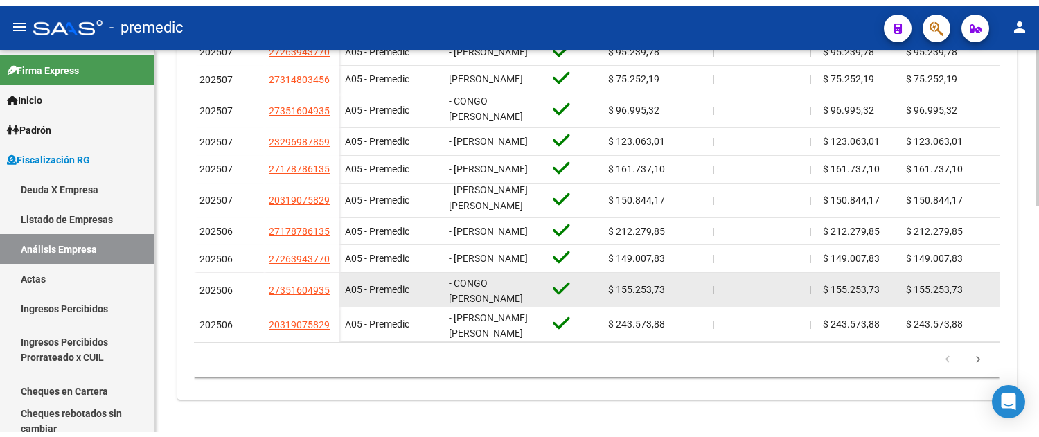
scroll to position [476, 0]
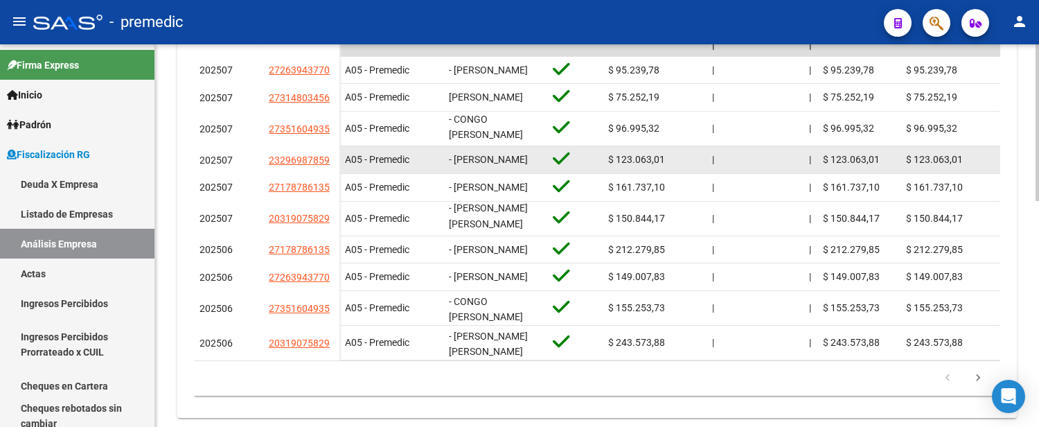
click at [519, 165] on span "- [PERSON_NAME]" at bounding box center [488, 159] width 79 height 11
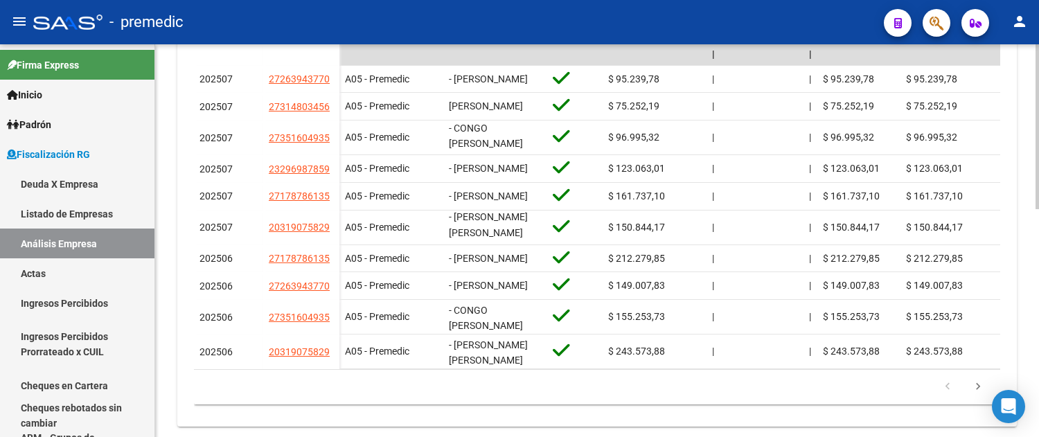
scroll to position [499, 0]
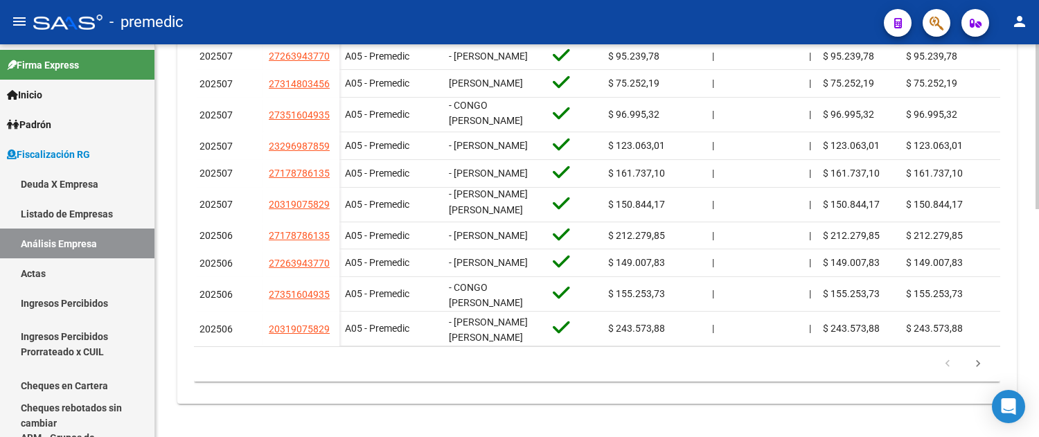
click at [1039, 310] on html "menu - premedic person Firma Express Inicio Calendario SSS Instructivos Contact…" at bounding box center [519, 218] width 1039 height 437
click at [973, 374] on icon "go to next page" at bounding box center [978, 365] width 18 height 17
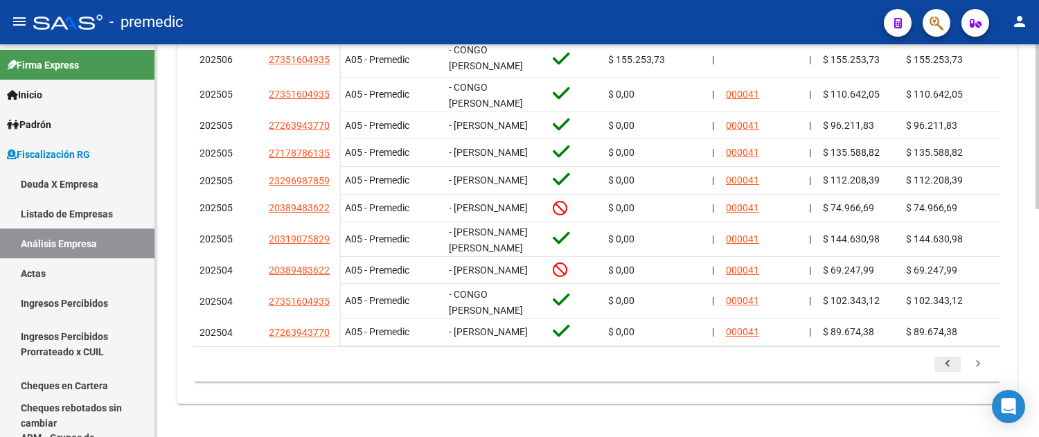
click at [952, 374] on icon "go to previous page" at bounding box center [947, 365] width 18 height 17
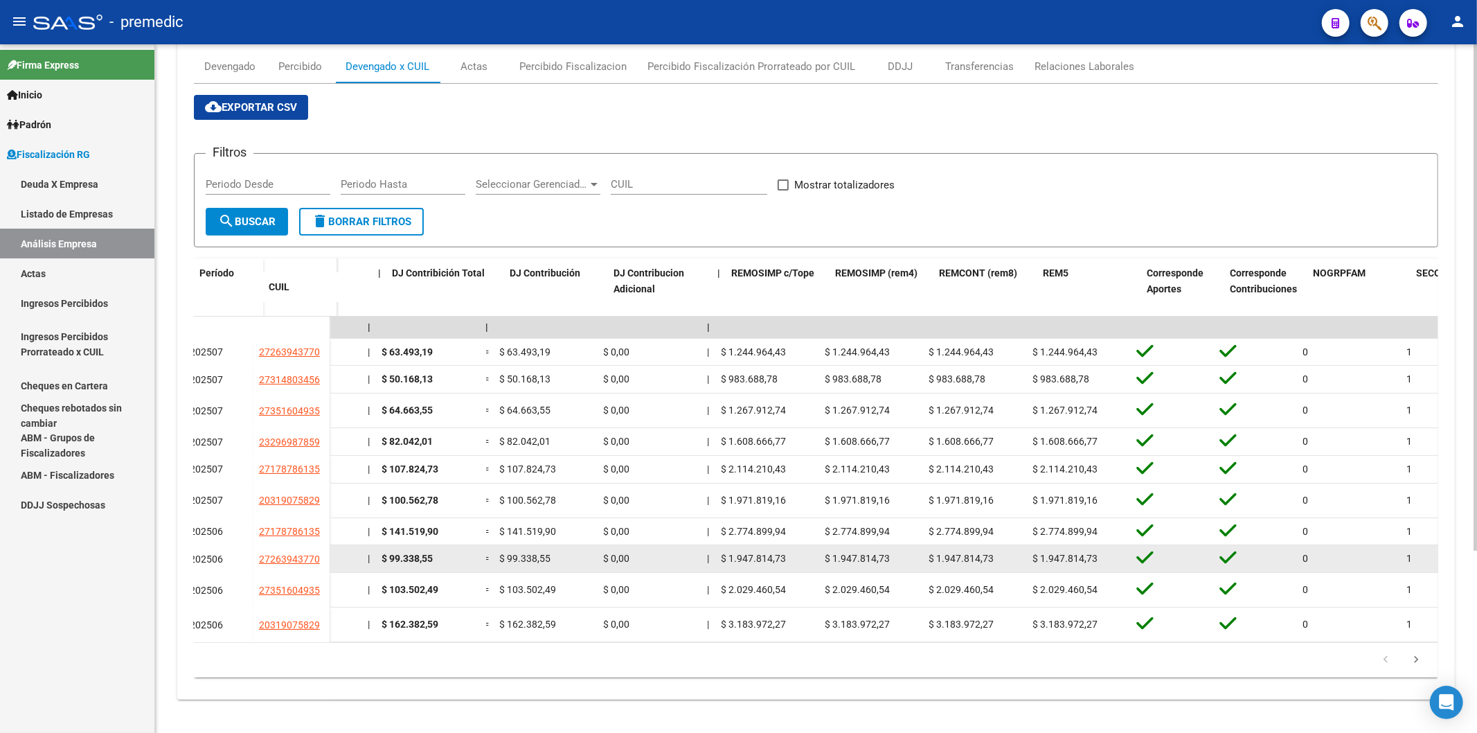
scroll to position [0, 2522]
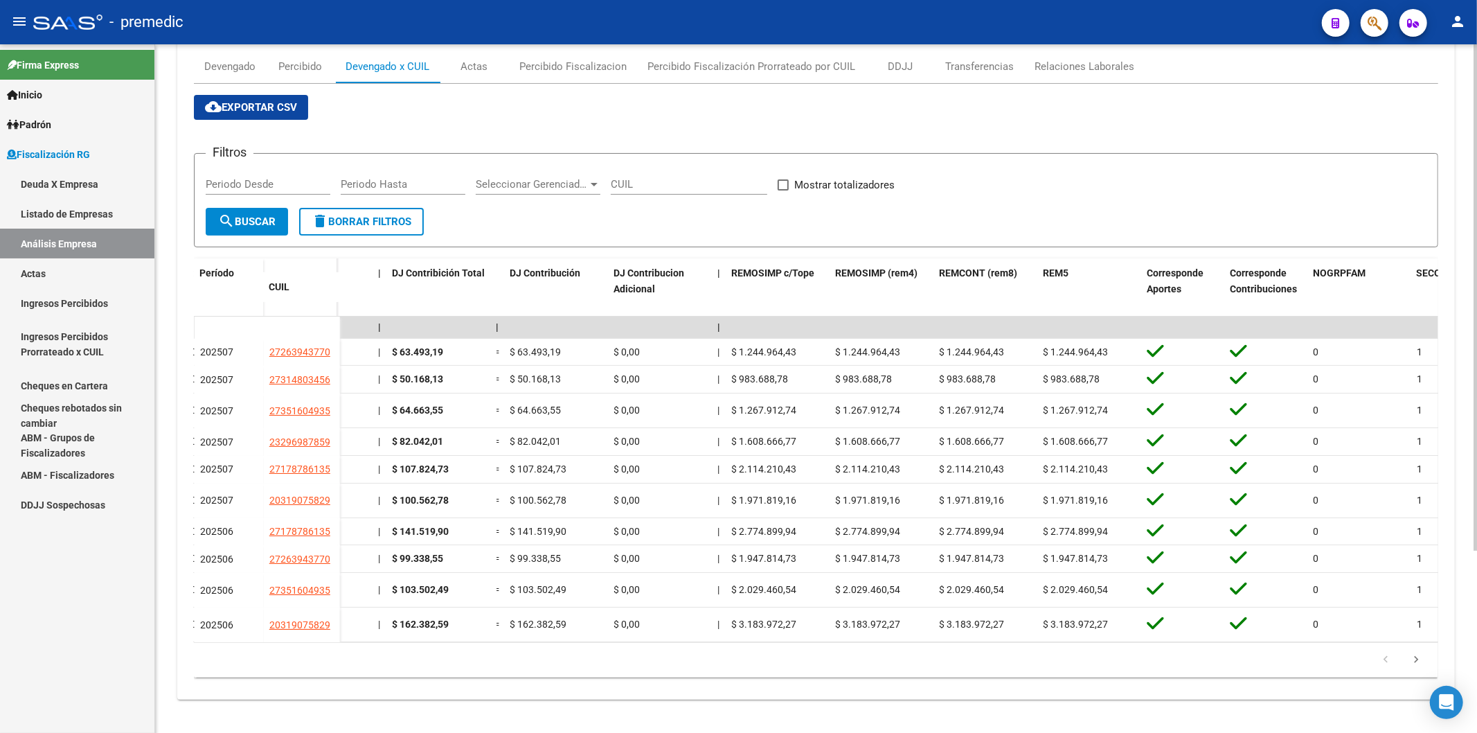
click at [734, 660] on datatable-pager "1 2 3 4 5" at bounding box center [816, 660] width 1230 height 24
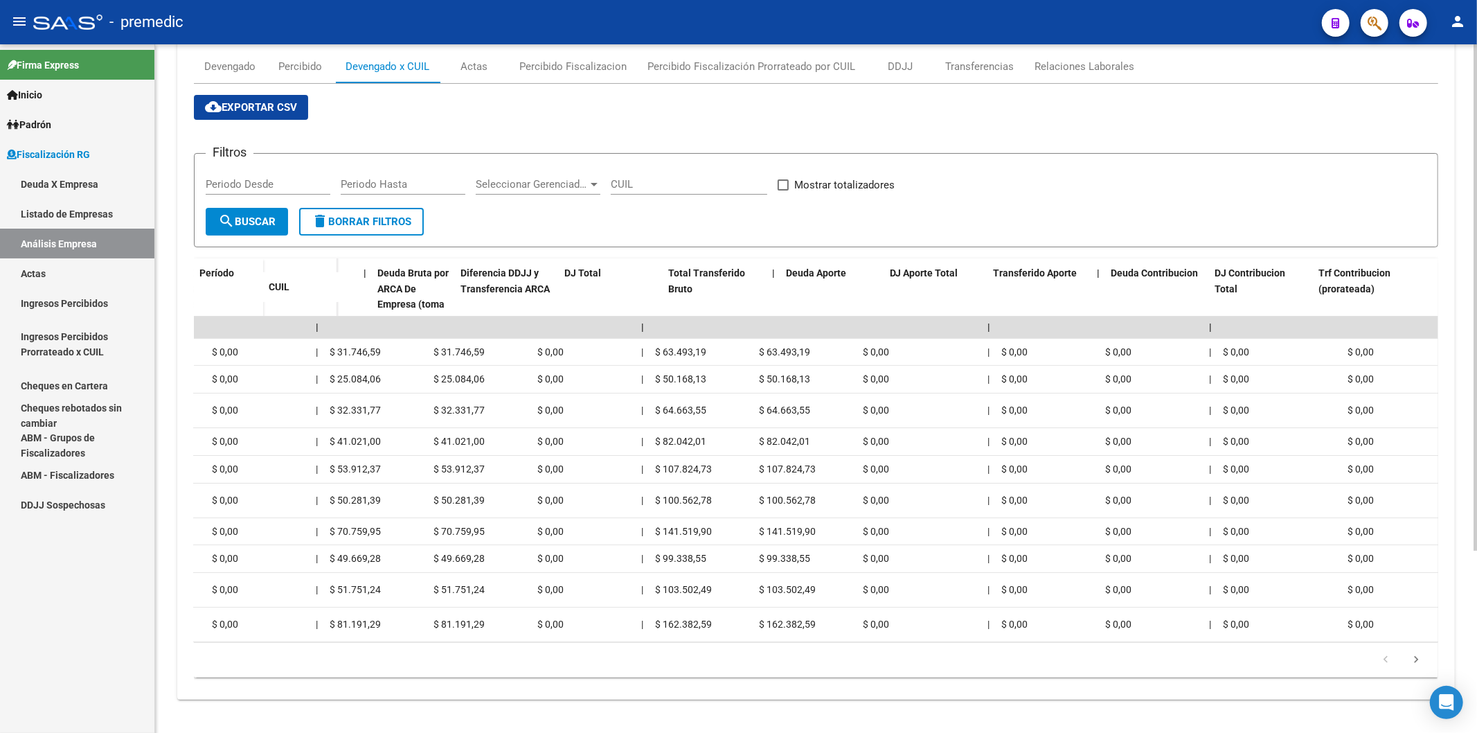
scroll to position [0, 0]
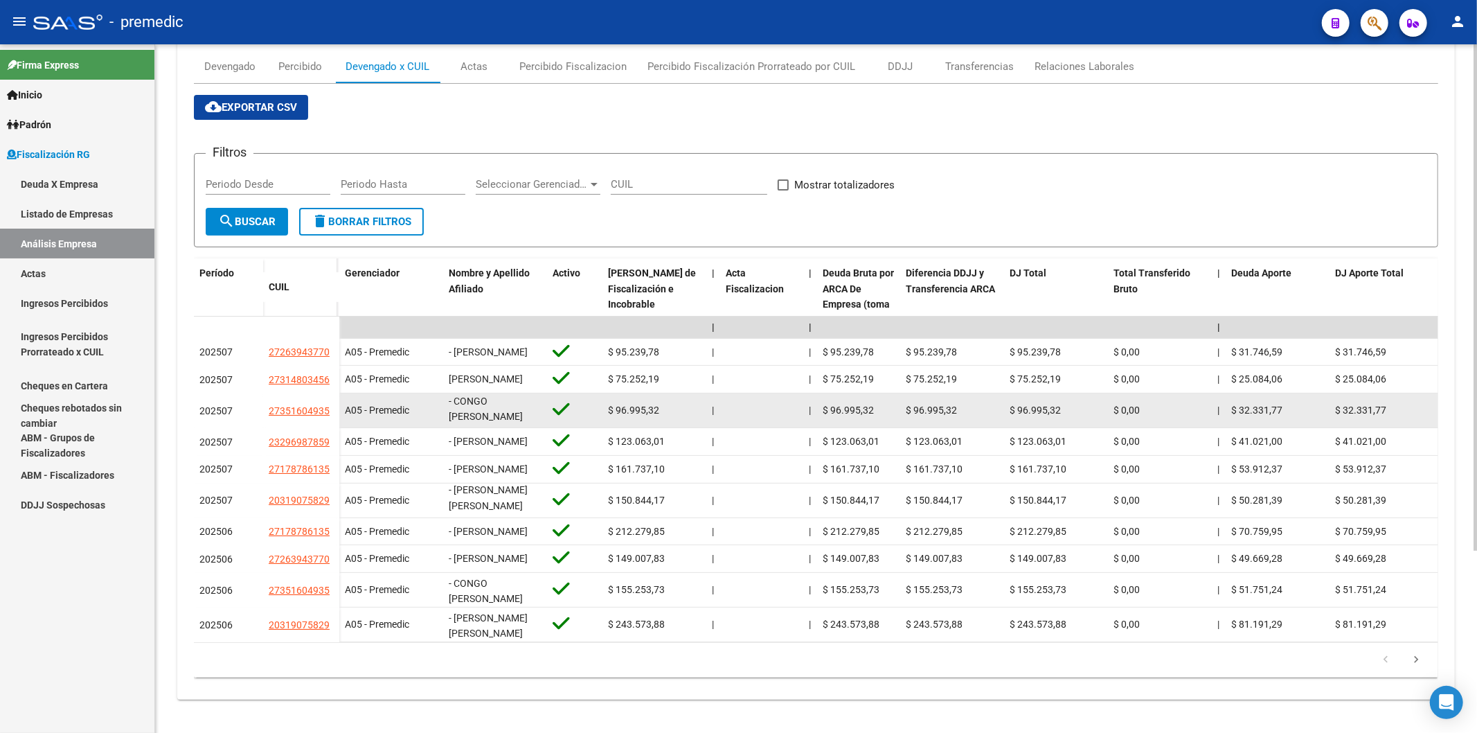
click at [652, 393] on datatable-body-cell "$ 96.995,32" at bounding box center [654, 410] width 104 height 34
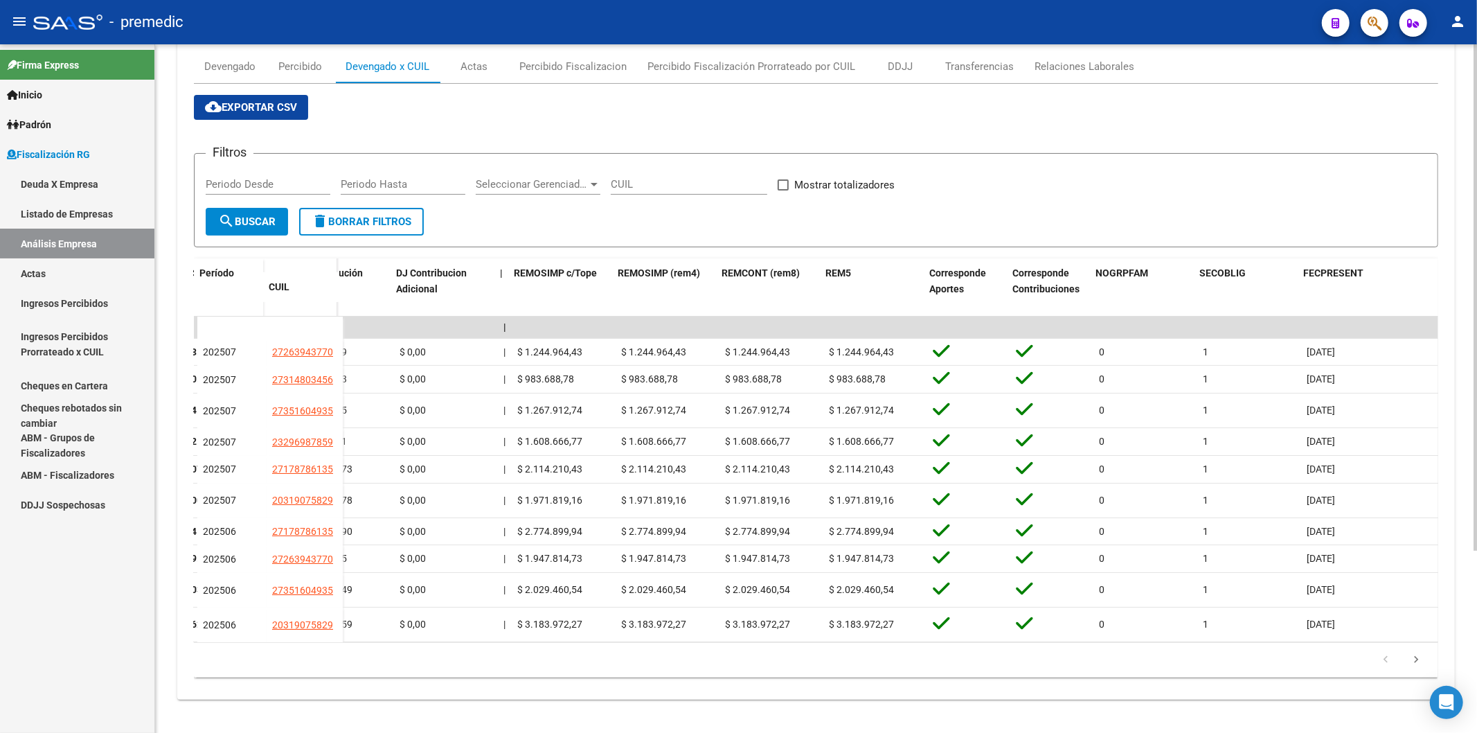
scroll to position [0, 2739]
click at [610, 682] on div "cloud_download Exportar CSV Filtros Periodo Desde Periodo Hasta Seleccionar Ger…" at bounding box center [816, 386] width 1244 height 604
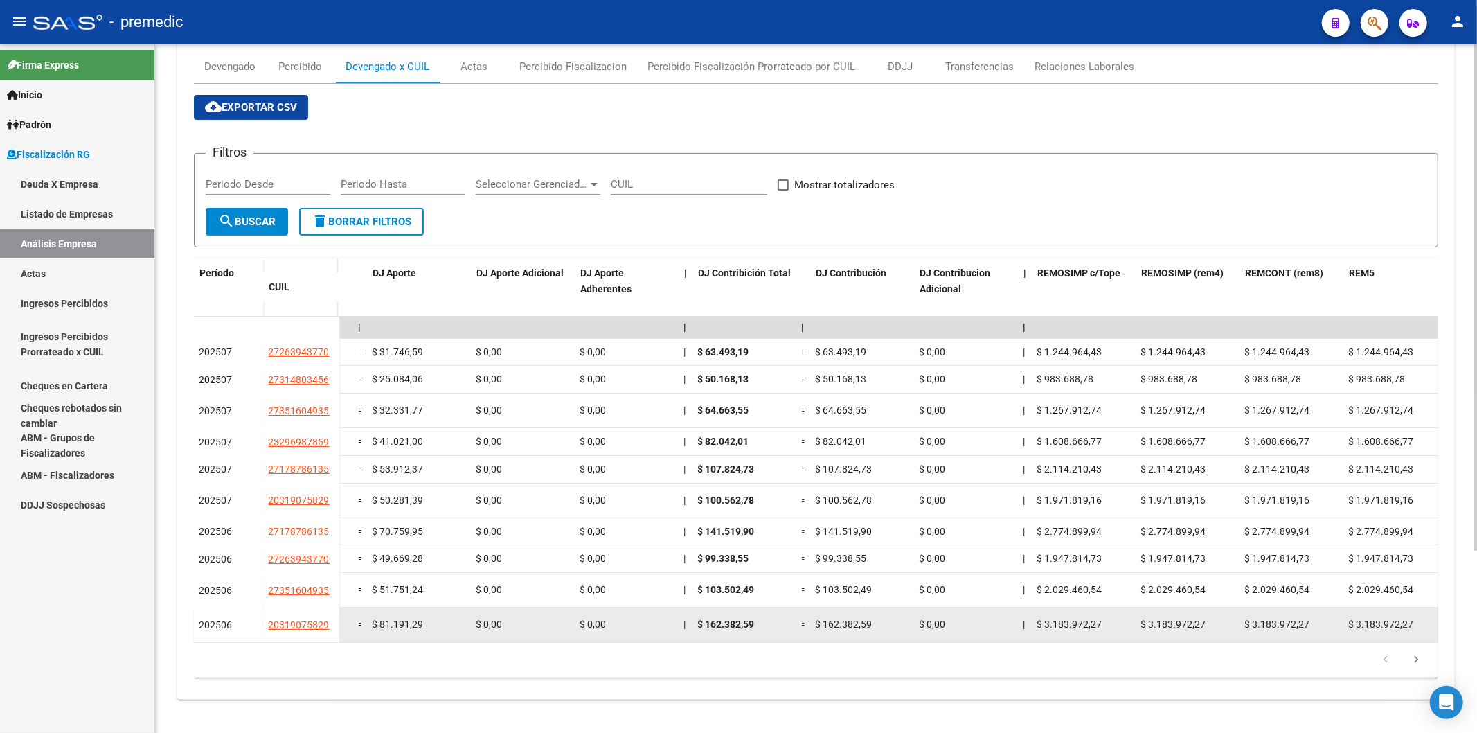
scroll to position [0, 2307]
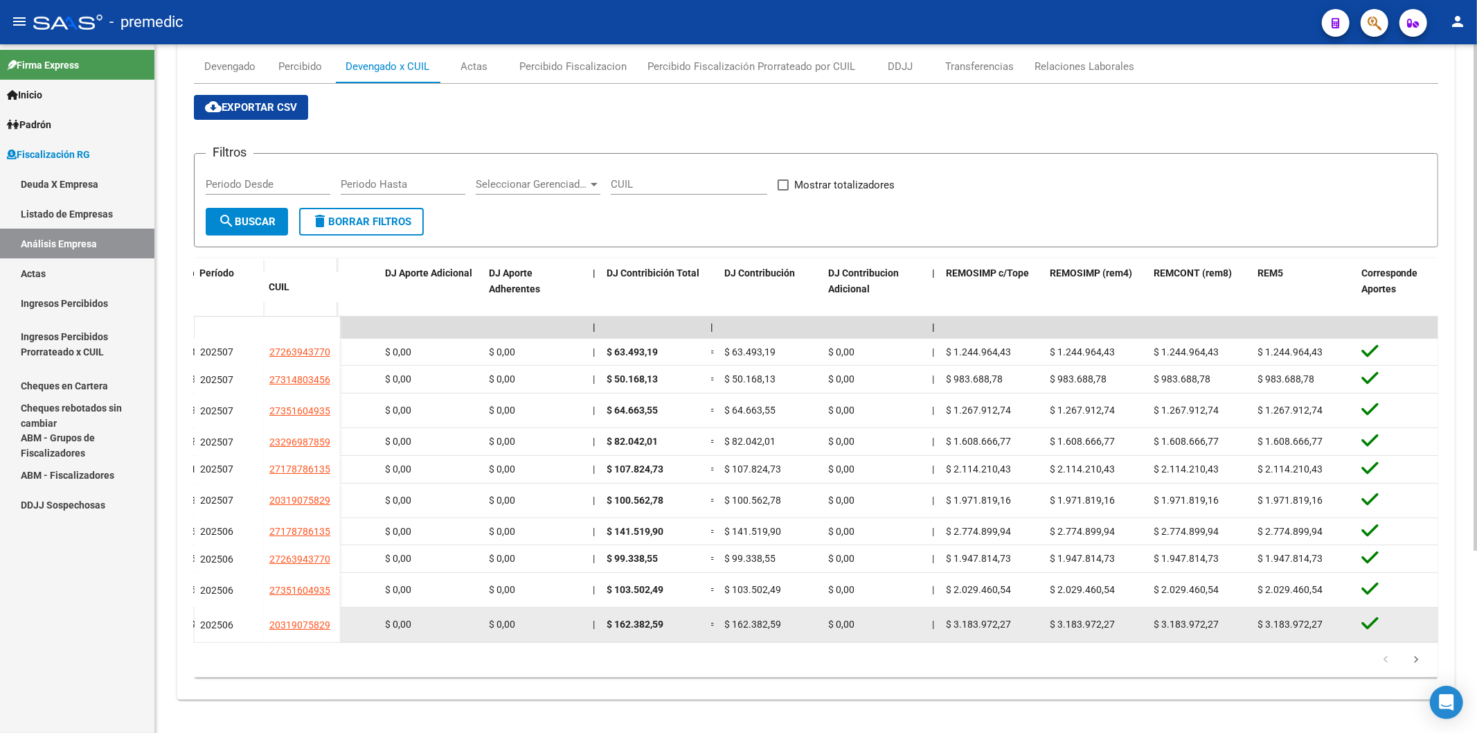
drag, startPoint x: 535, startPoint y: 631, endPoint x: 1173, endPoint y: 608, distance: 638.1
click at [1173, 608] on div "A05 - Premedic - [PERSON_NAME] [PERSON_NAME] $ 243.573,88 | | $ 243.573,88 $ 24…" at bounding box center [161, 624] width 4258 height 35
click at [1014, 629] on datatable-body-cell "$ 3.183.972,27" at bounding box center [992, 624] width 104 height 34
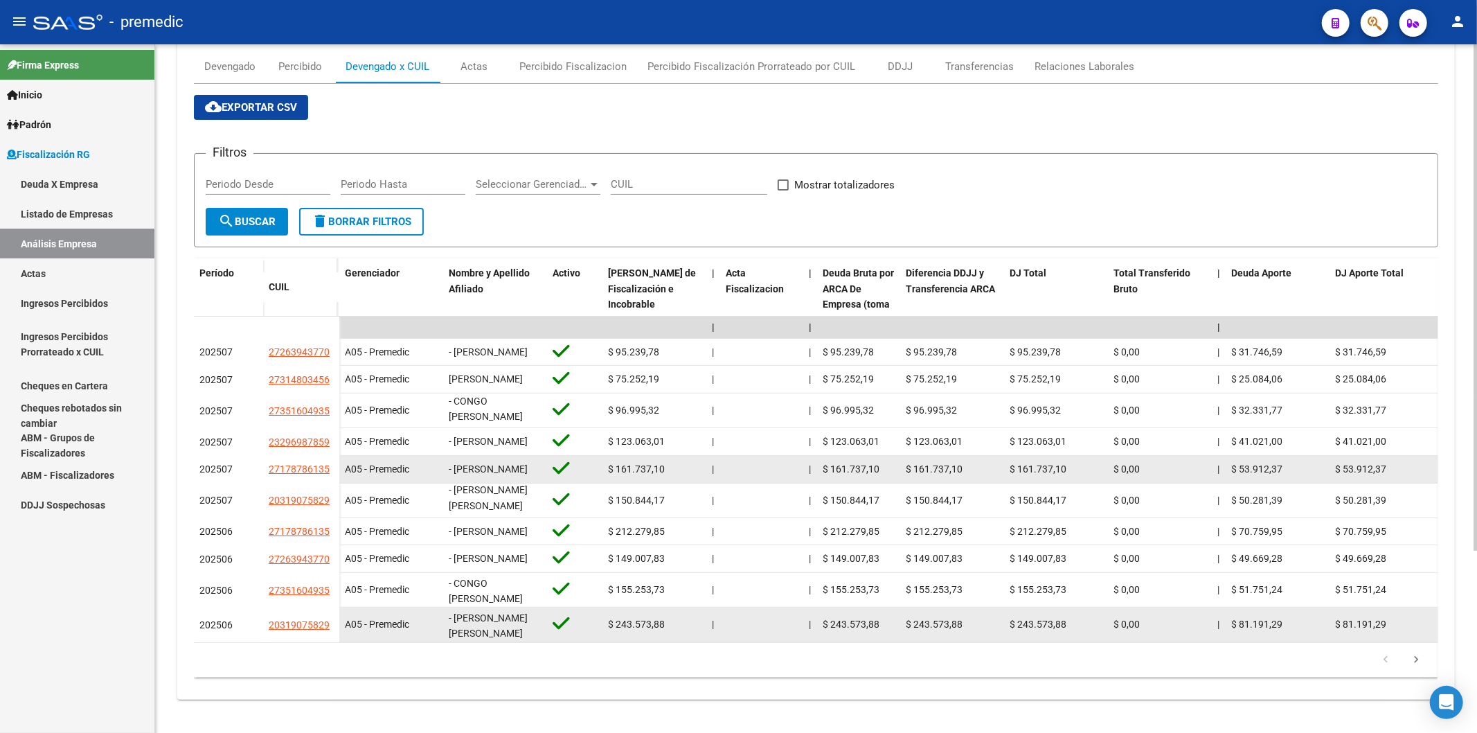
scroll to position [247, 0]
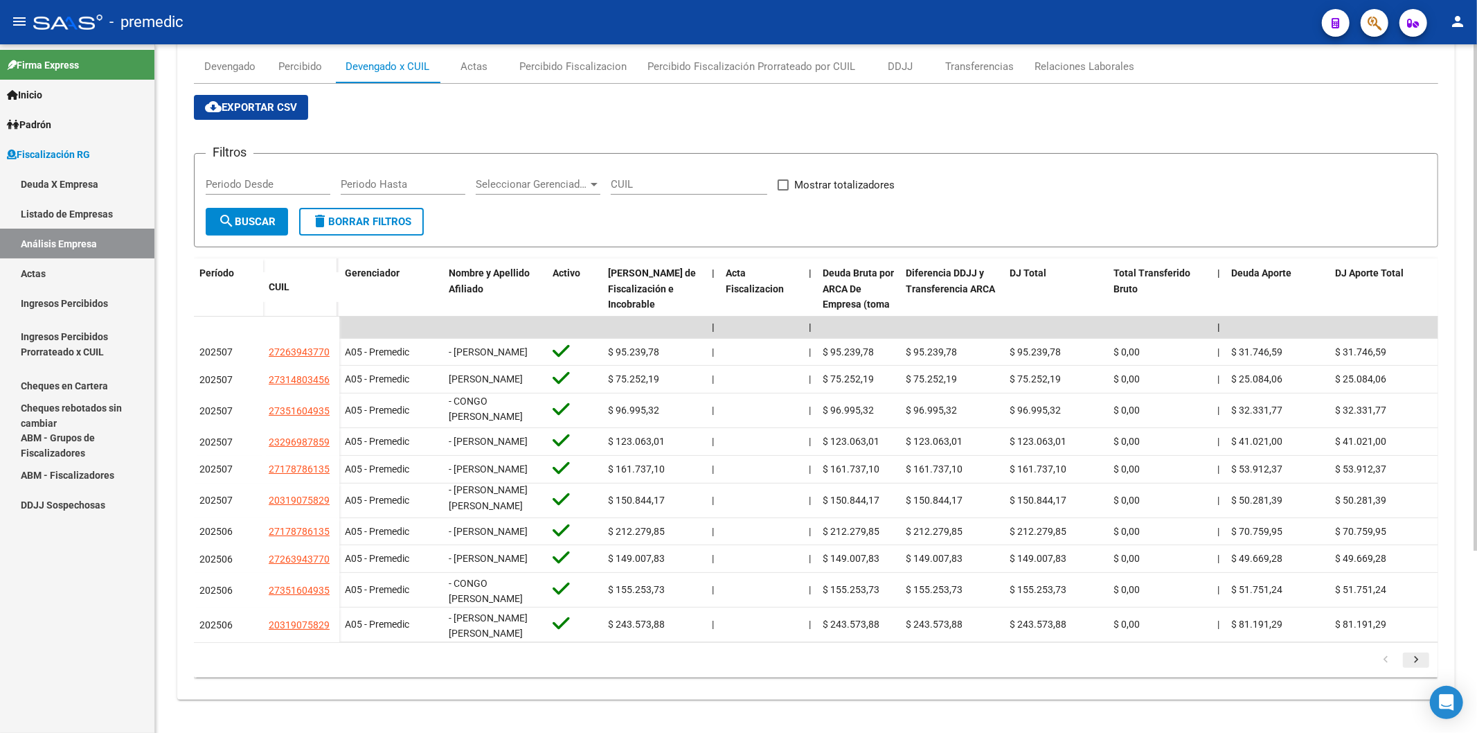
click at [1416, 662] on icon "go to next page" at bounding box center [1416, 661] width 18 height 17
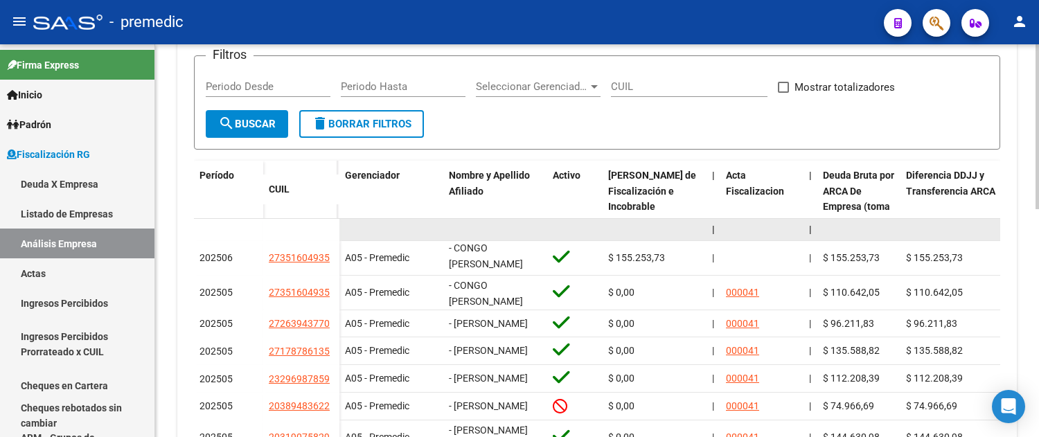
scroll to position [478, 0]
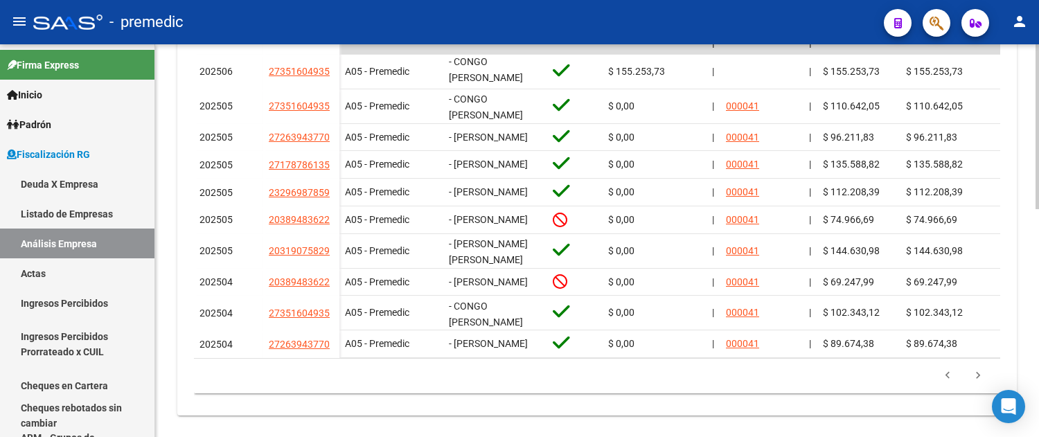
drag, startPoint x: 278, startPoint y: 413, endPoint x: 310, endPoint y: 413, distance: 31.9
click at [310, 393] on div "179.769.313.486.231.570.000.000.000.000.000.000.000.000.000.000.000.000.000.000…" at bounding box center [597, 376] width 806 height 35
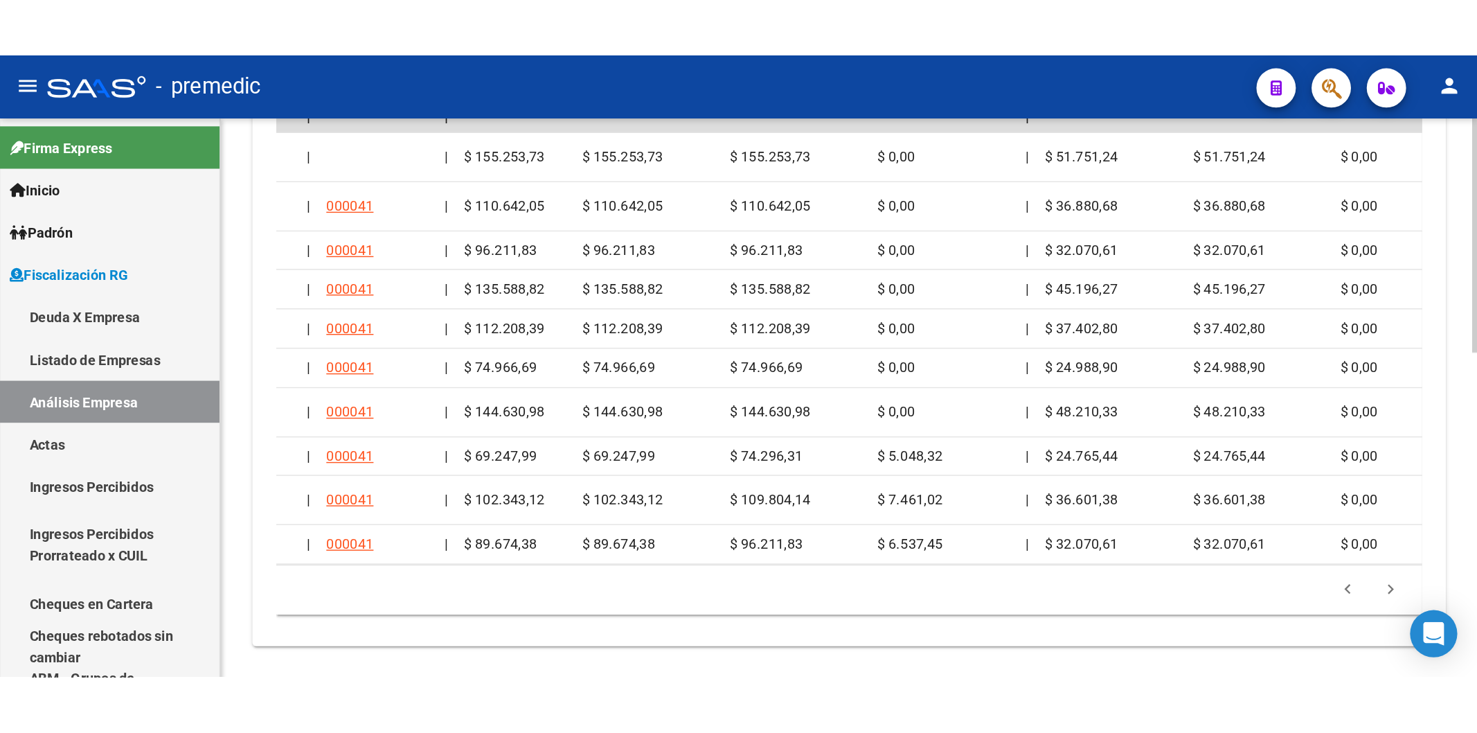
scroll to position [0, 0]
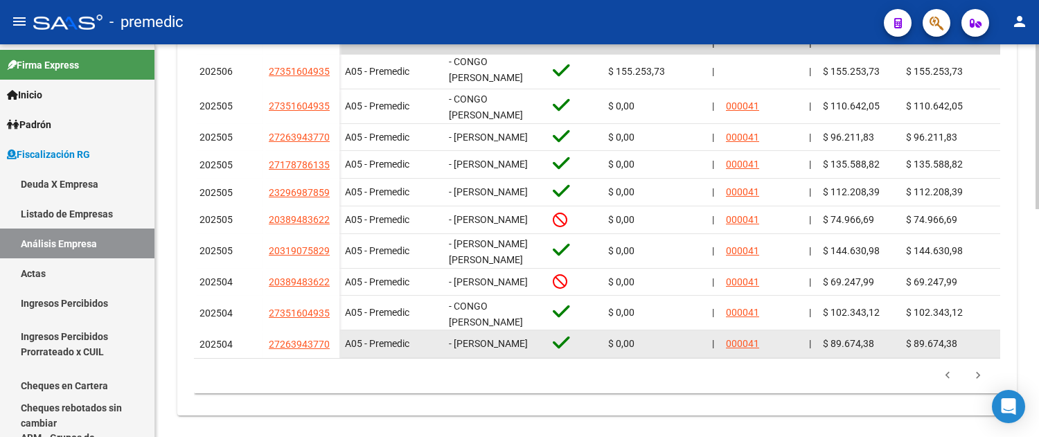
click at [325, 358] on datatable-body-cell "27263943770" at bounding box center [301, 344] width 76 height 28
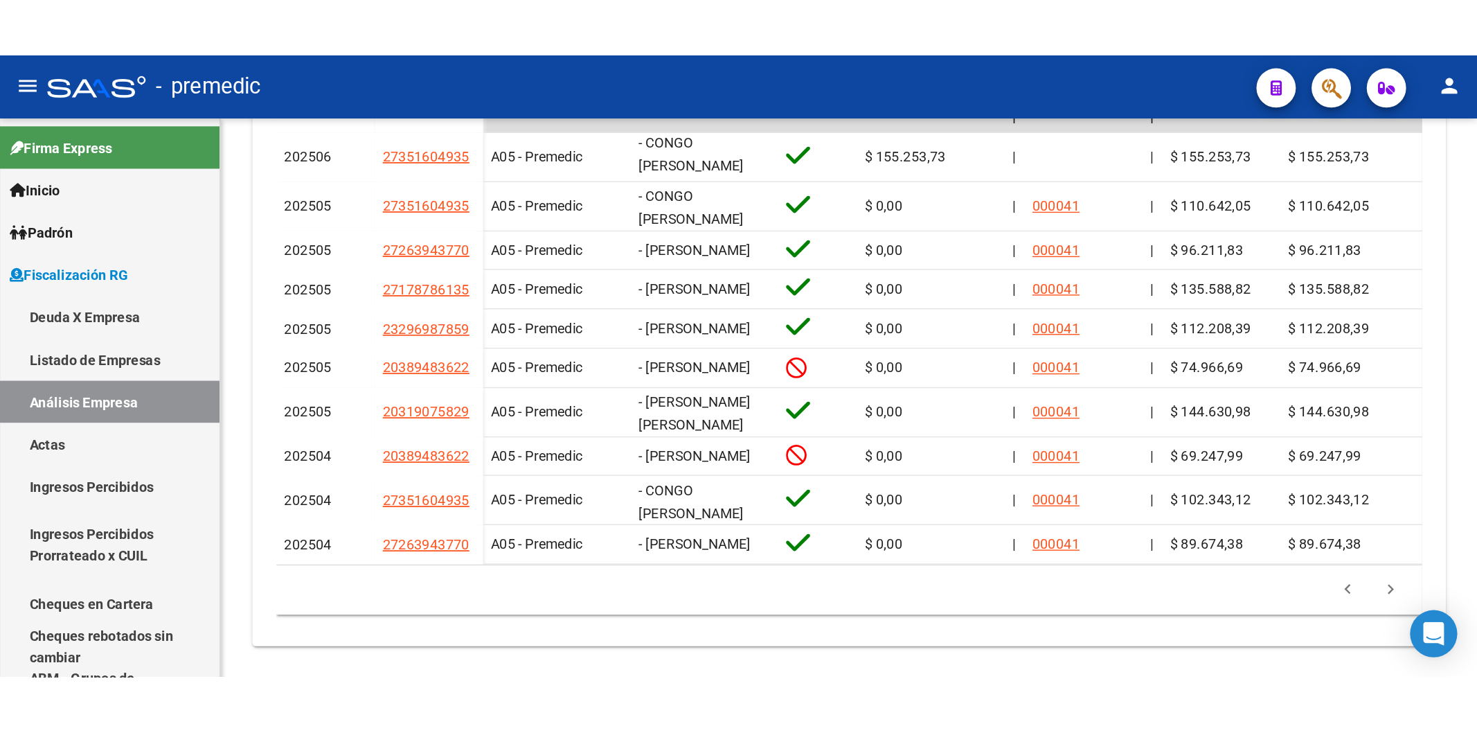
scroll to position [247, 0]
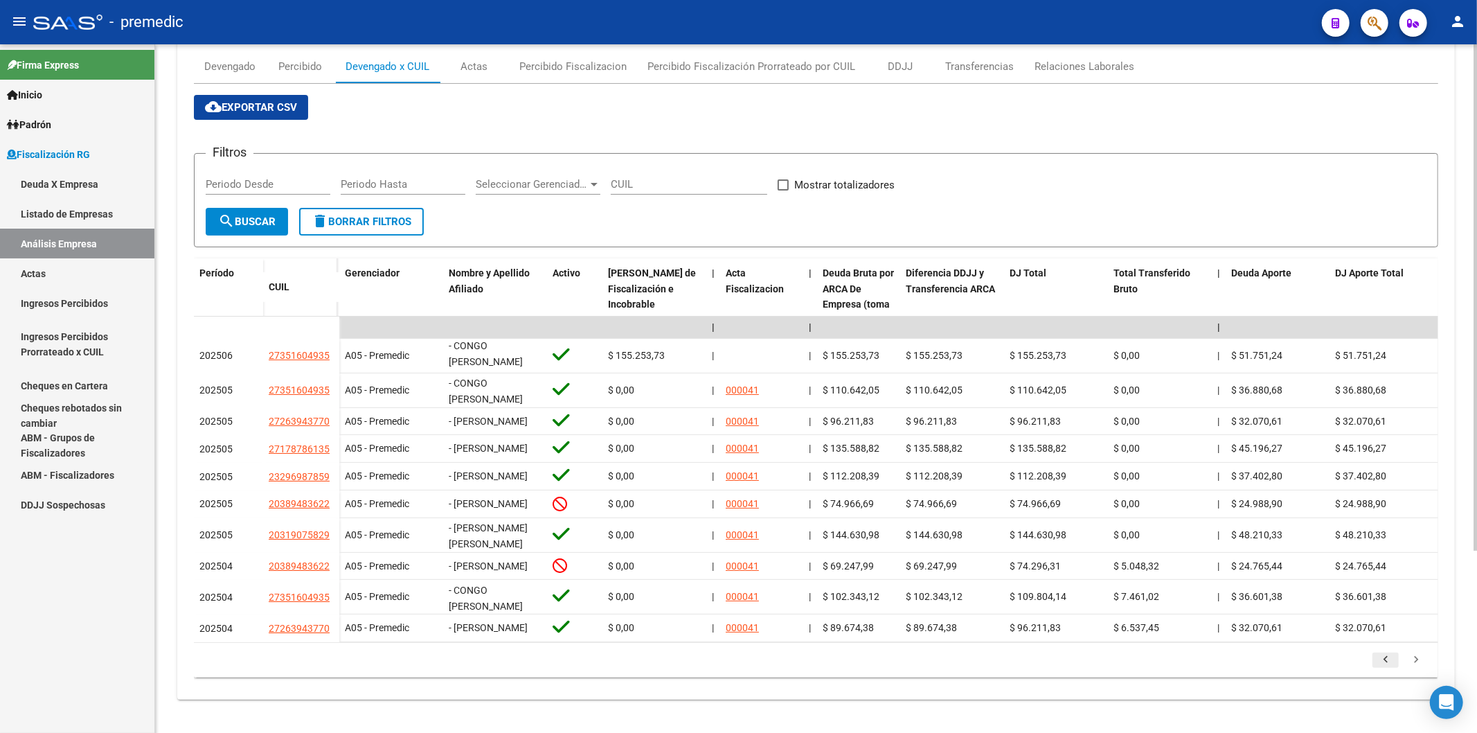
click at [1393, 656] on icon "go to previous page" at bounding box center [1386, 661] width 18 height 17
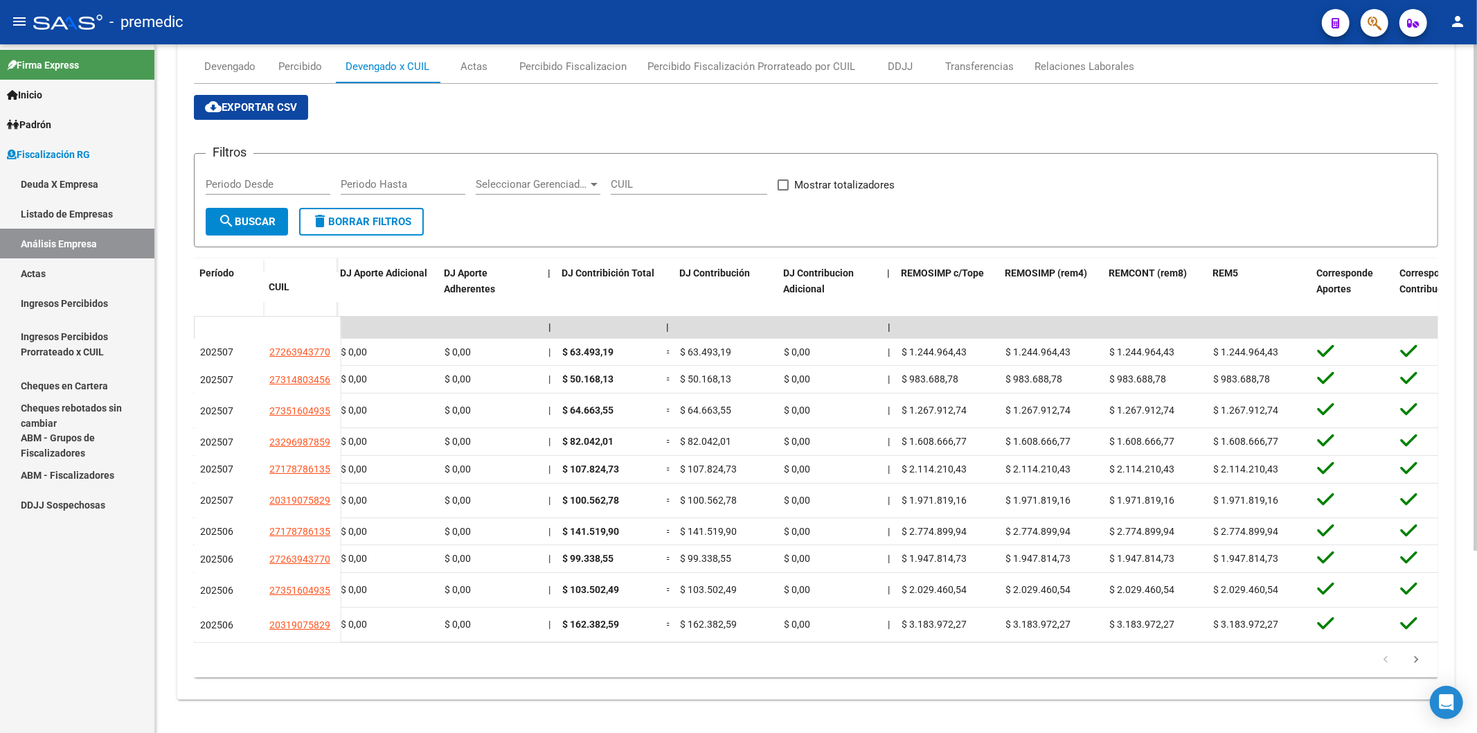
scroll to position [0, 2349]
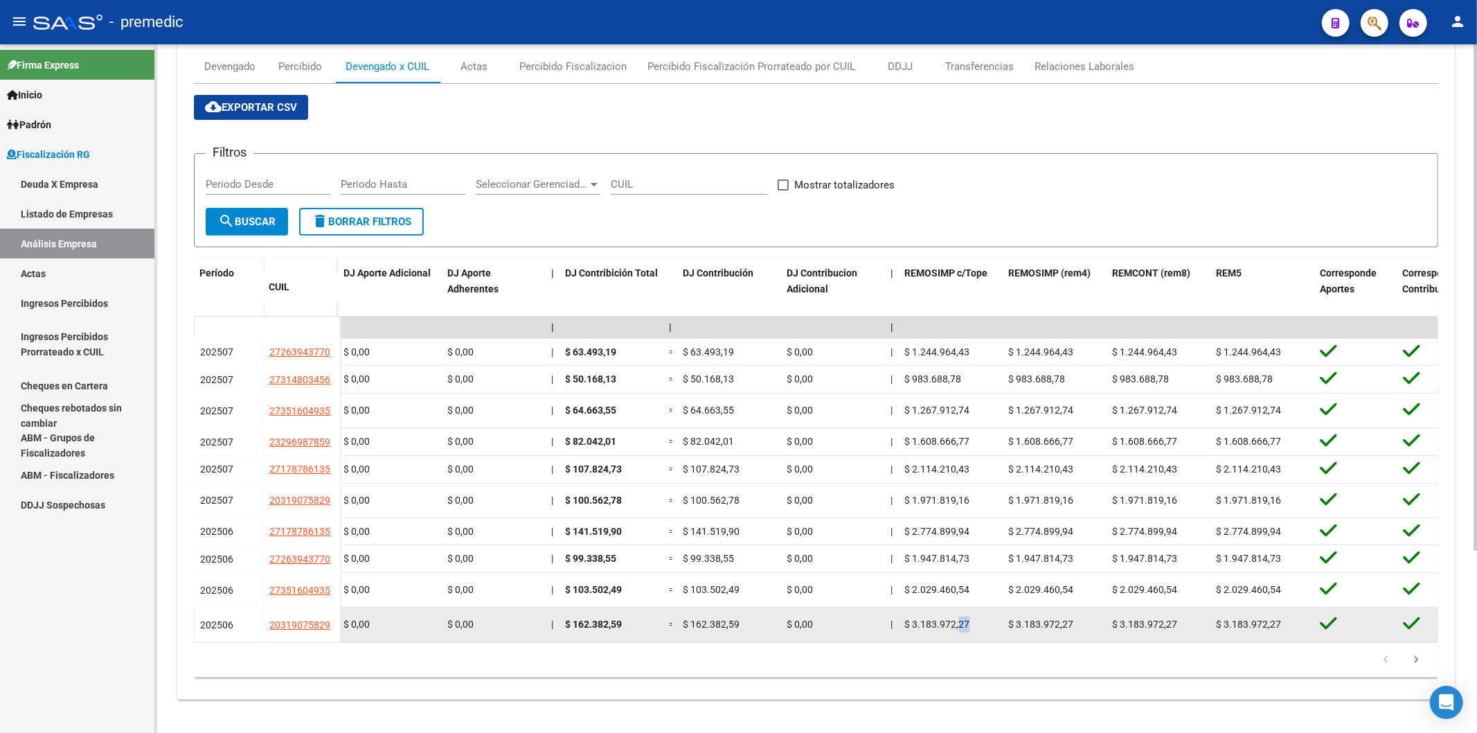
drag, startPoint x: 982, startPoint y: 628, endPoint x: 960, endPoint y: 630, distance: 22.3
click at [960, 630] on datatable-body-cell "$ 3.183.972,27" at bounding box center [951, 624] width 104 height 34
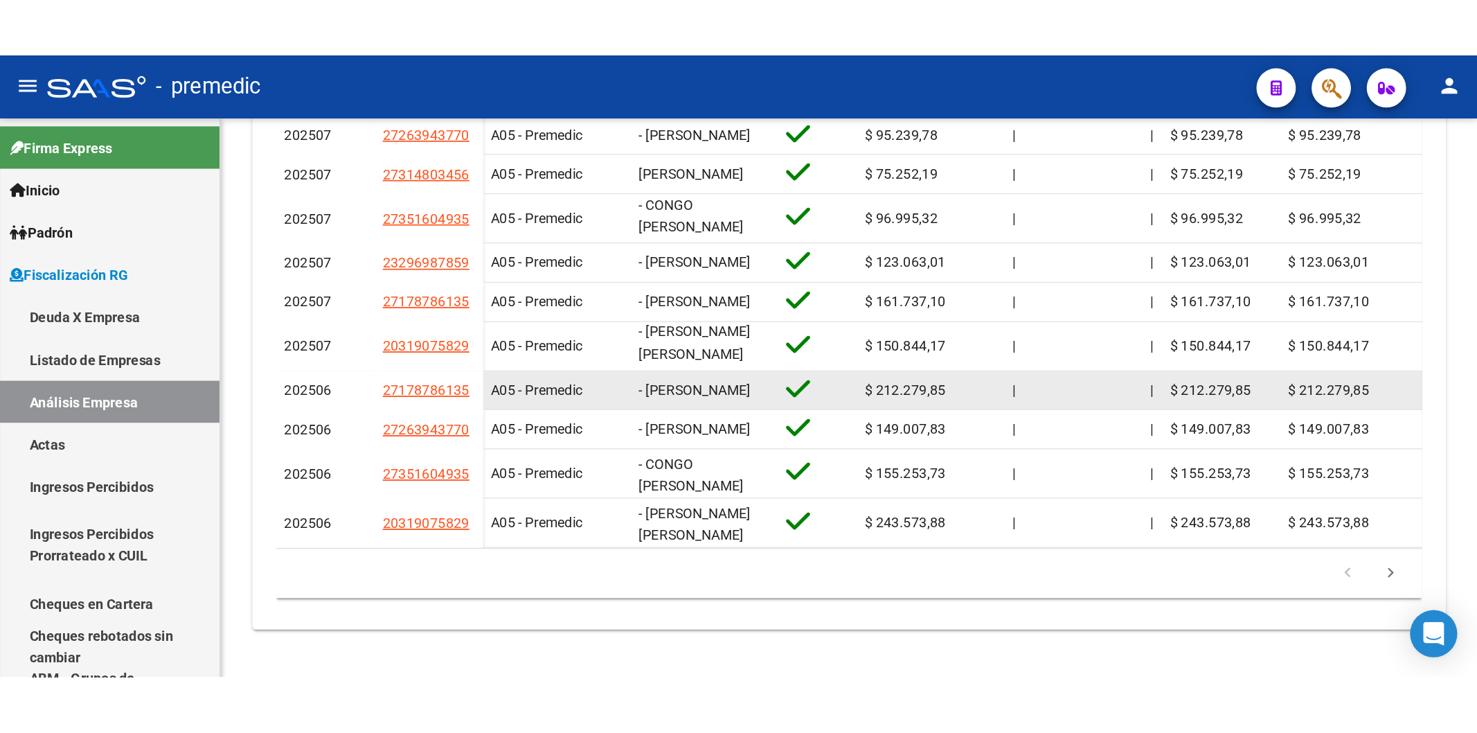
scroll to position [247, 0]
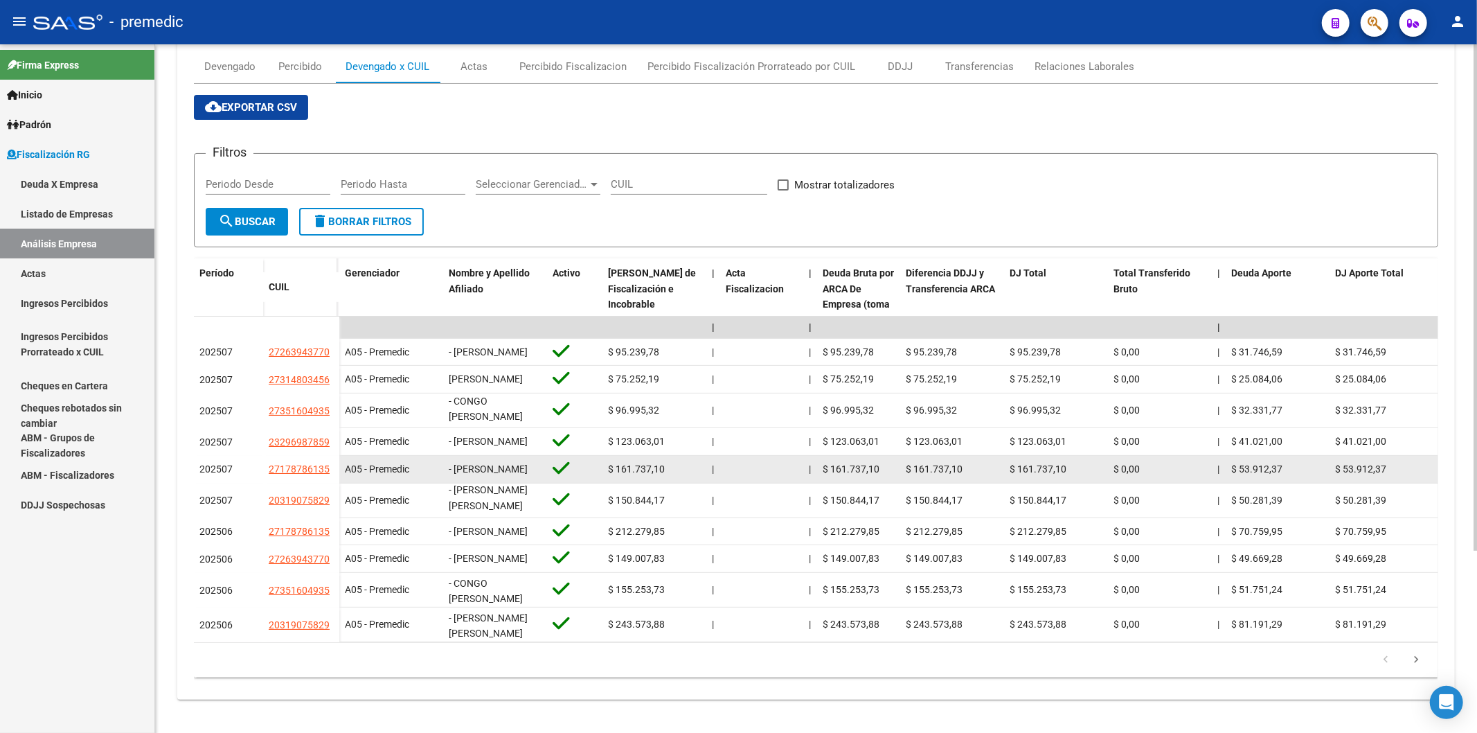
click at [772, 461] on div at bounding box center [762, 469] width 72 height 16
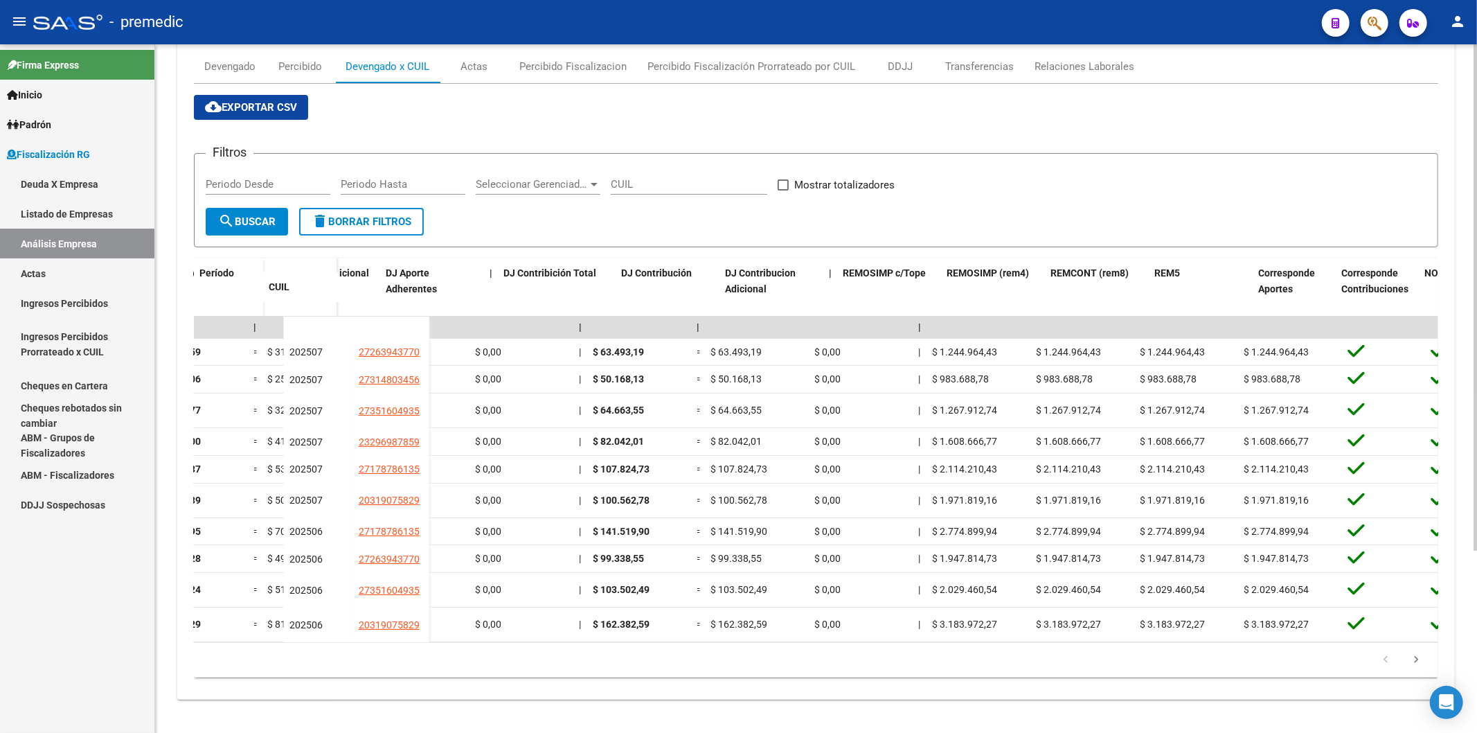
scroll to position [0, 2421]
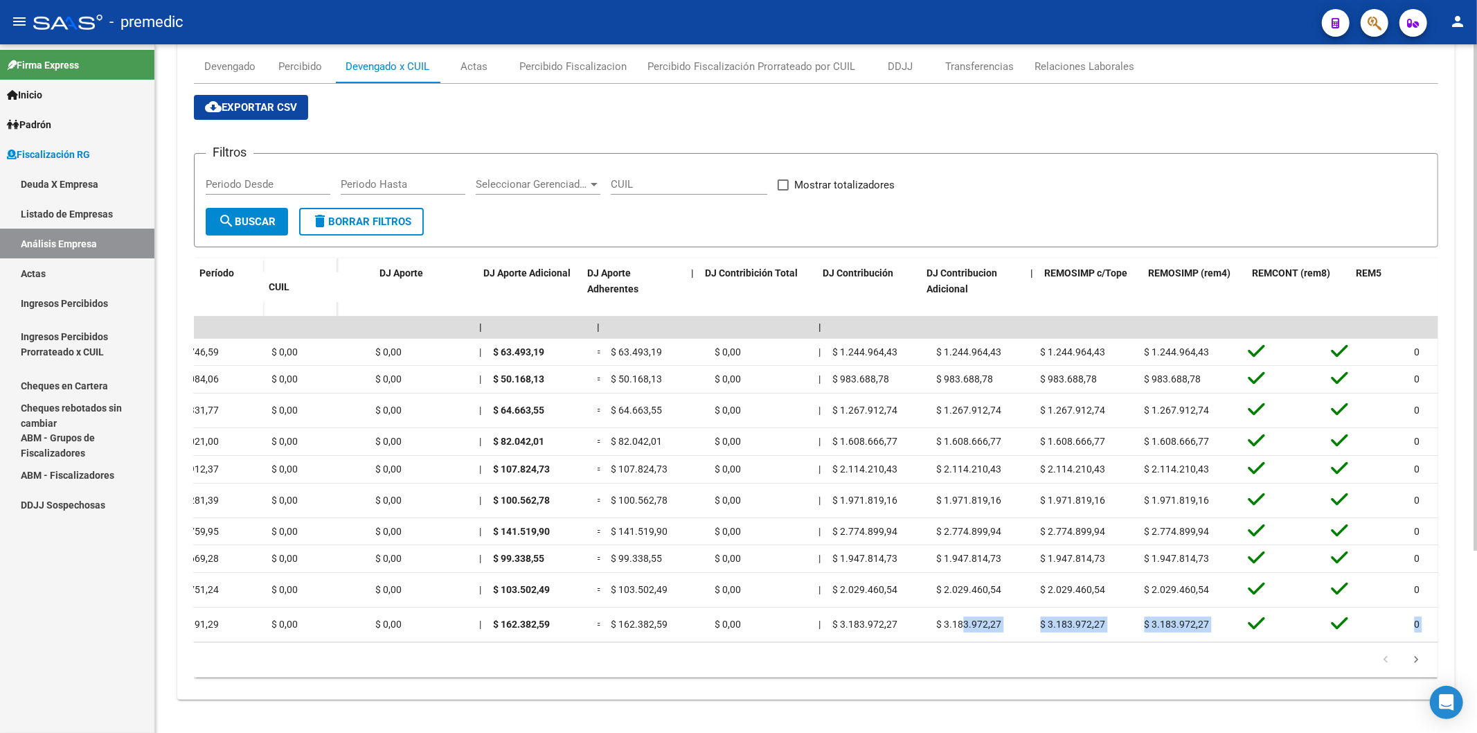
drag, startPoint x: 836, startPoint y: 610, endPoint x: 183, endPoint y: 677, distance: 656.4
click at [141, 674] on mat-sidenav-container "Firma Express Inicio Calendario SSS Instructivos Contacto OS Padrón Análisis Af…" at bounding box center [738, 388] width 1477 height 688
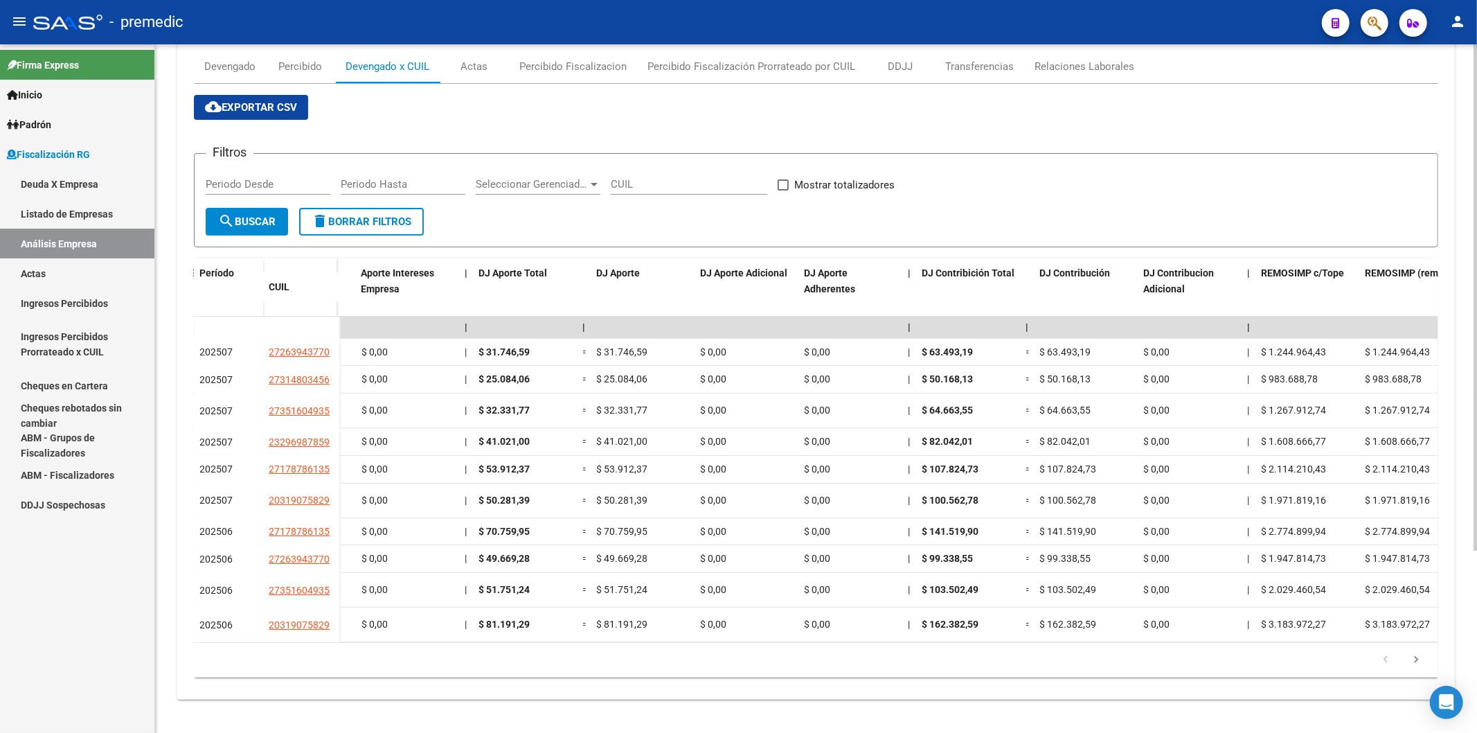
click at [848, 642] on div "Período CUIL Gerenciador Nombre y Apellido Afiliado Activo Deuda Bruta Neto de …" at bounding box center [816, 467] width 1244 height 419
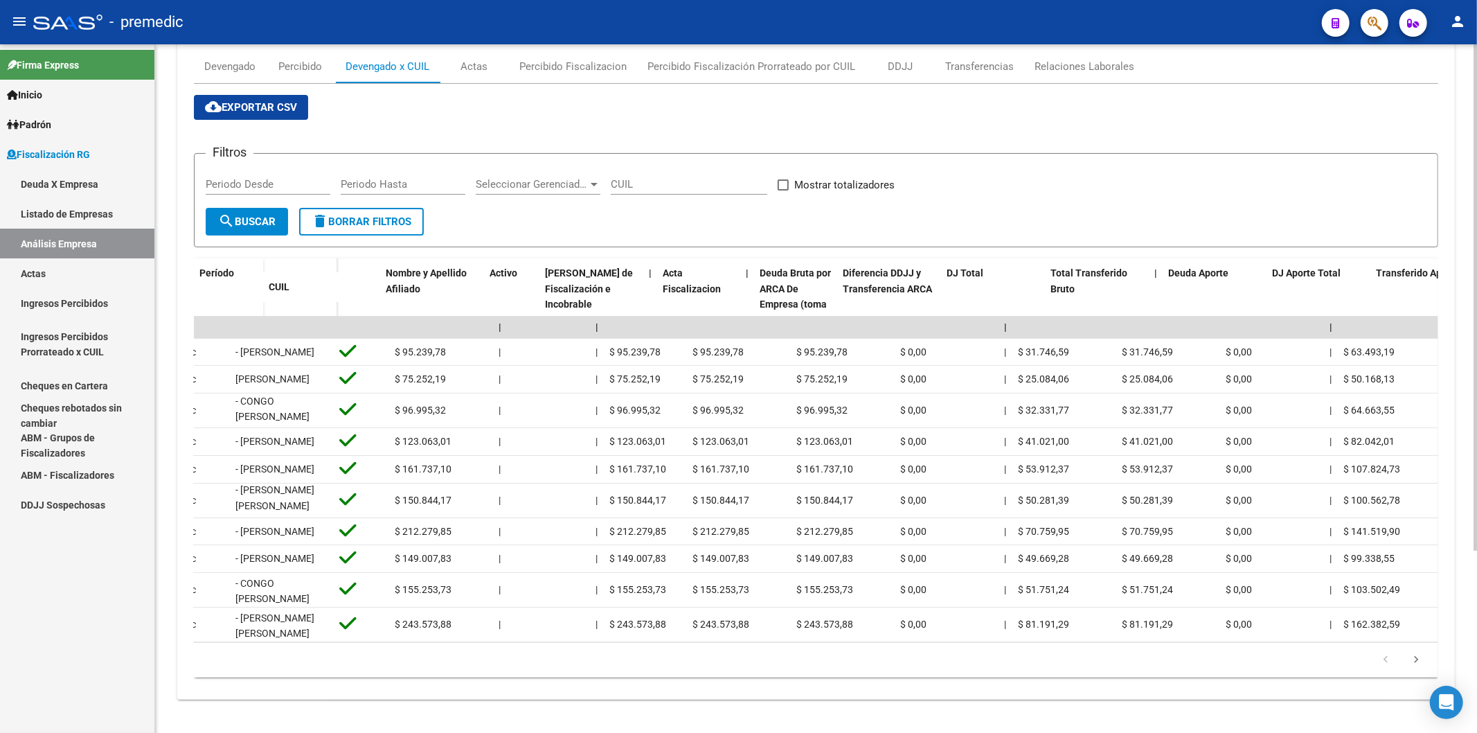
scroll to position [0, 0]
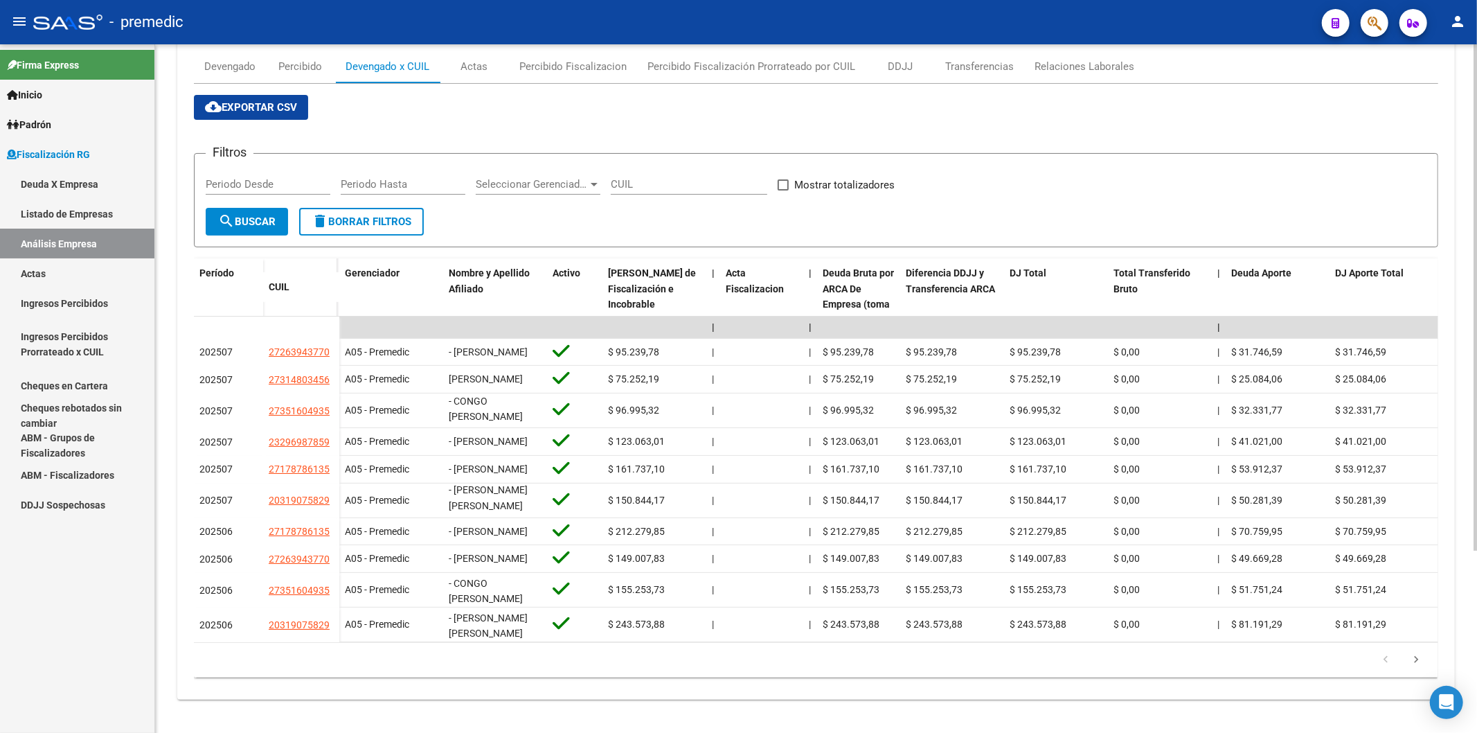
click at [1420, 658] on icon "go to next page" at bounding box center [1416, 661] width 18 height 17
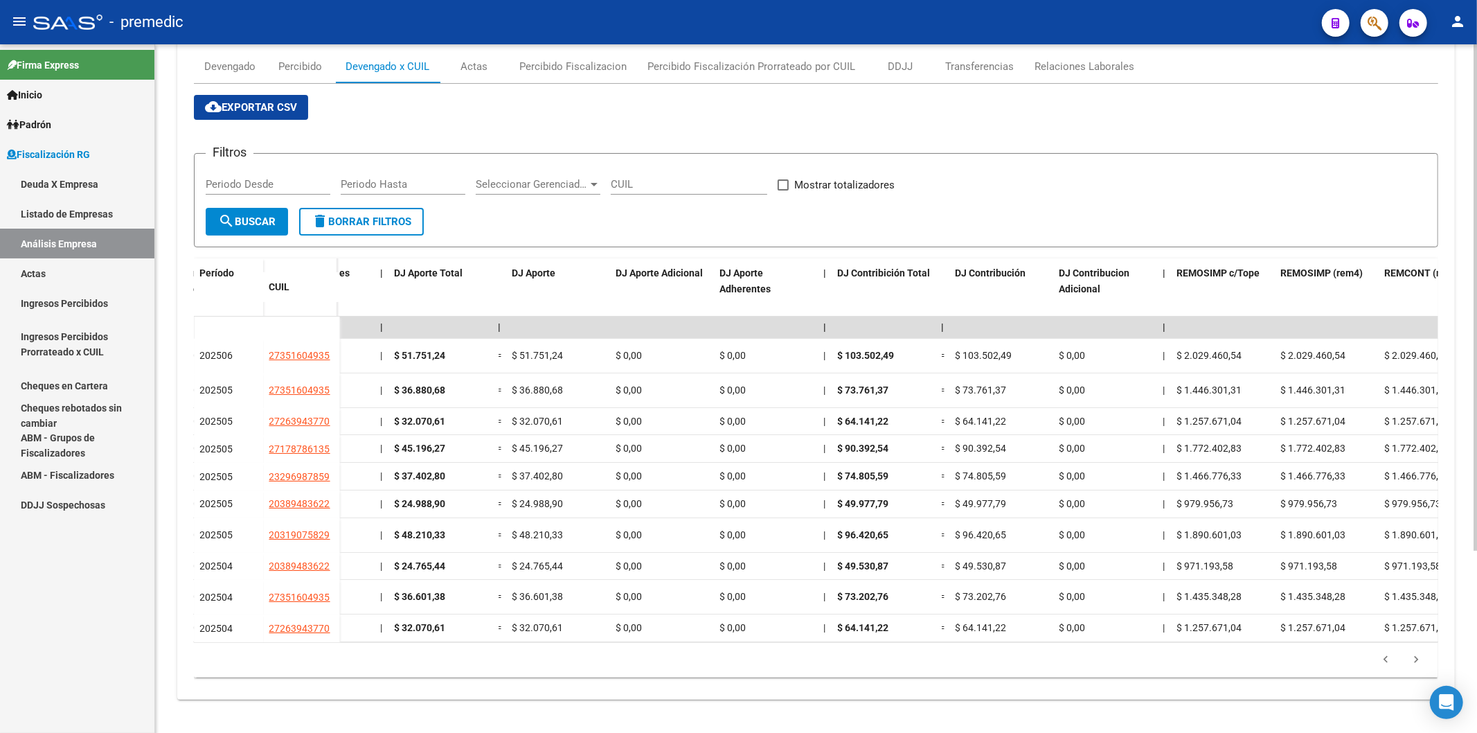
scroll to position [0, 2165]
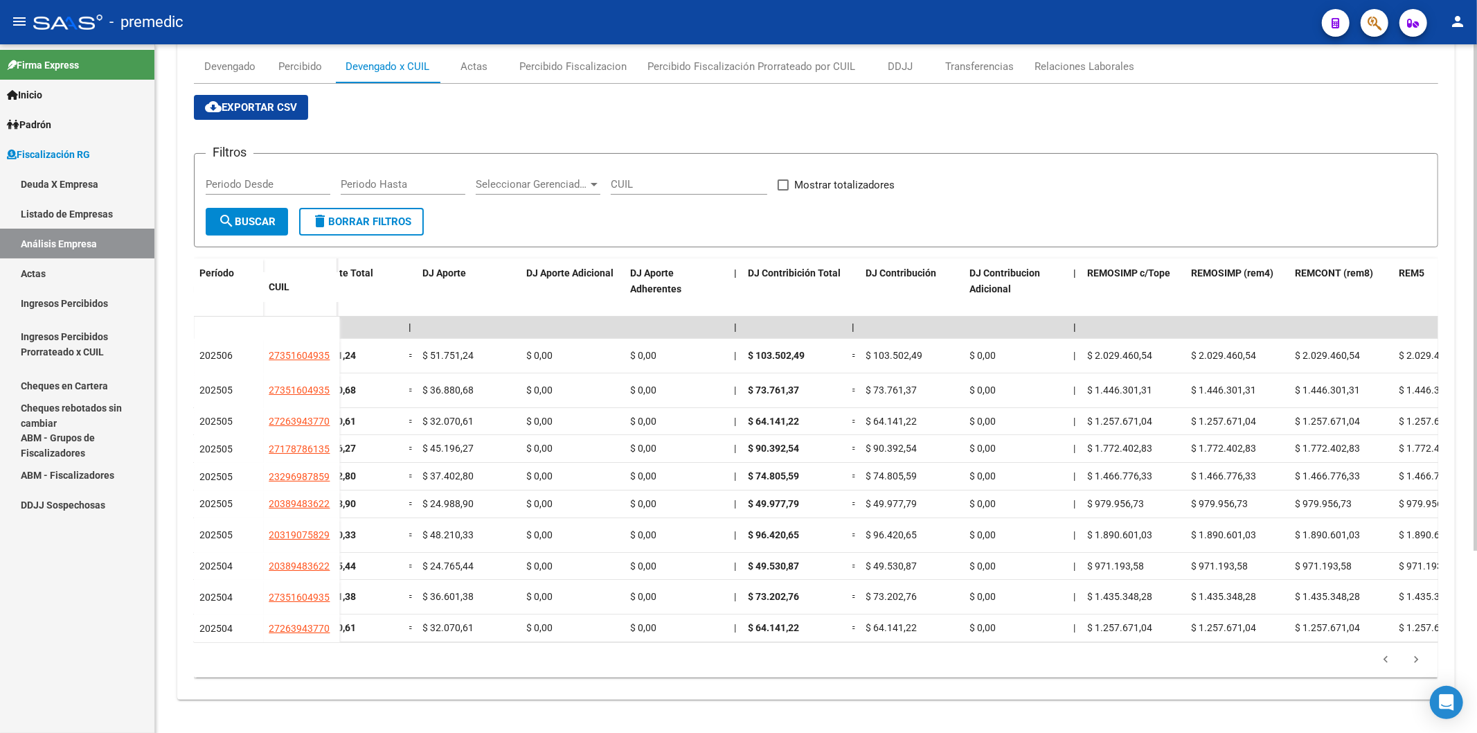
click at [878, 643] on div "179.769.313.486.231.570.000.000.000.000.000.000.000.000.000.000.000.000.000.000…" at bounding box center [816, 660] width 1244 height 35
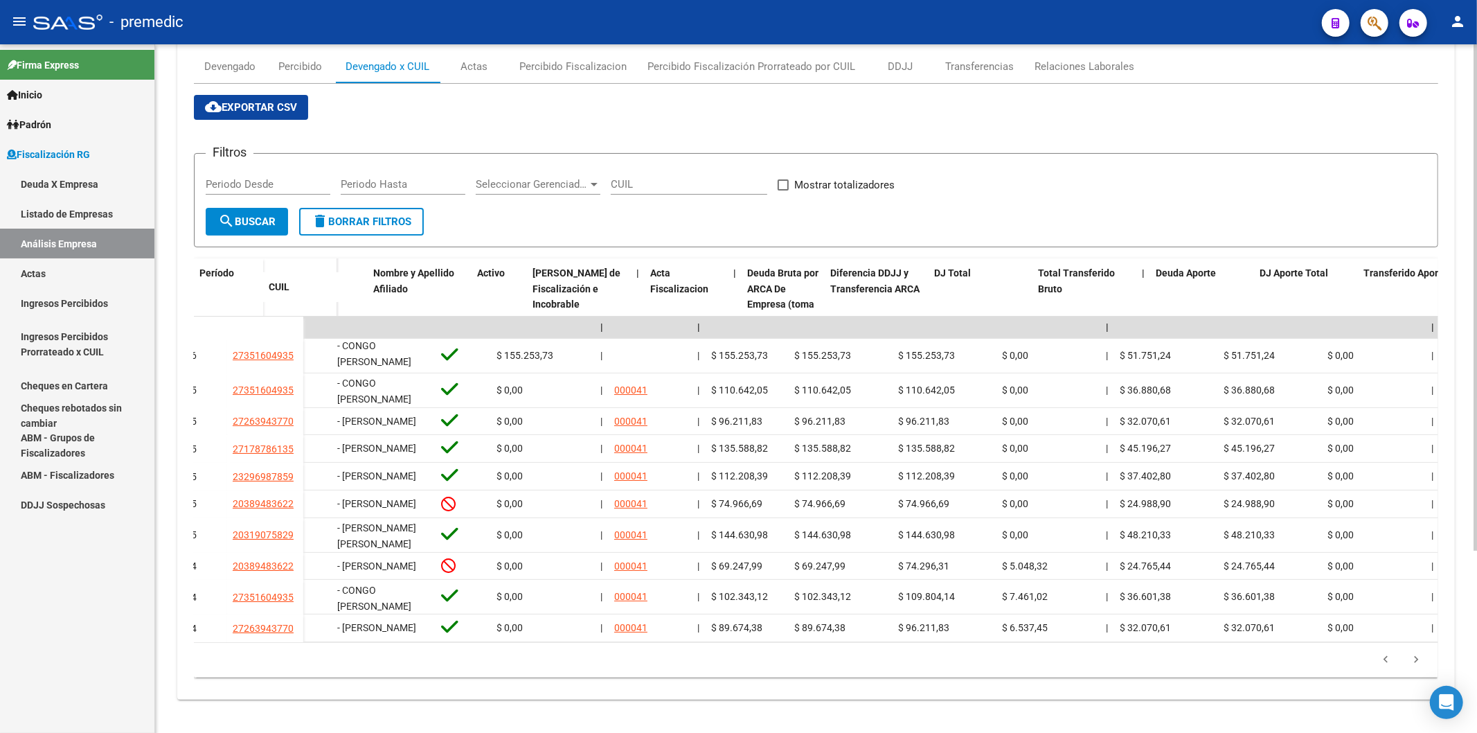
scroll to position [0, 0]
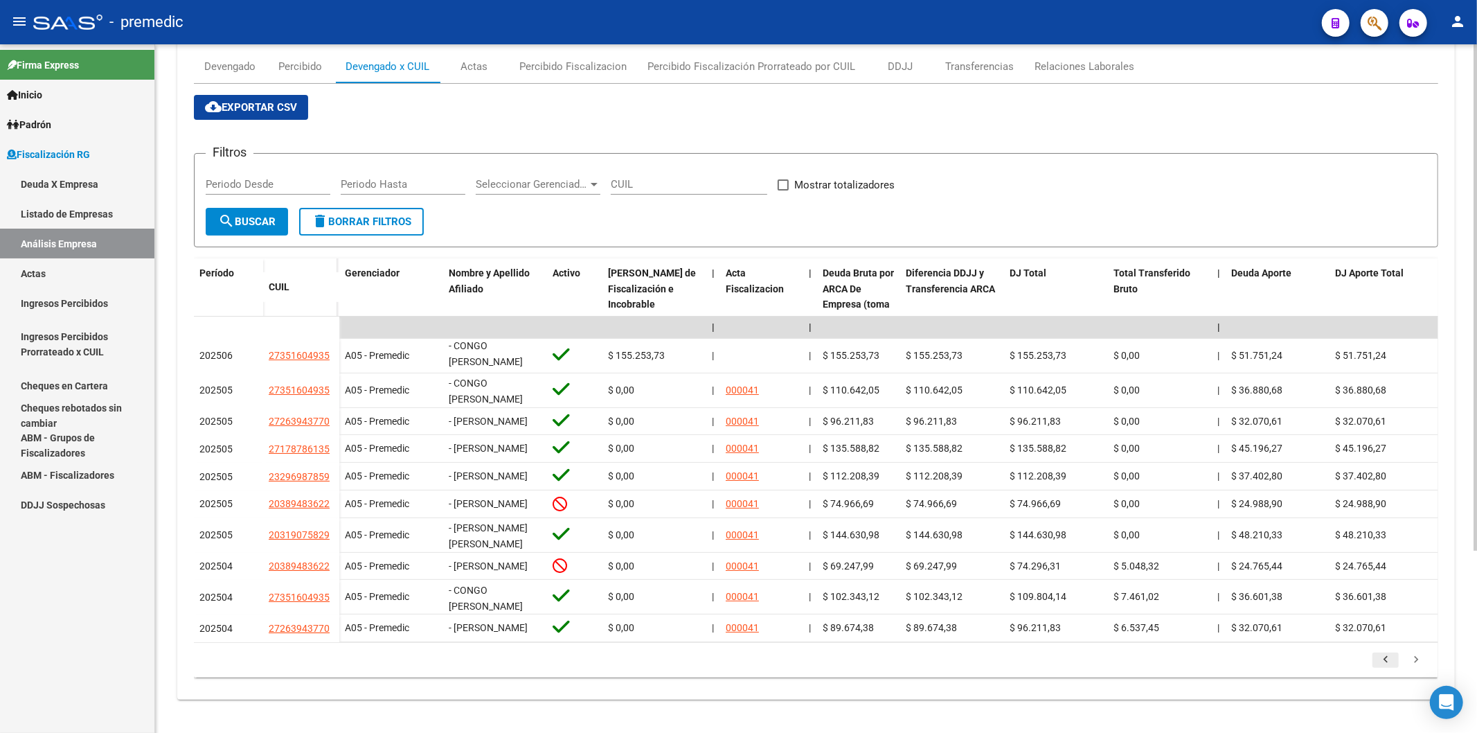
click at [1380, 661] on icon "go to previous page" at bounding box center [1386, 661] width 18 height 17
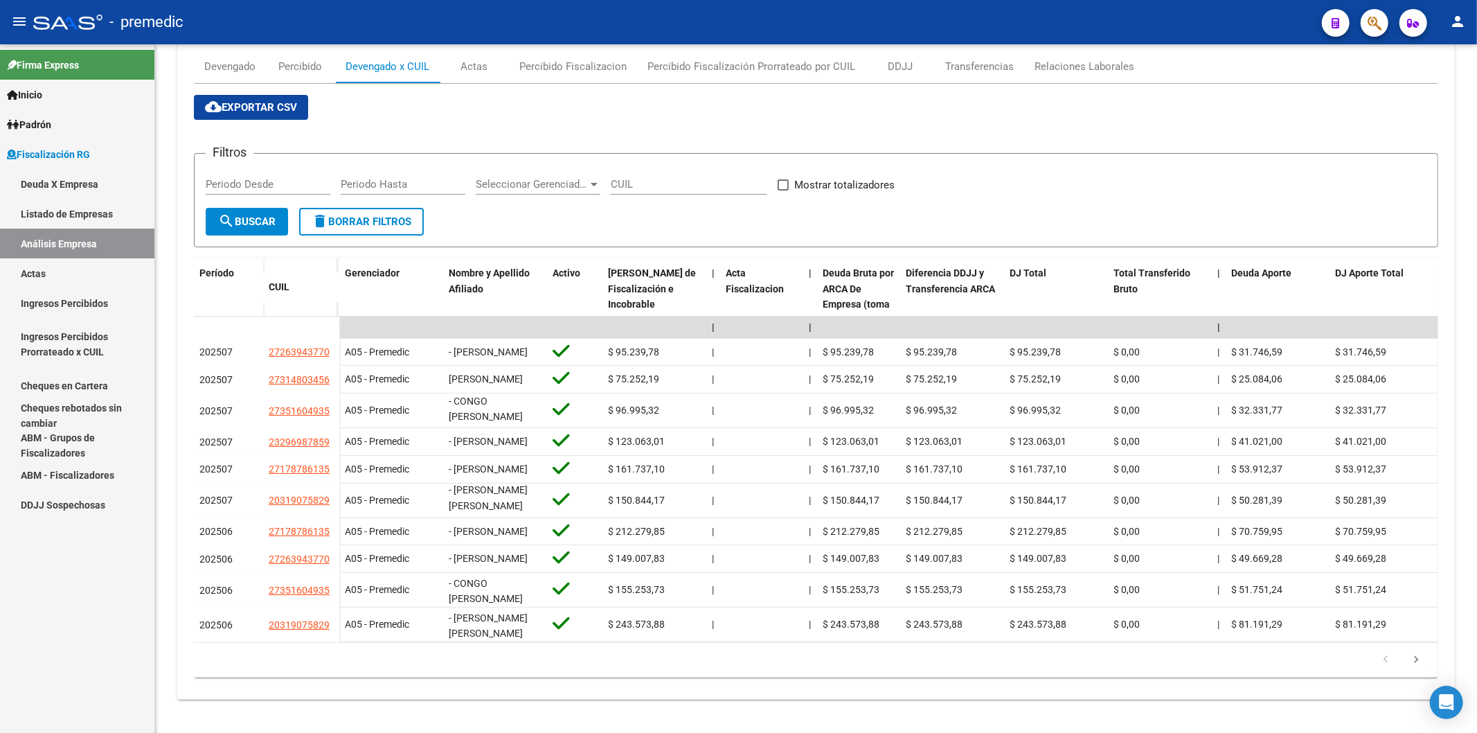
drag, startPoint x: 1152, startPoint y: 64, endPoint x: 1235, endPoint y: 17, distance: 96.1
click at [1151, 95] on div "cloud_download Exportar CSV Filtros Periodo Desde Periodo Hasta Seleccionar Ger…" at bounding box center [816, 386] width 1244 height 582
